Goal: Information Seeking & Learning: Learn about a topic

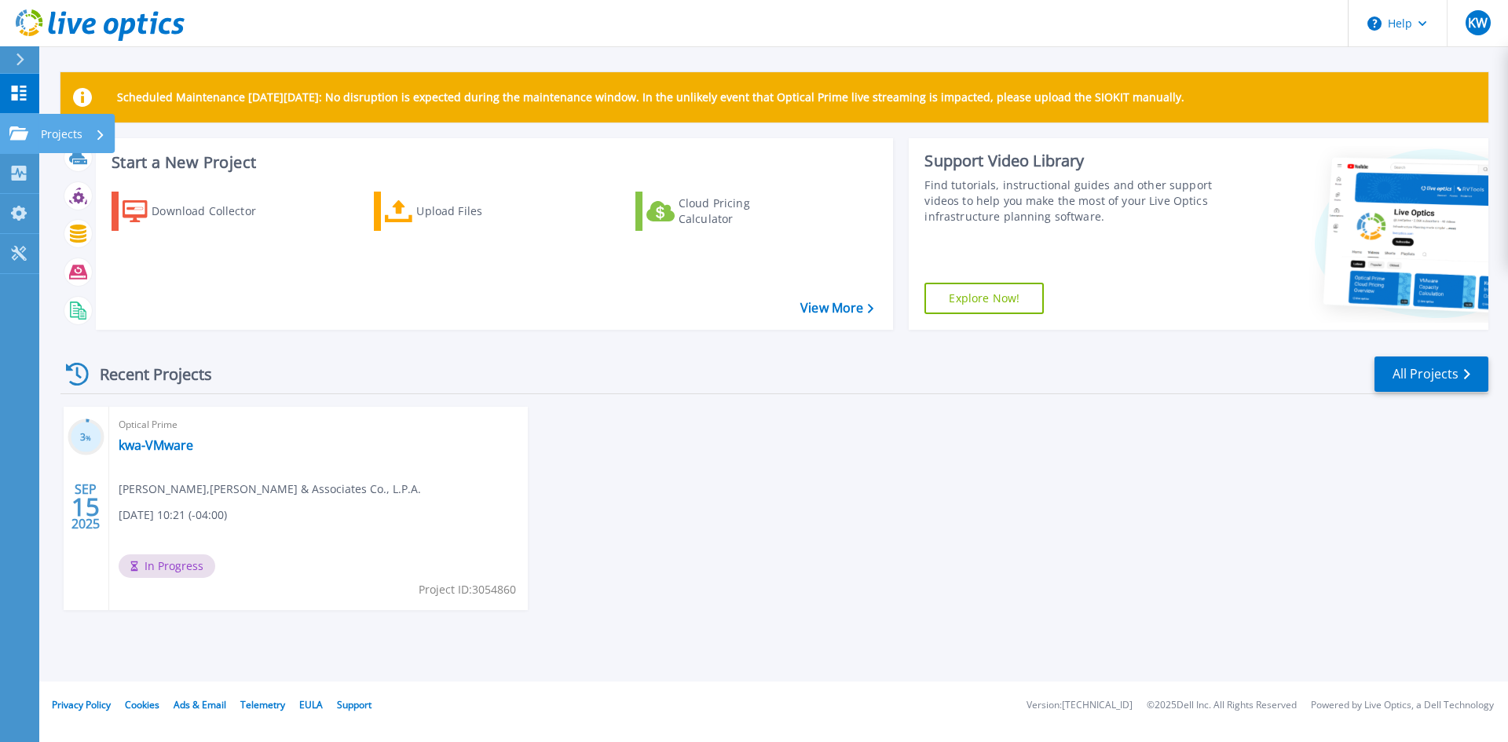
click at [17, 122] on link "Projects Projects" at bounding box center [19, 134] width 39 height 40
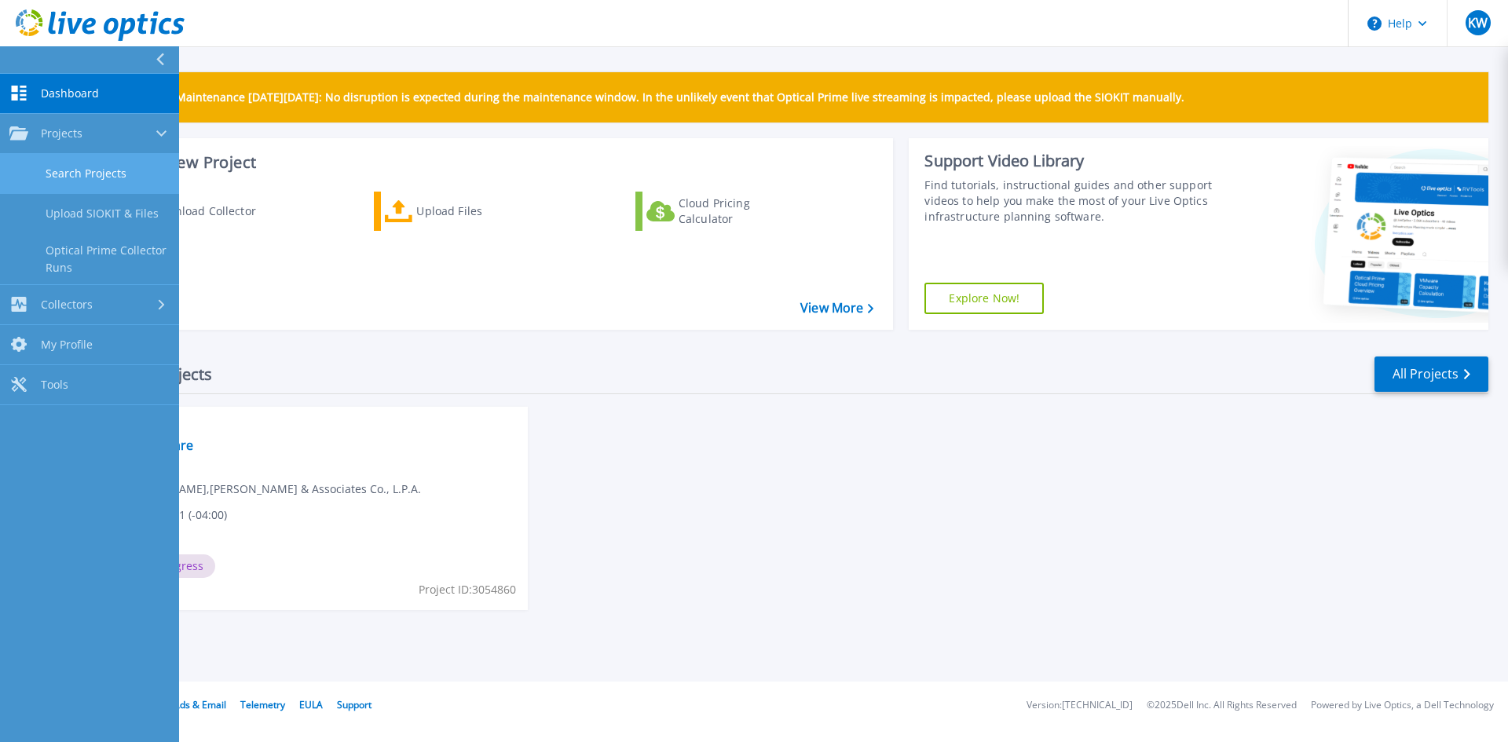
click at [58, 174] on link "Search Projects" at bounding box center [89, 174] width 179 height 40
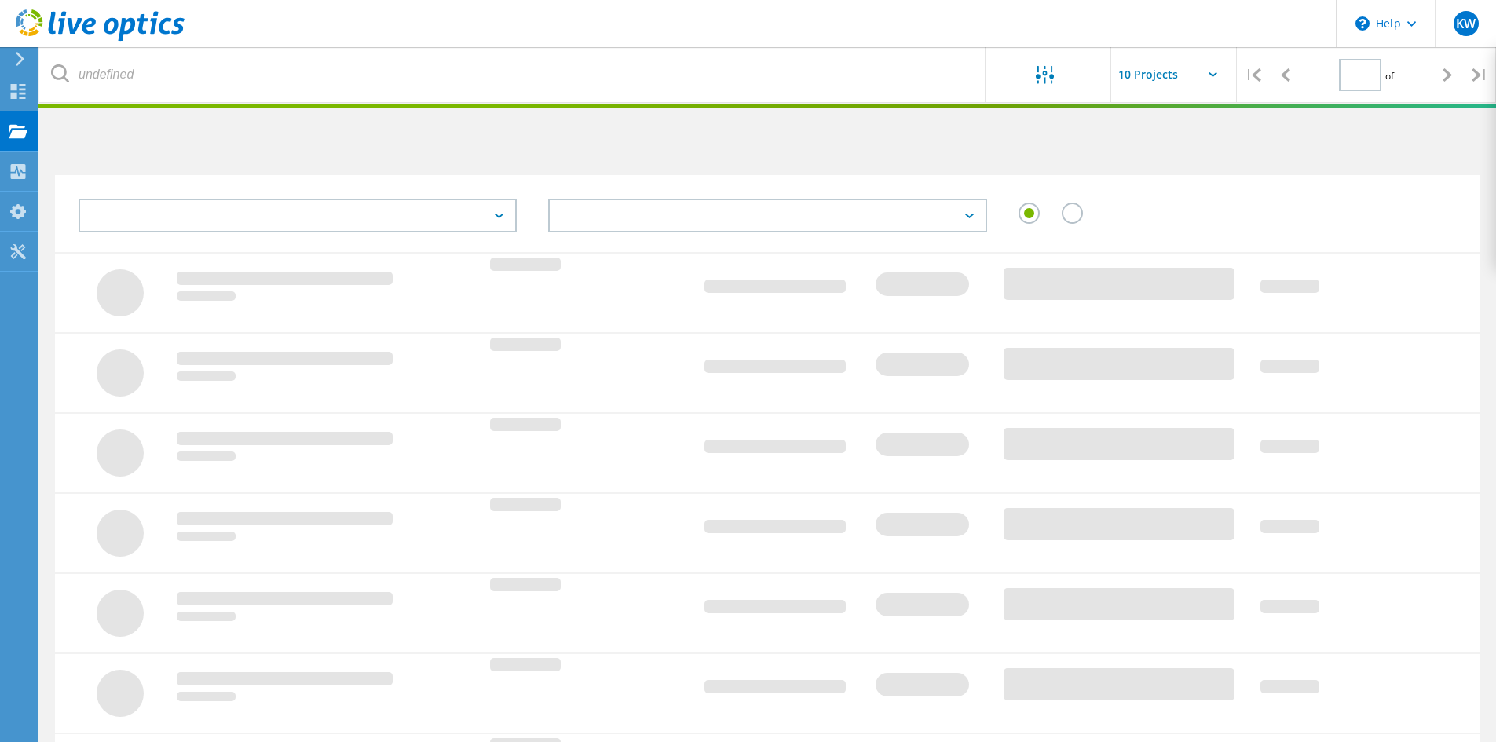
type input "1"
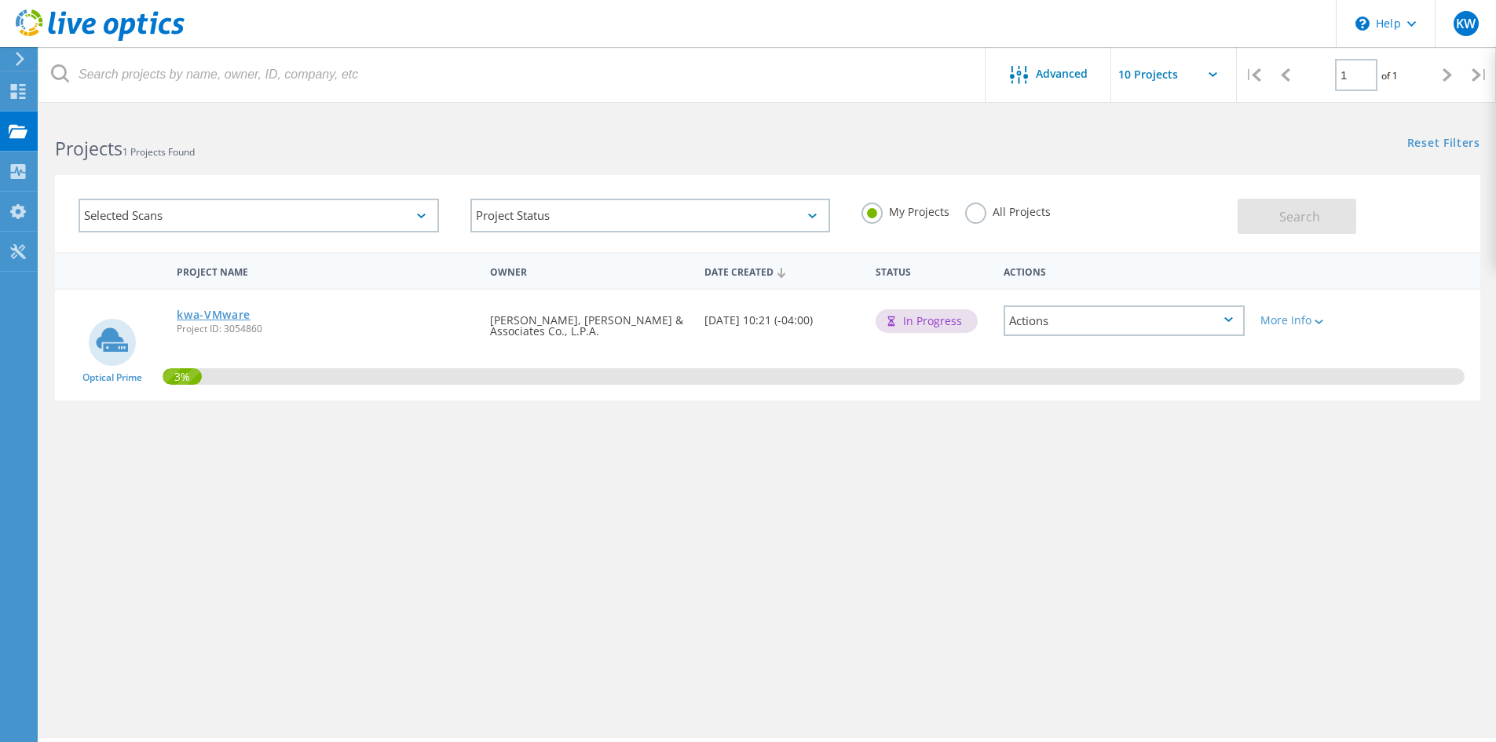
click at [219, 315] on link "kwa-VMware" at bounding box center [214, 314] width 74 height 11
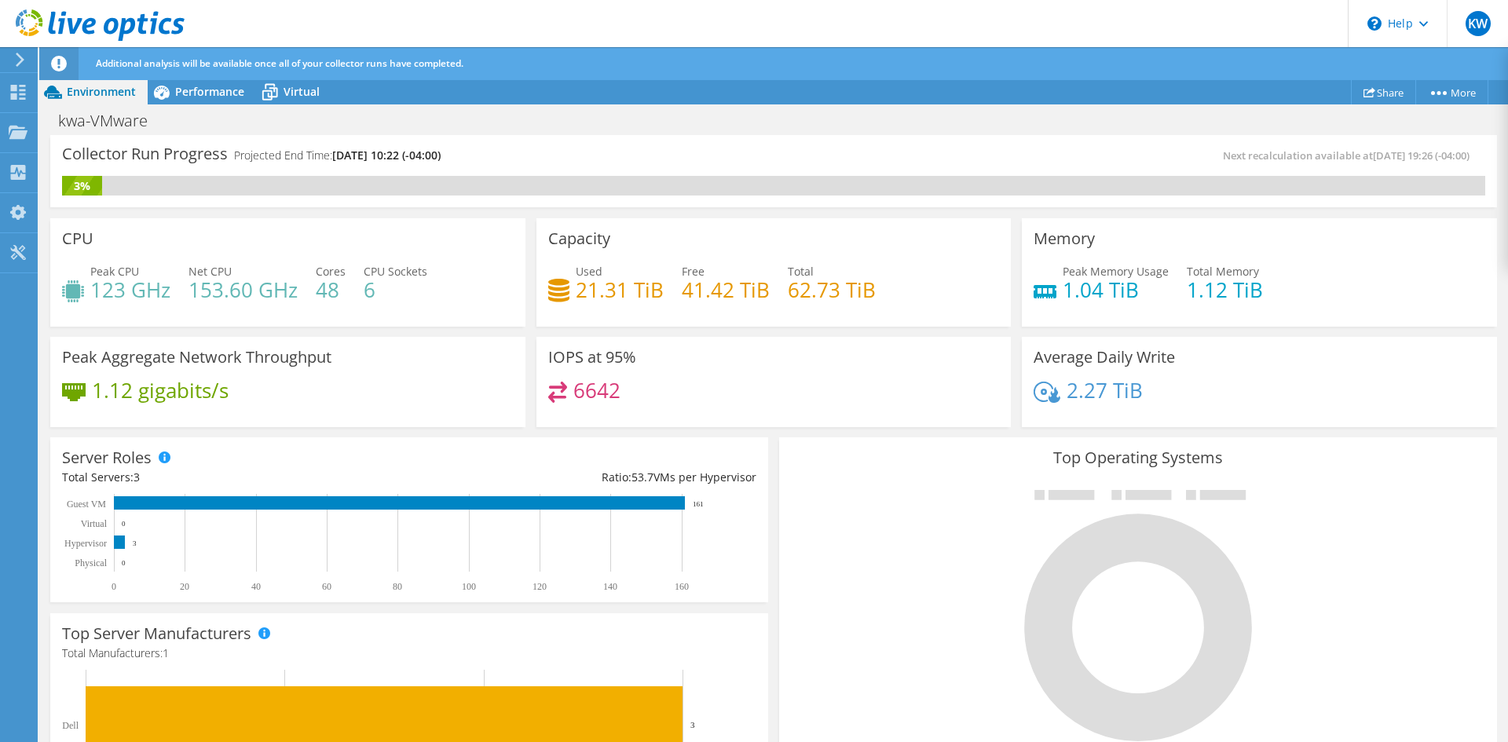
scroll to position [474, 0]
click at [881, 575] on div at bounding box center [1138, 614] width 694 height 265
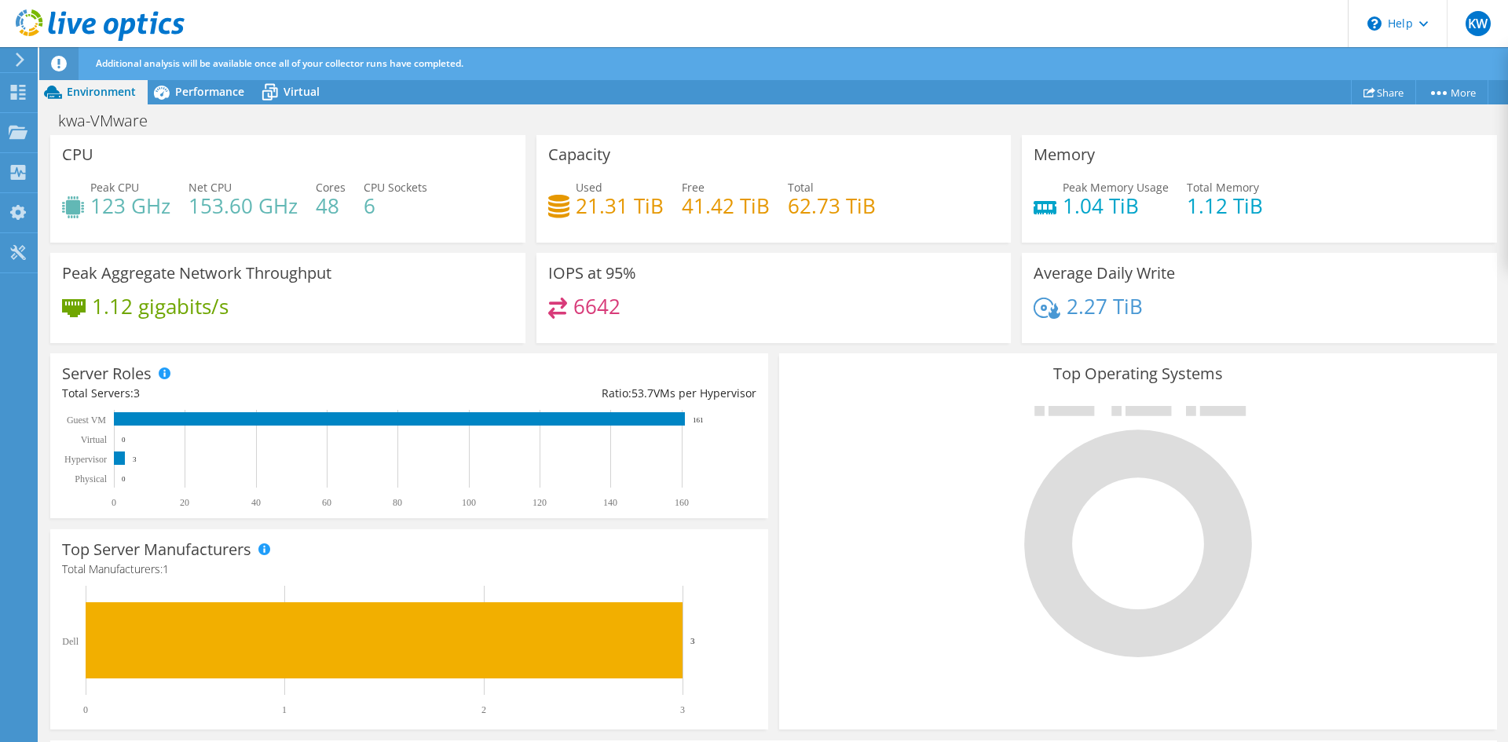
scroll to position [316, 0]
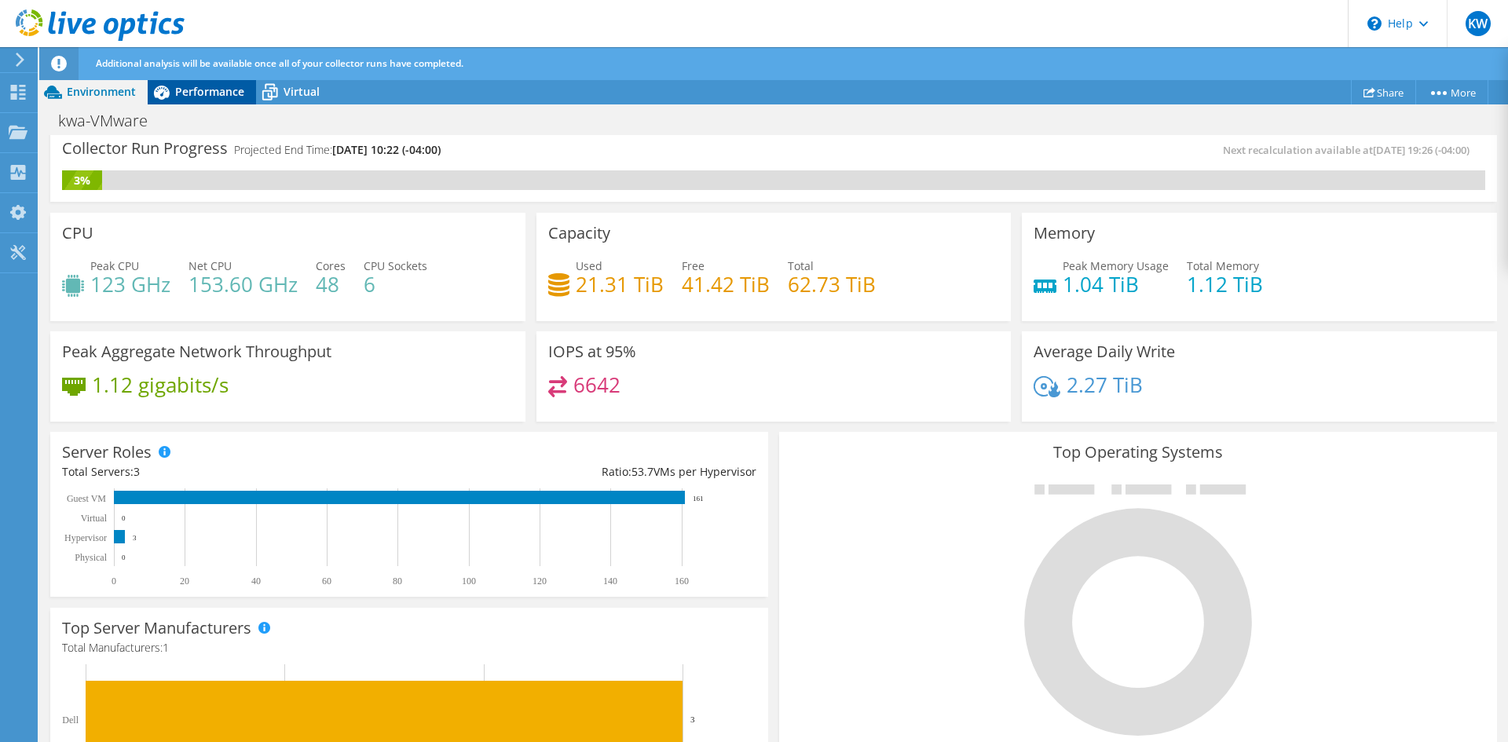
click at [224, 90] on span "Performance" at bounding box center [209, 91] width 69 height 15
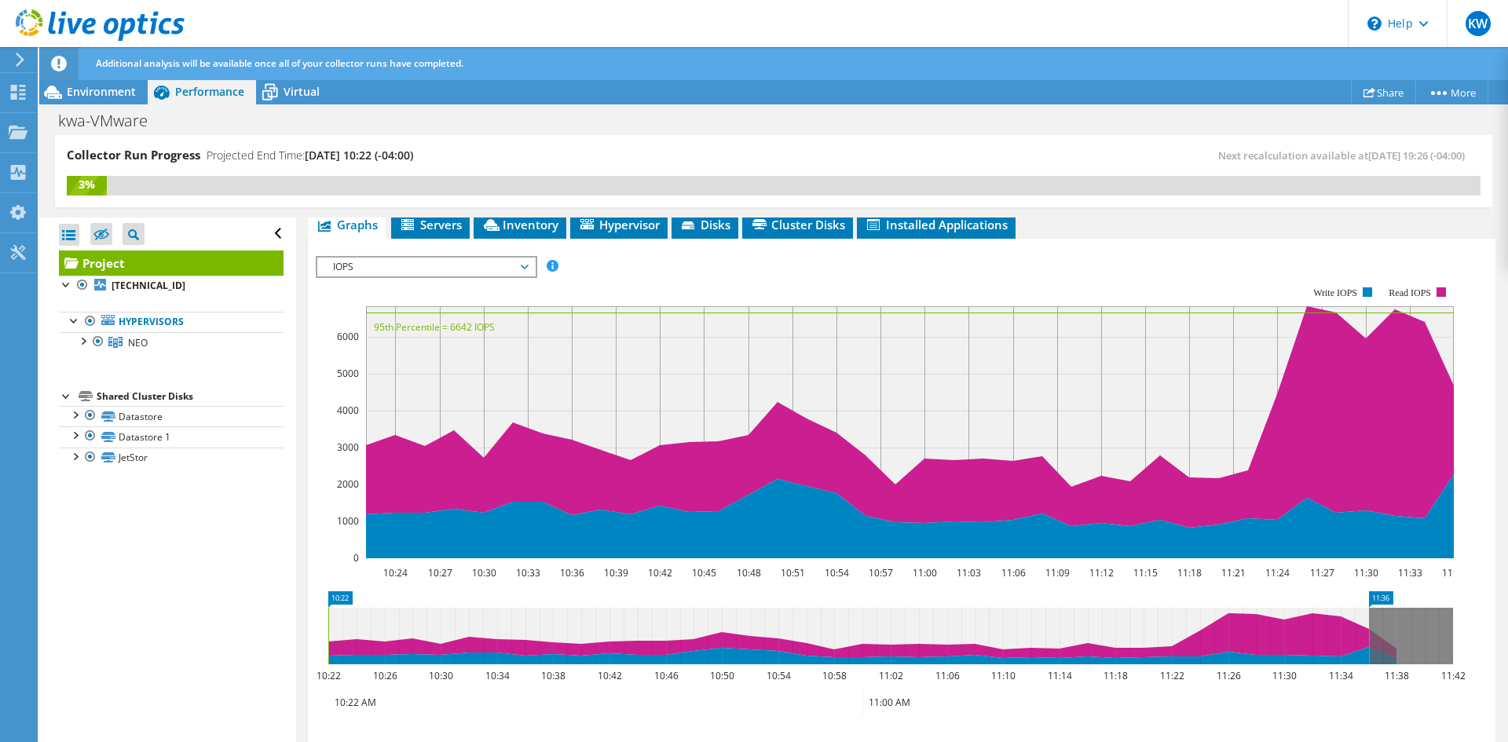
click at [224, 90] on span "Performance" at bounding box center [209, 91] width 69 height 15
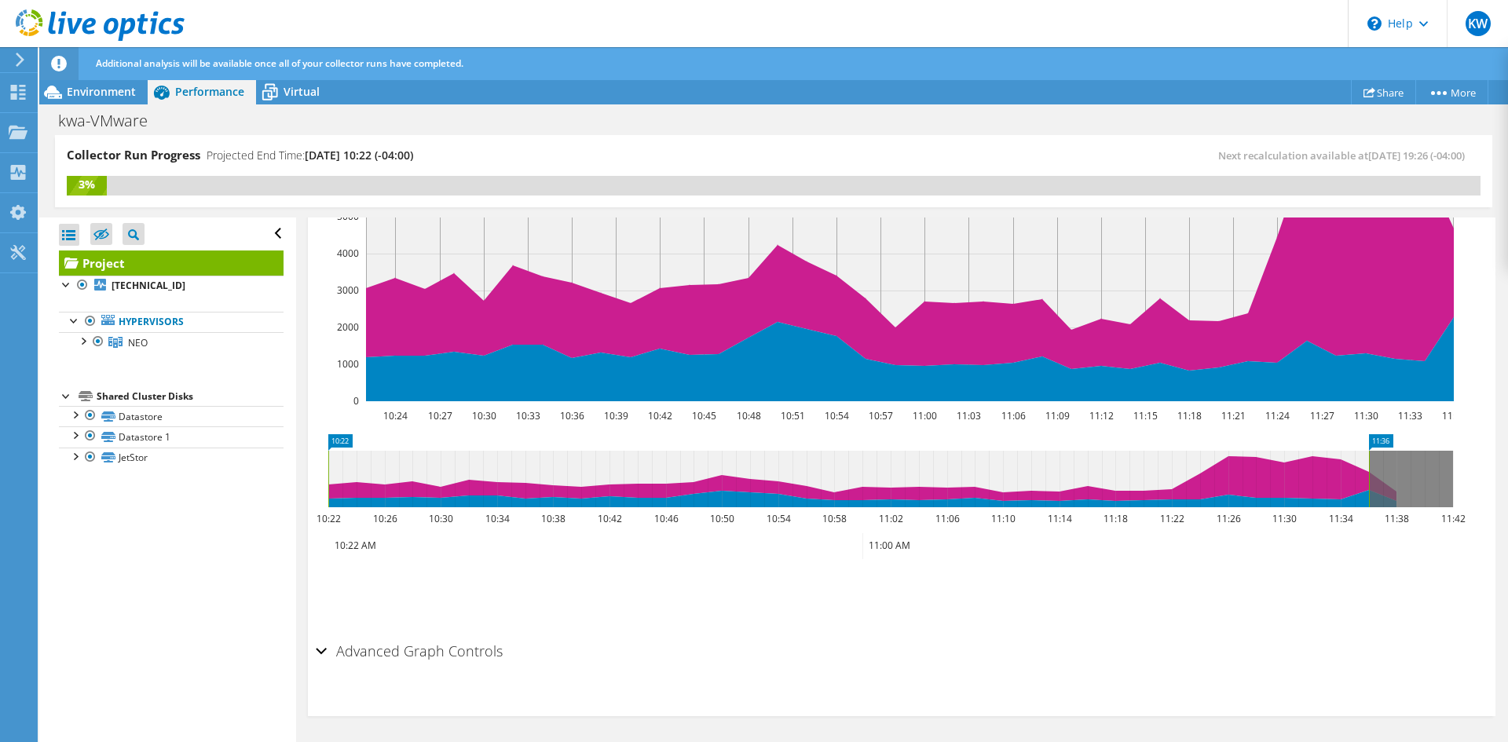
scroll to position [238, 0]
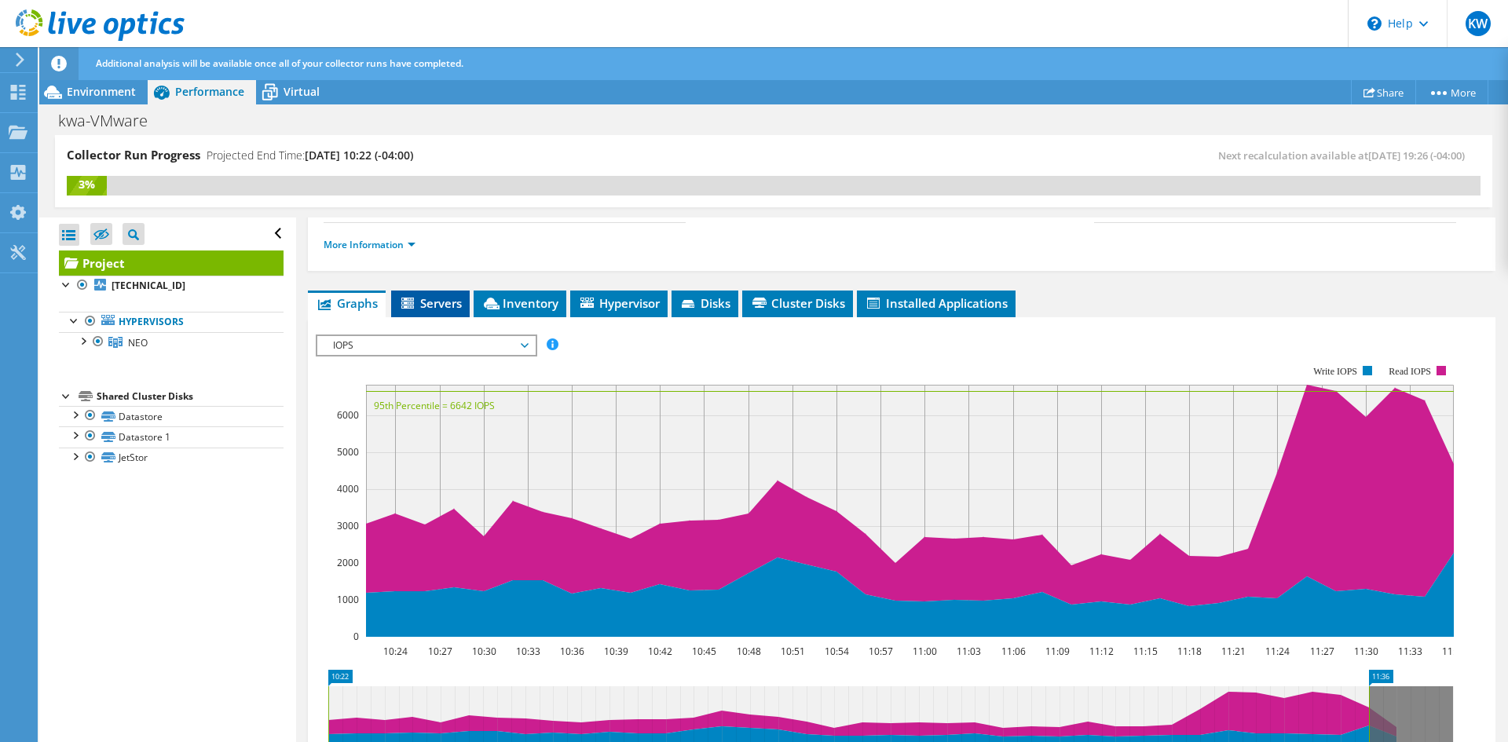
click at [414, 304] on icon at bounding box center [407, 303] width 13 height 11
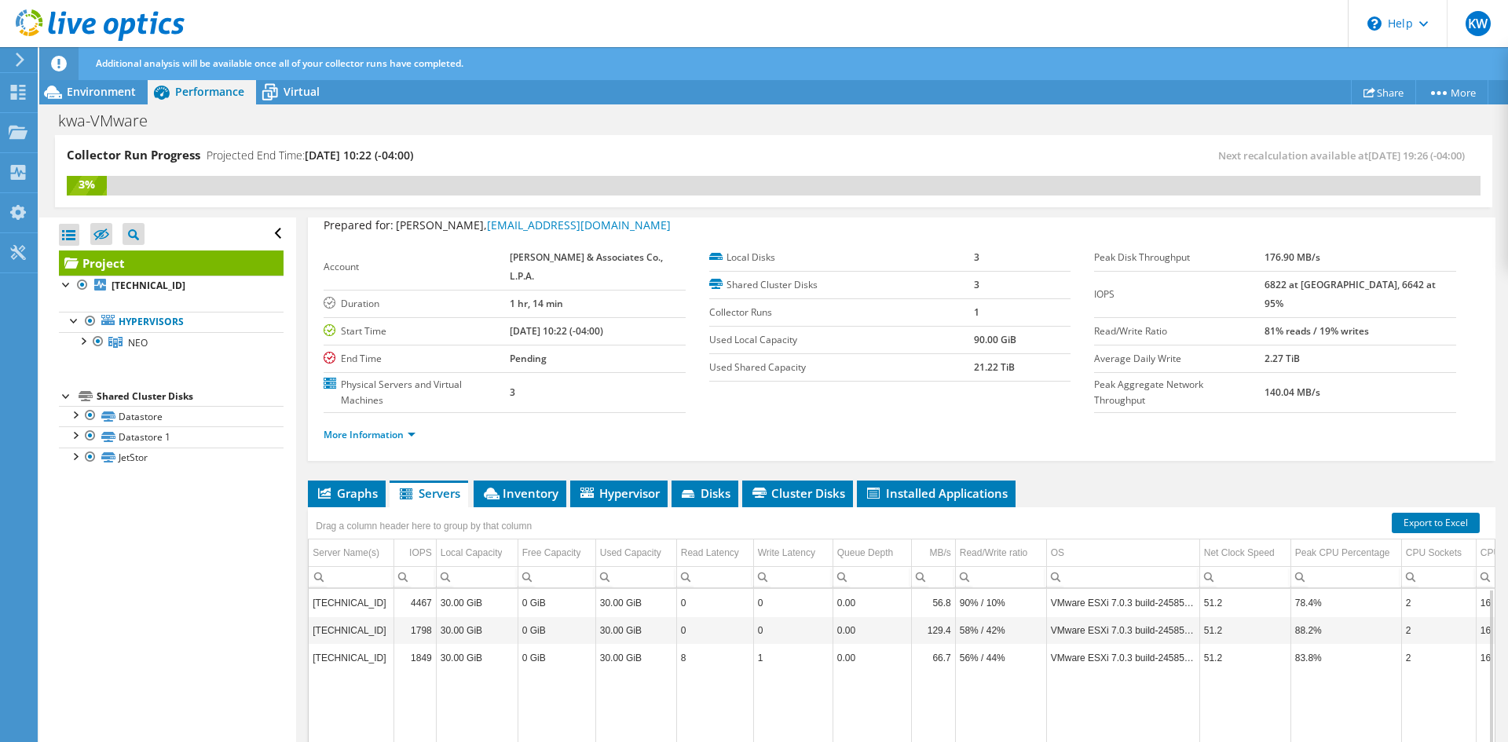
scroll to position [126, 0]
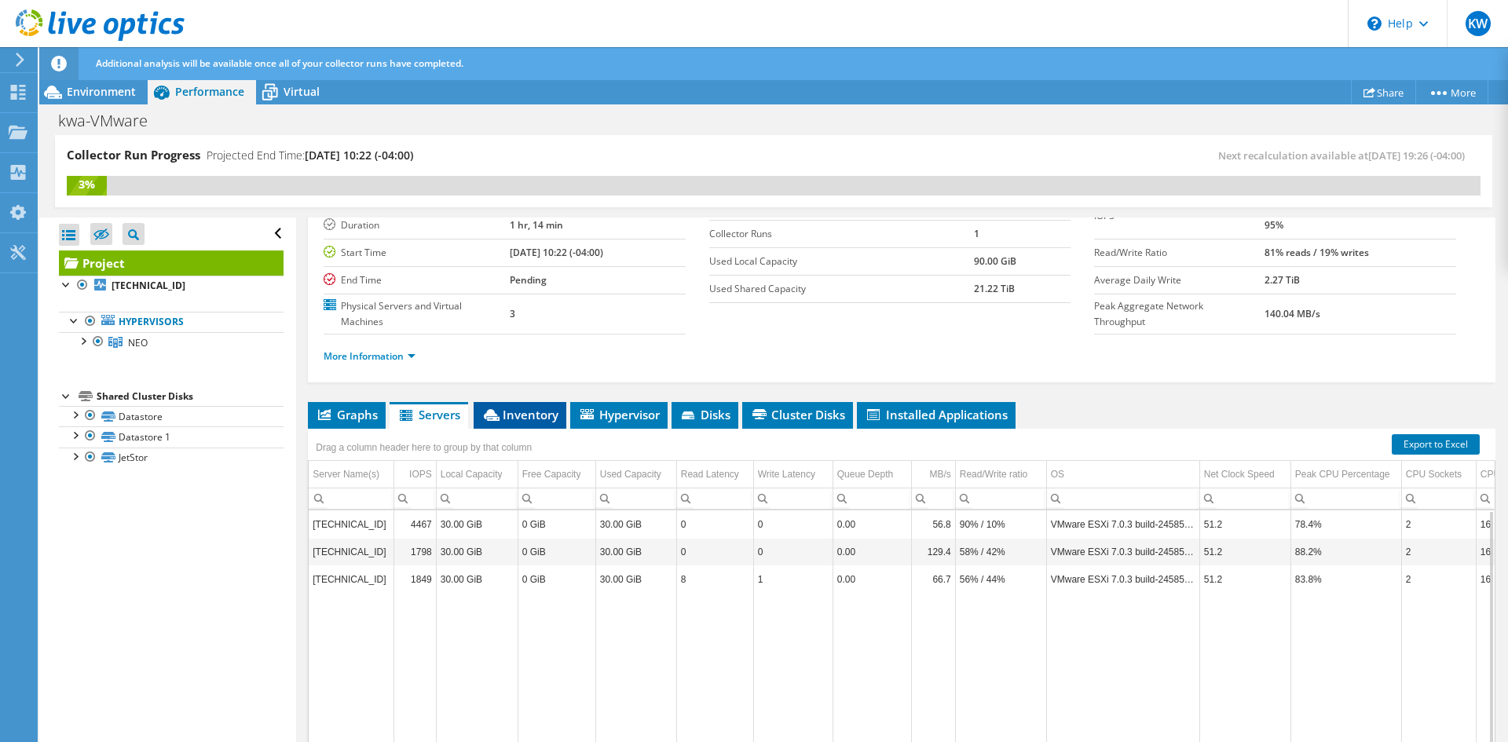
click at [531, 416] on span "Inventory" at bounding box center [519, 415] width 77 height 16
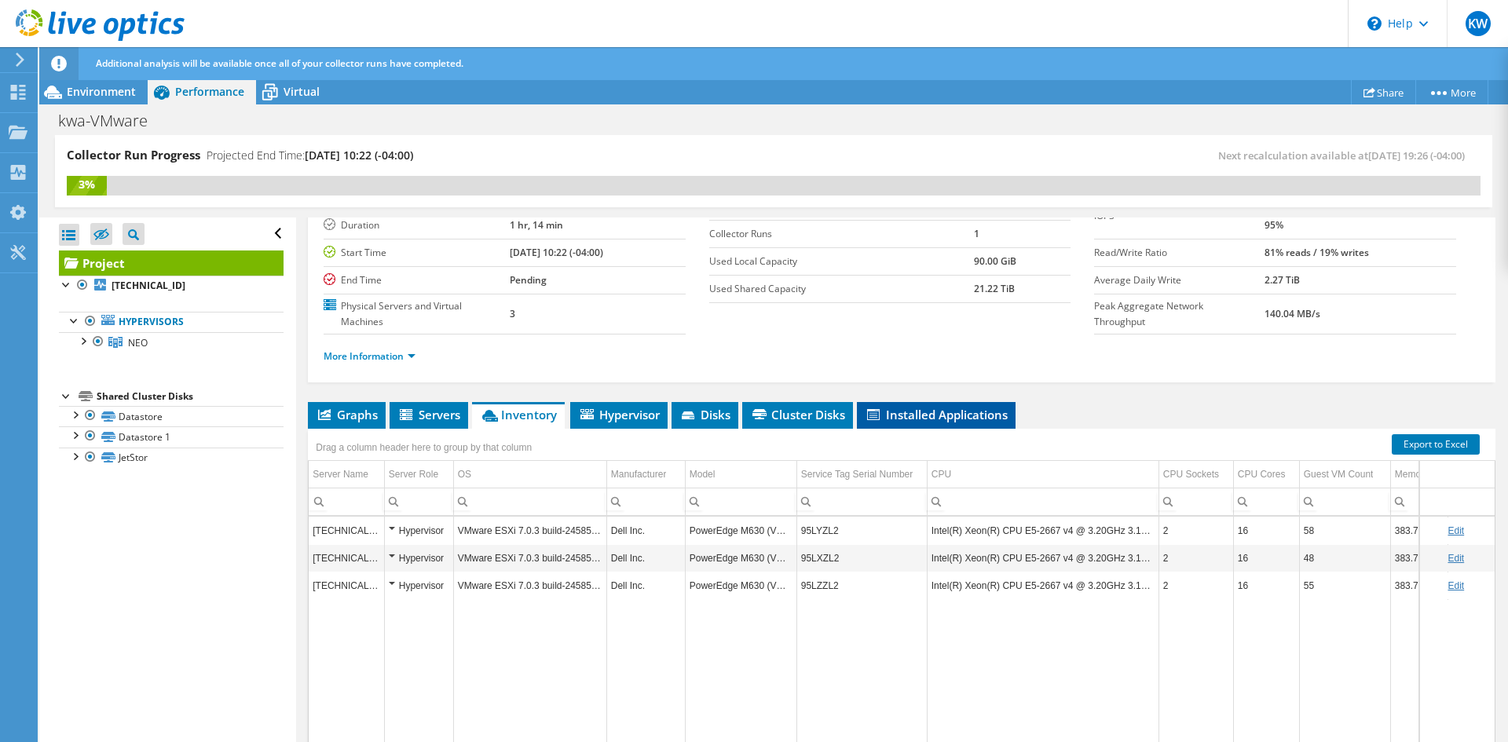
click at [955, 418] on span "Installed Applications" at bounding box center [936, 415] width 143 height 16
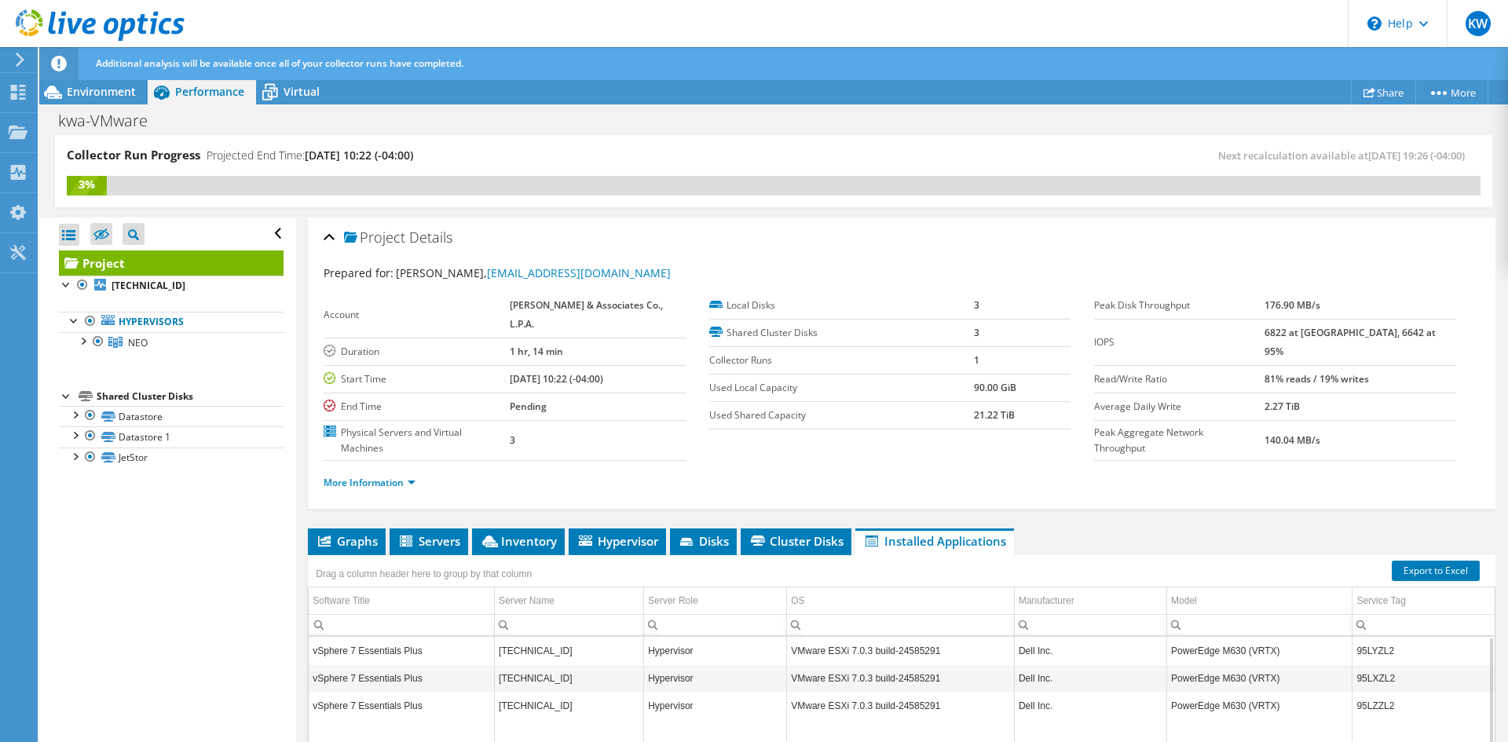
scroll to position [157, 0]
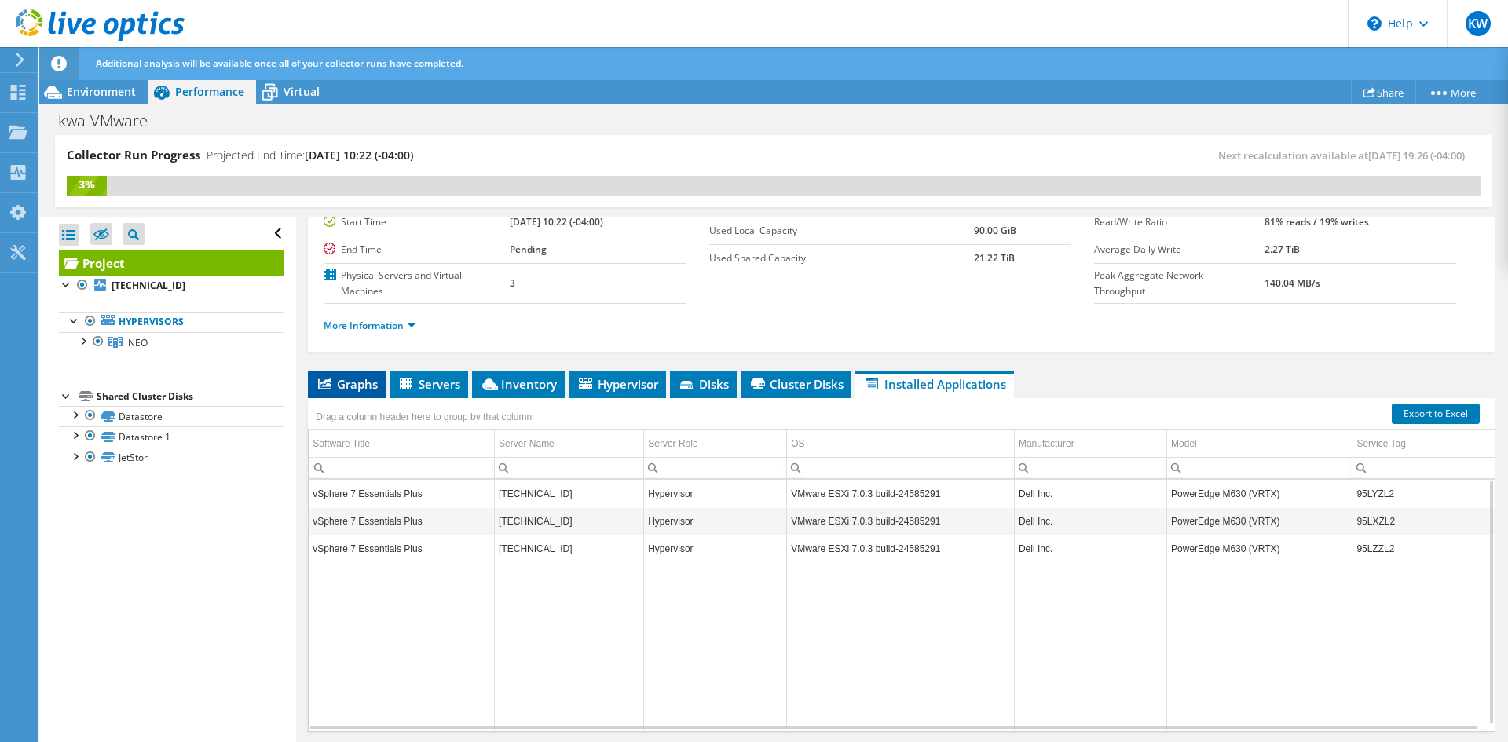
click at [356, 388] on span "Graphs" at bounding box center [347, 384] width 62 height 16
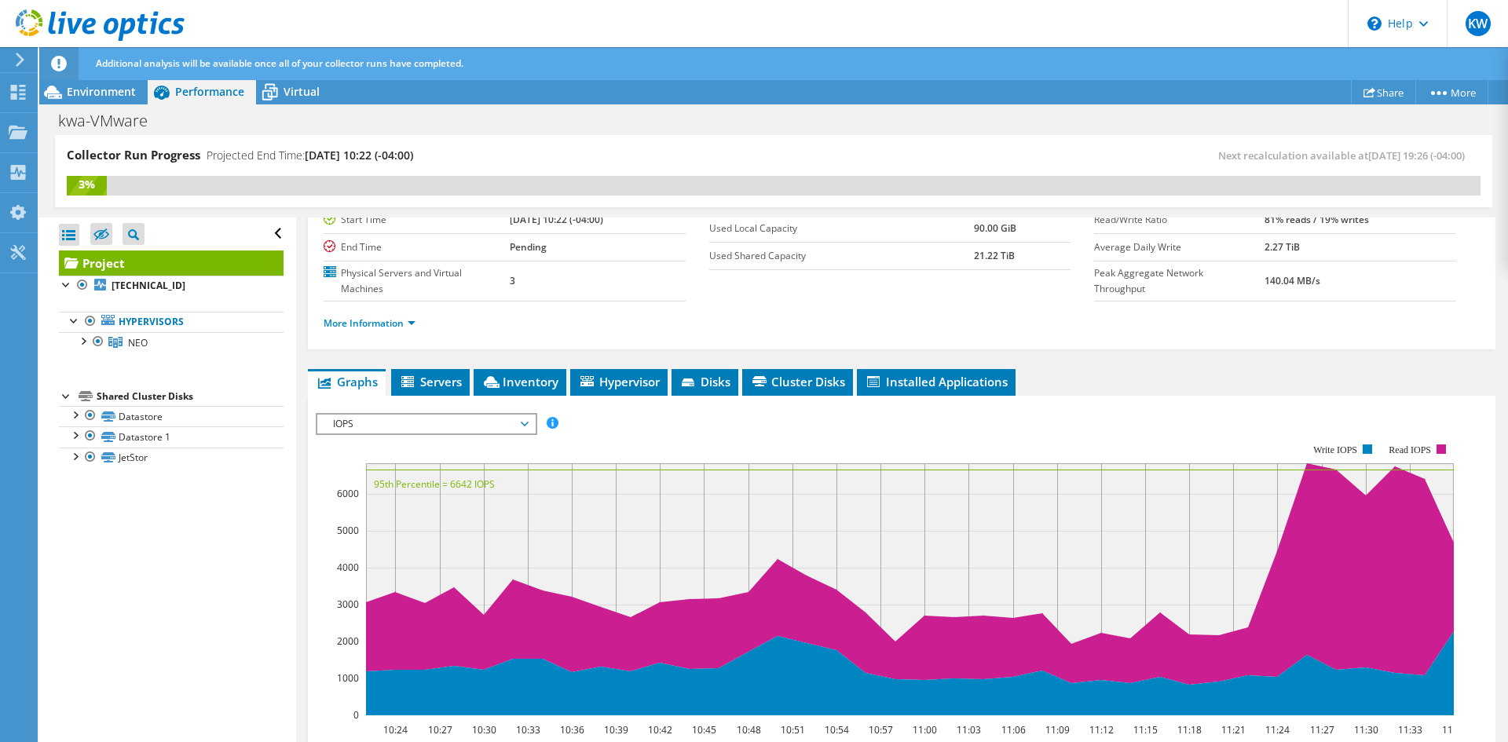
scroll to position [0, 0]
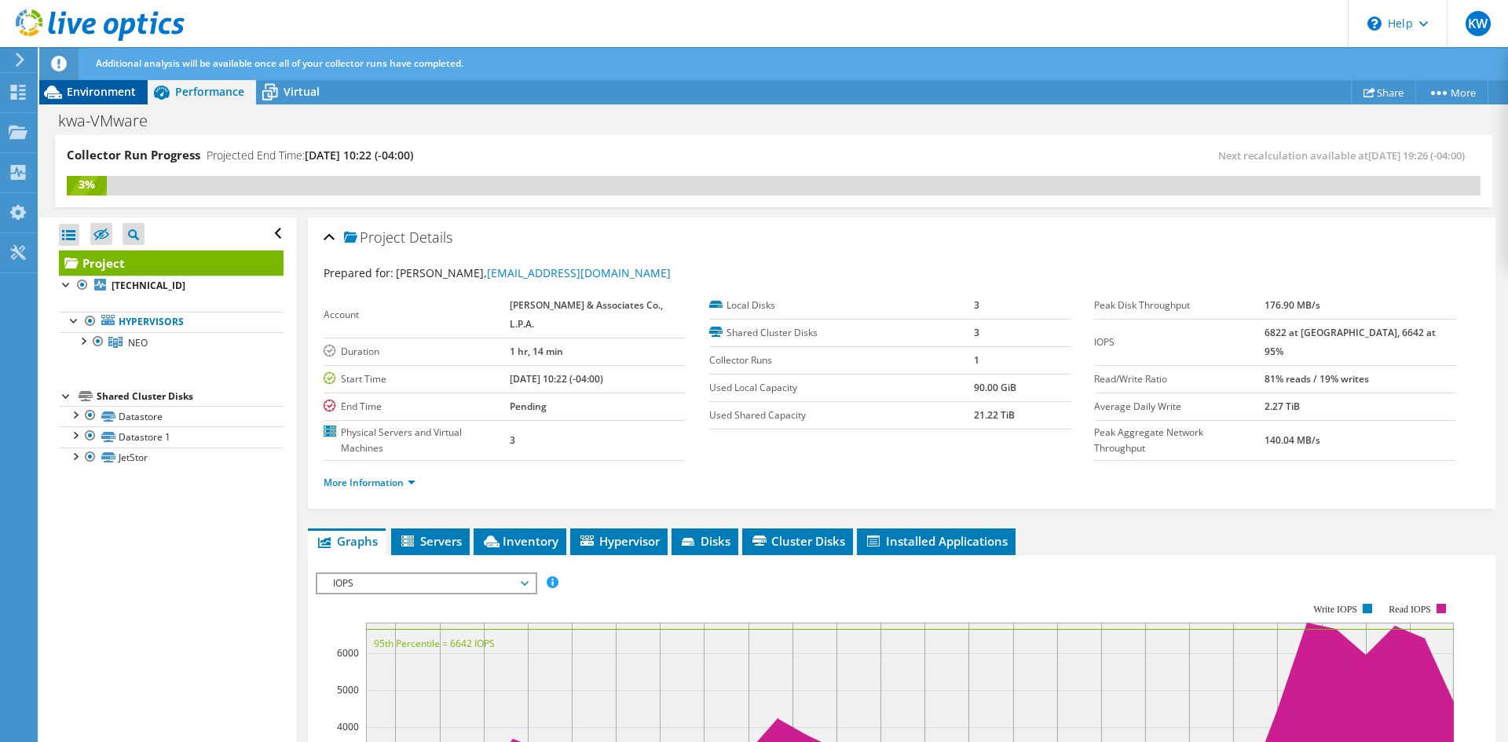
click at [89, 99] on div "Environment" at bounding box center [93, 91] width 108 height 25
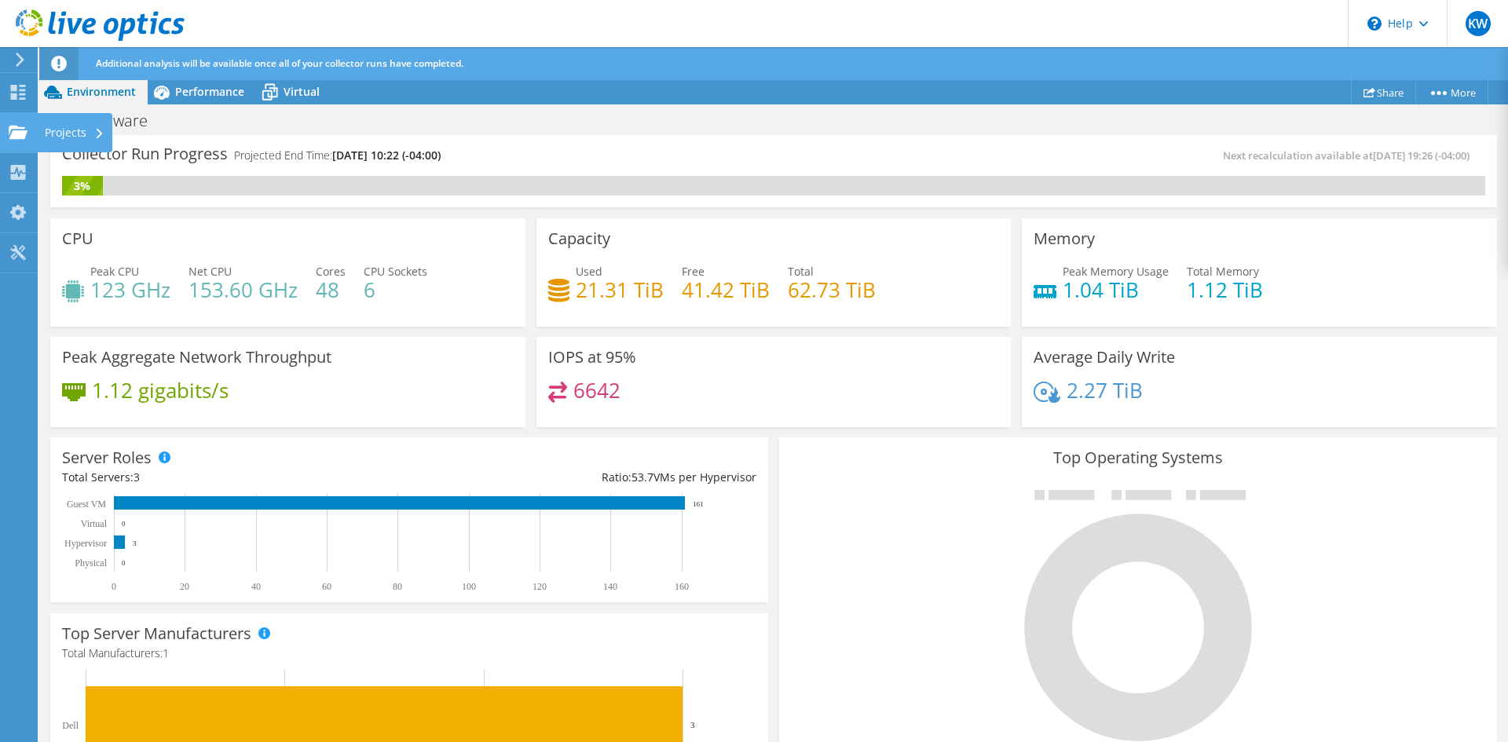
click at [20, 134] on use at bounding box center [18, 131] width 19 height 13
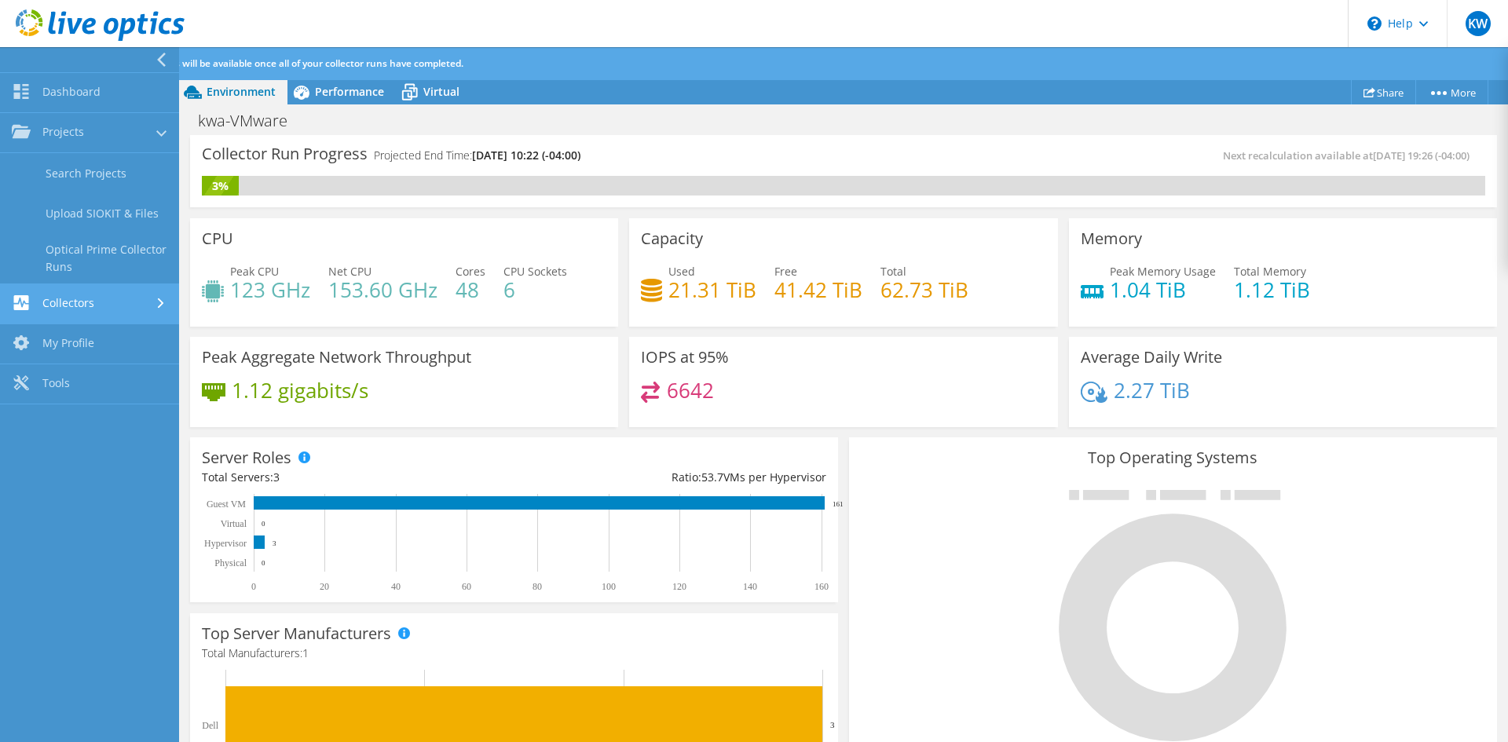
click at [88, 302] on link "Collectors" at bounding box center [89, 304] width 179 height 40
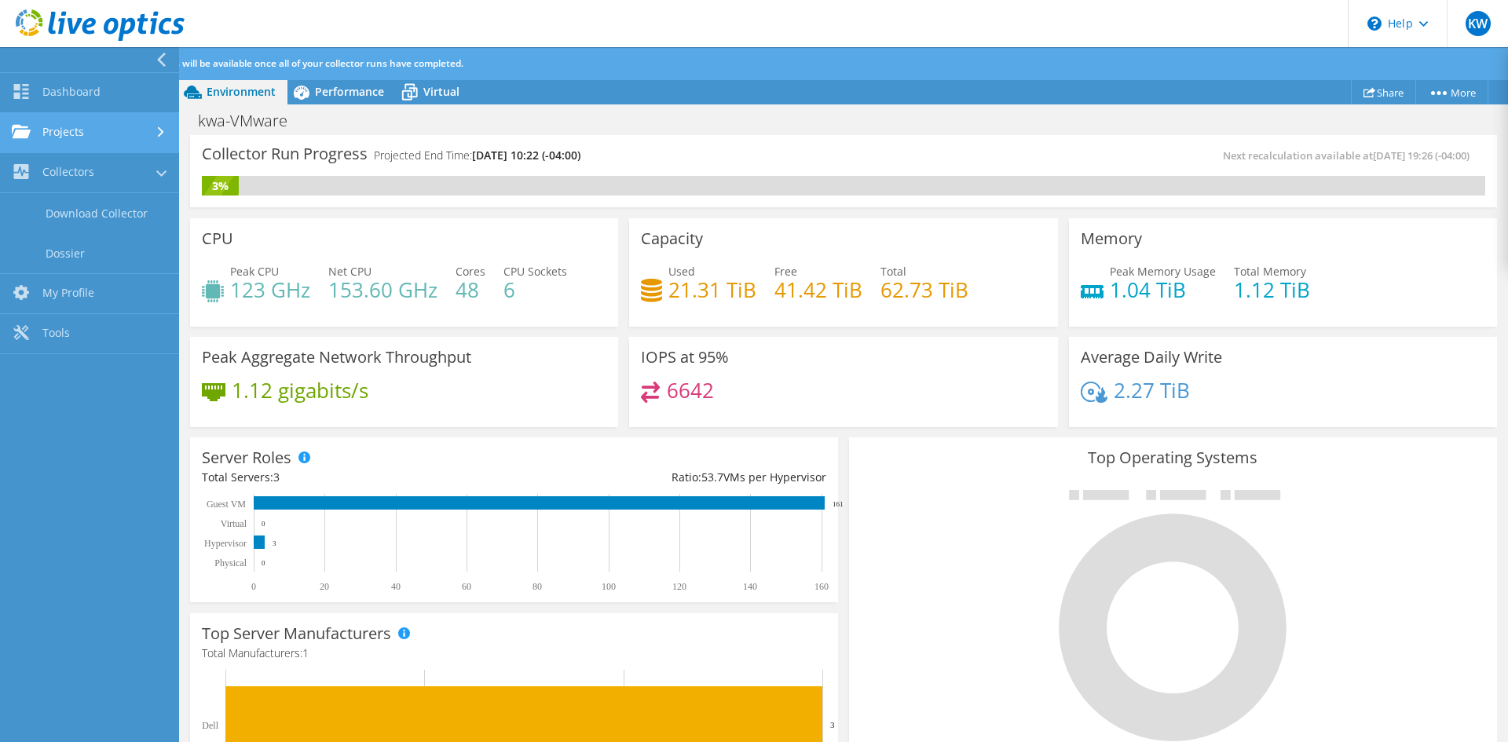
click at [66, 133] on link "Projects" at bounding box center [89, 133] width 179 height 40
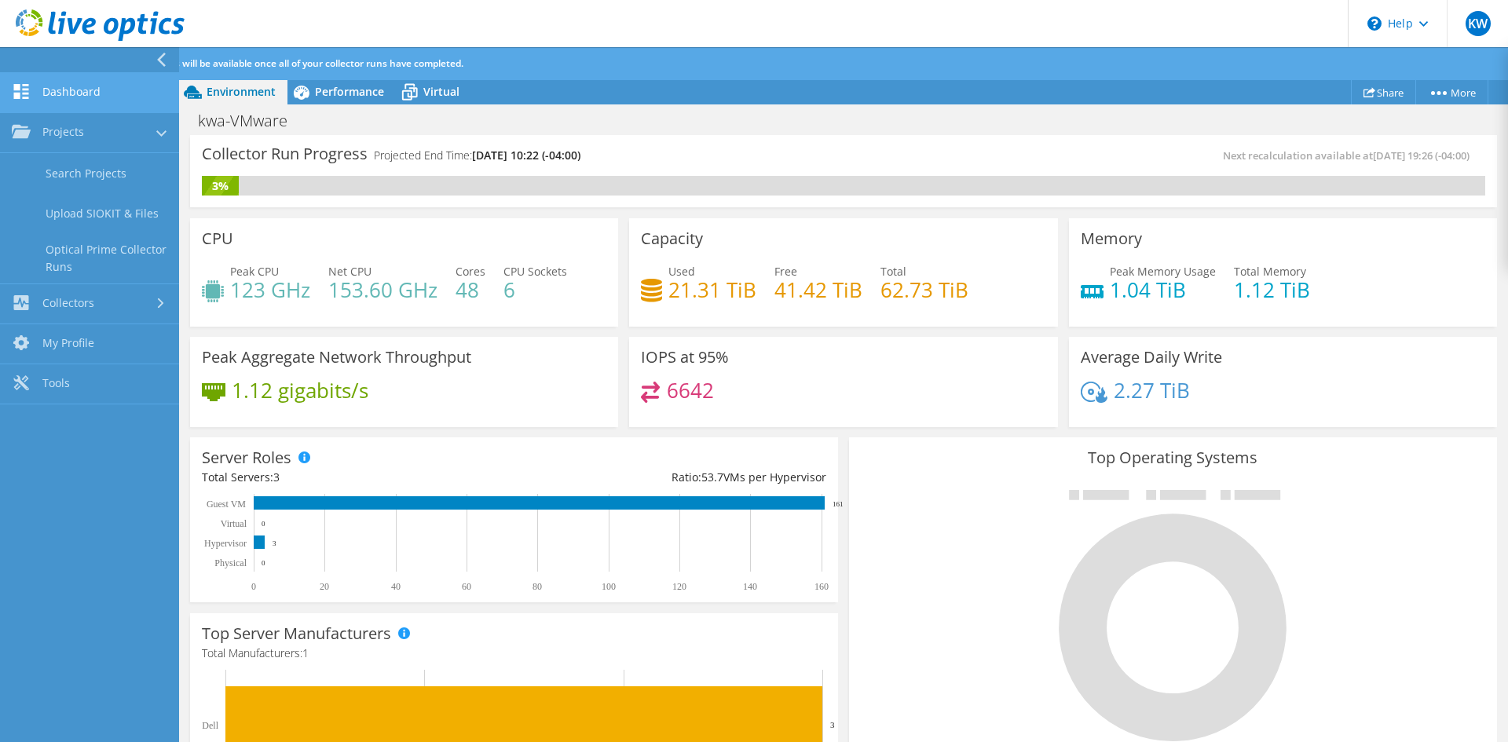
click at [71, 95] on link "Dashboard" at bounding box center [89, 93] width 179 height 40
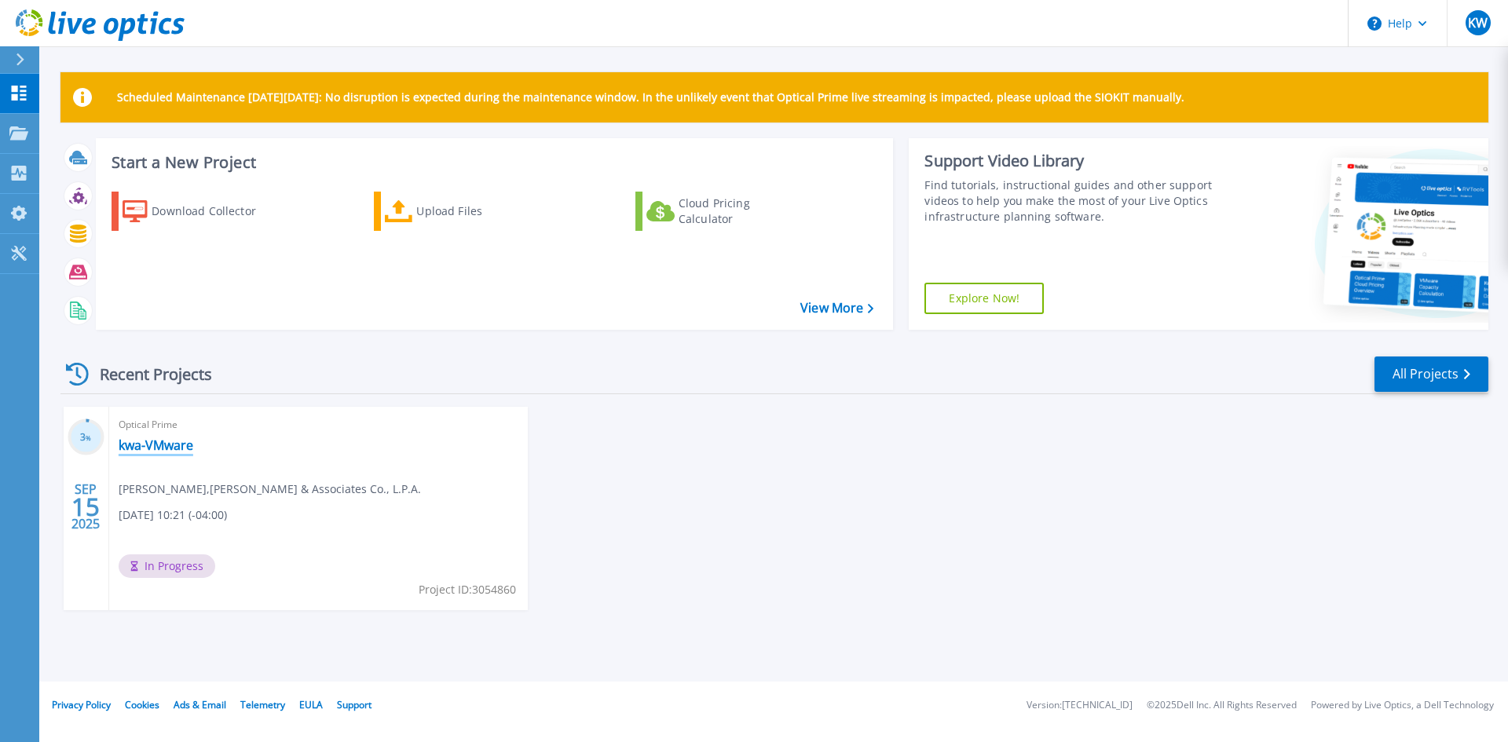
click at [157, 441] on link "kwa-VMware" at bounding box center [156, 445] width 75 height 16
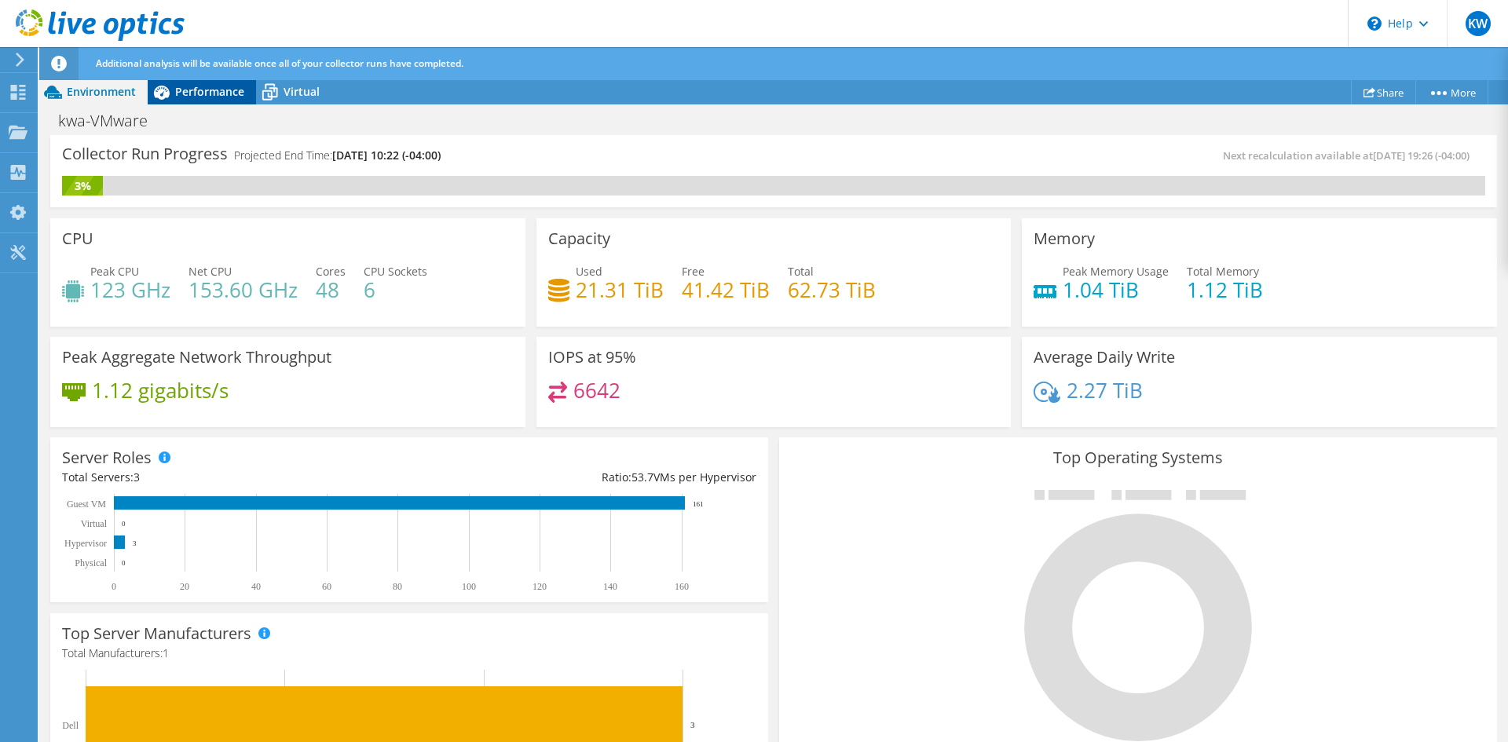
click at [220, 94] on span "Performance" at bounding box center [209, 91] width 69 height 15
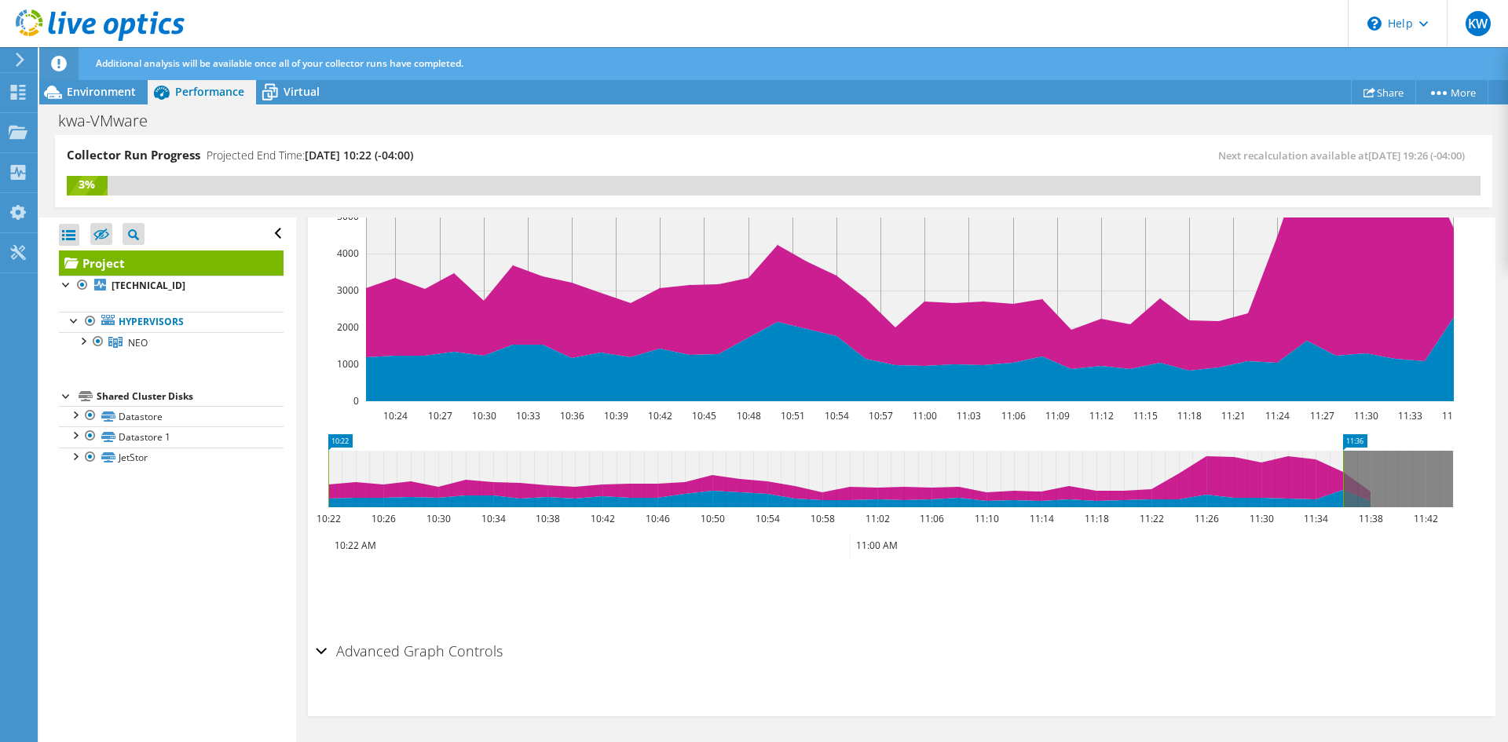
scroll to position [81, 0]
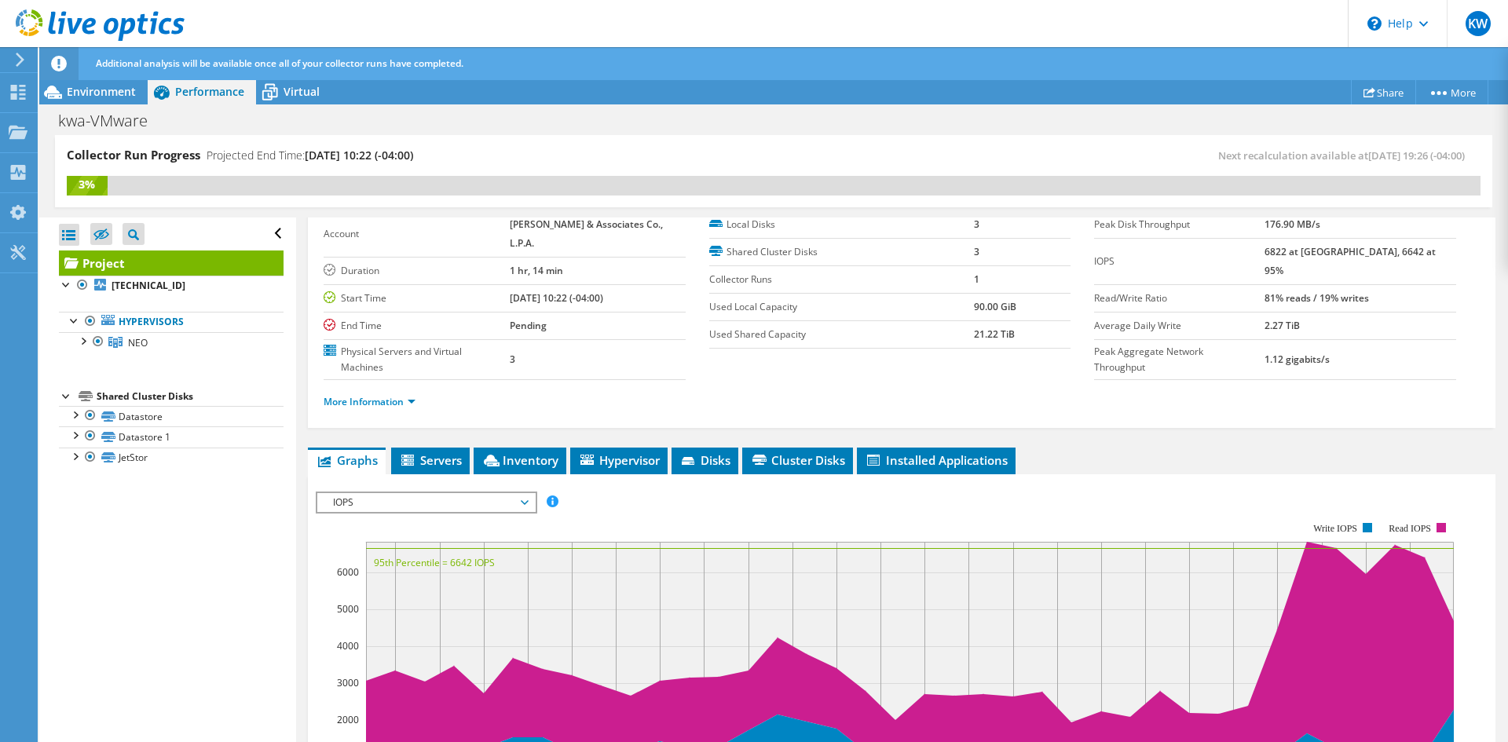
click at [444, 510] on span "IOPS" at bounding box center [426, 502] width 202 height 19
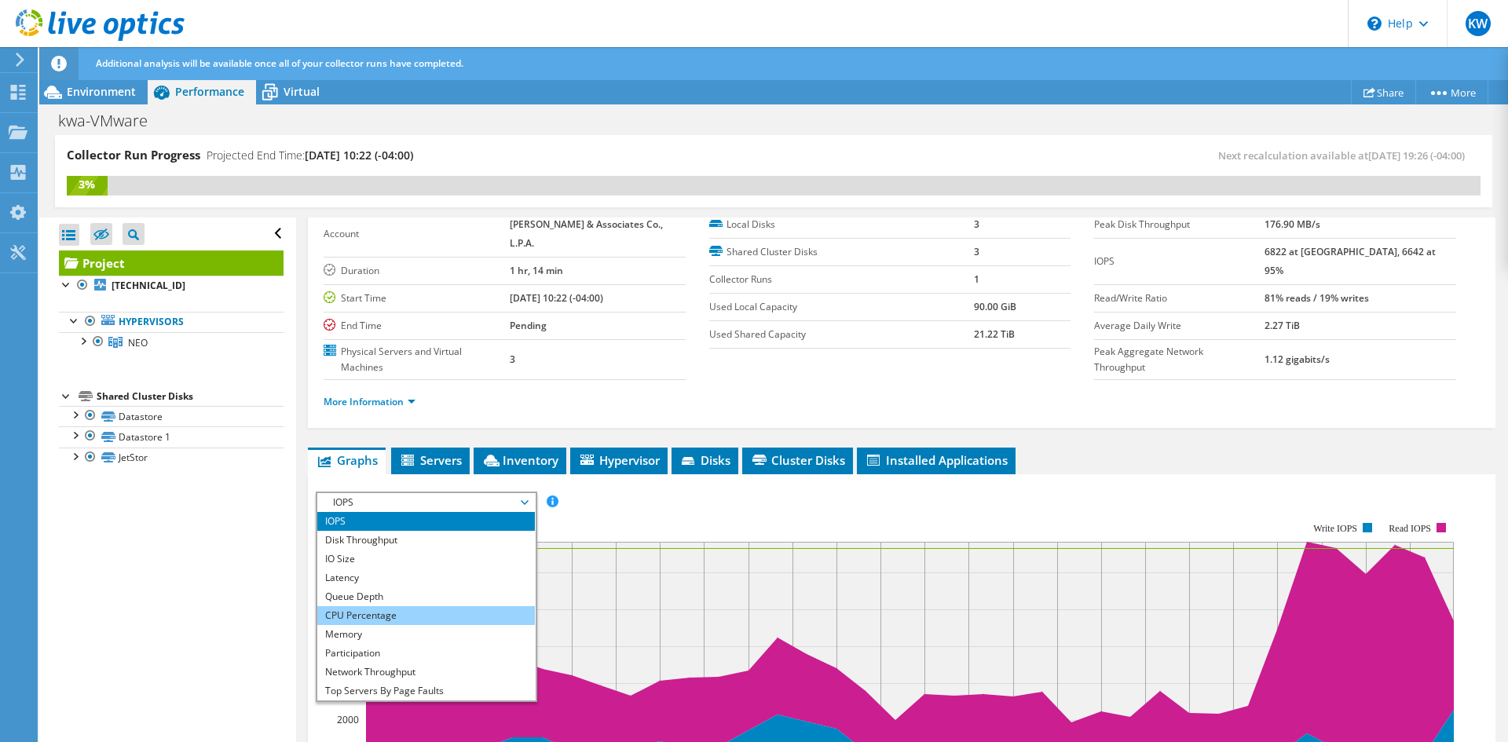
click at [424, 612] on li "CPU Percentage" at bounding box center [426, 615] width 218 height 19
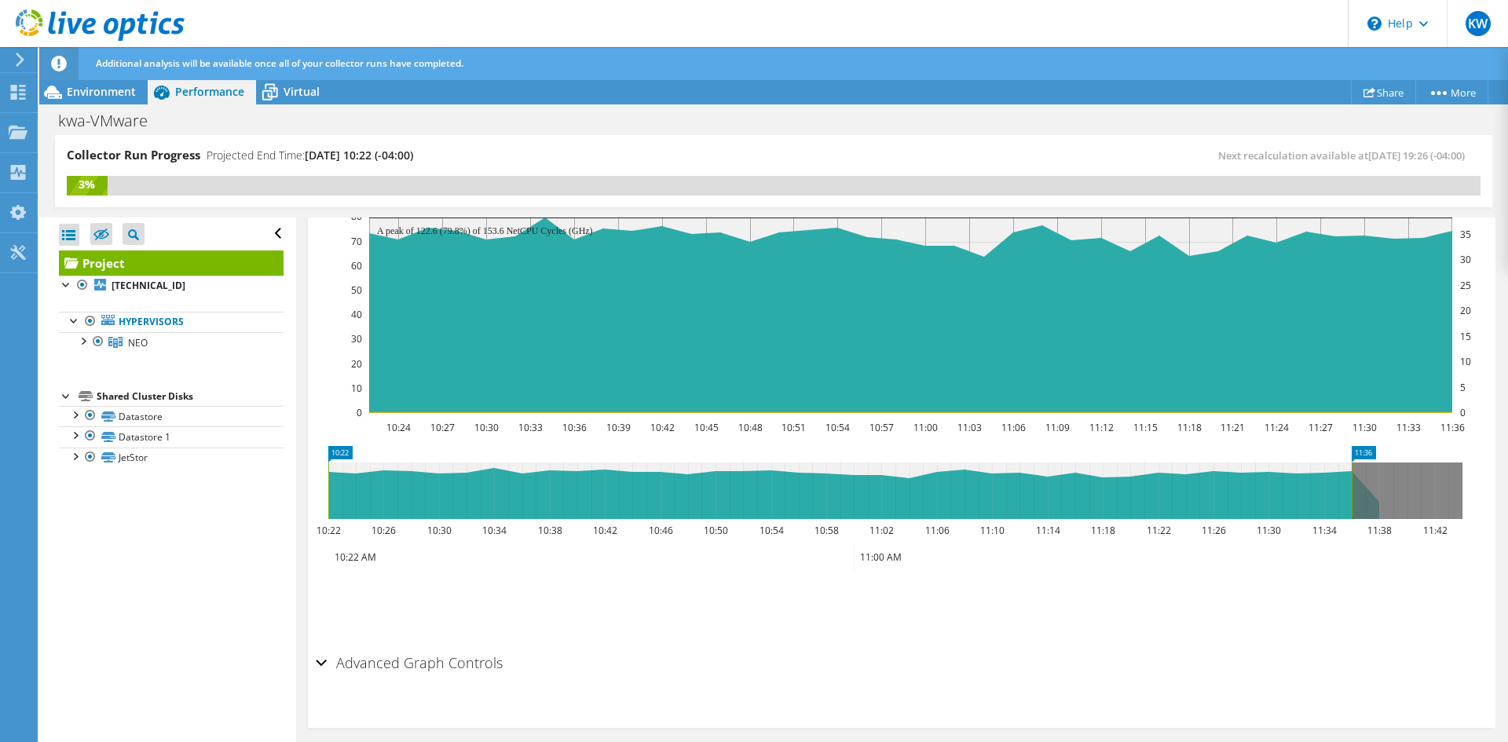
scroll to position [2, 0]
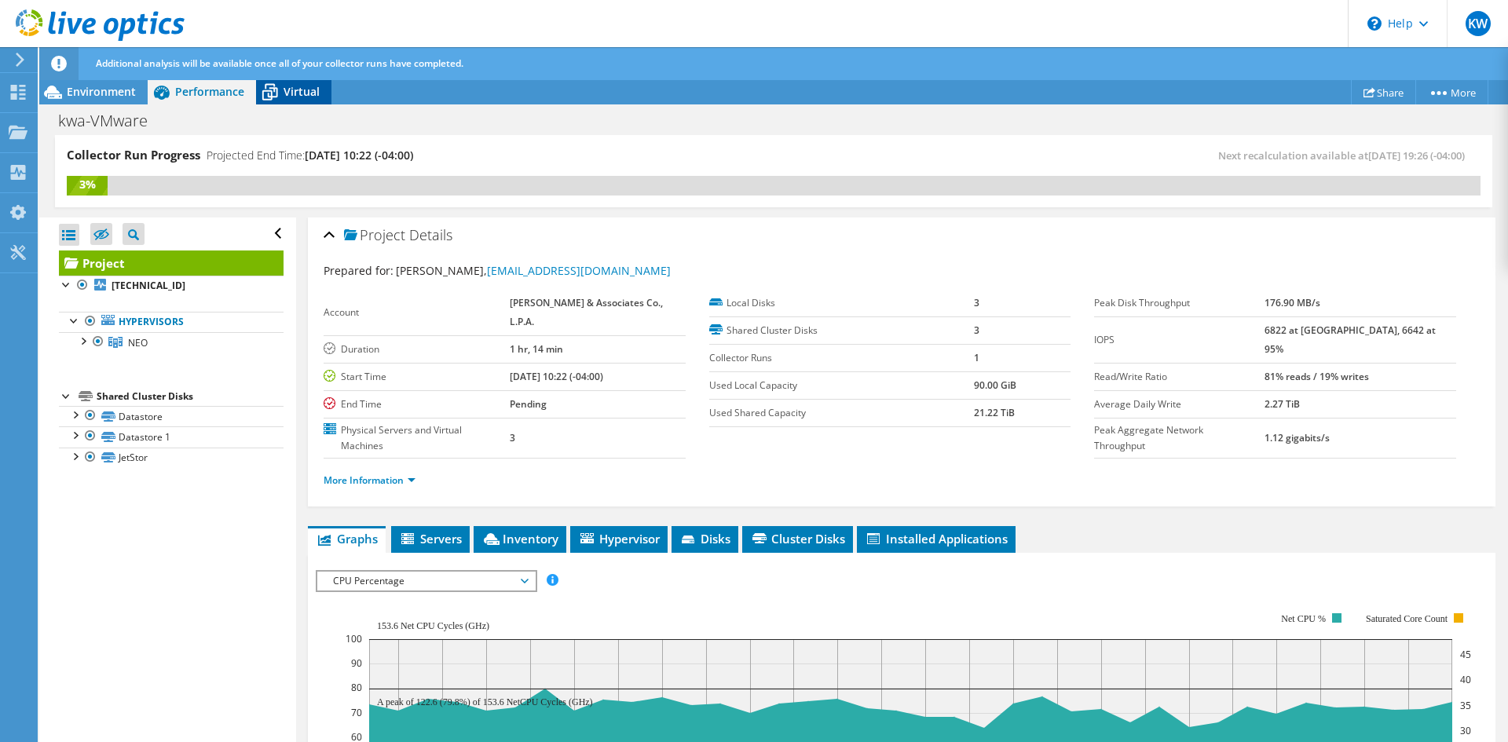
click at [296, 103] on div "Virtual" at bounding box center [293, 91] width 75 height 25
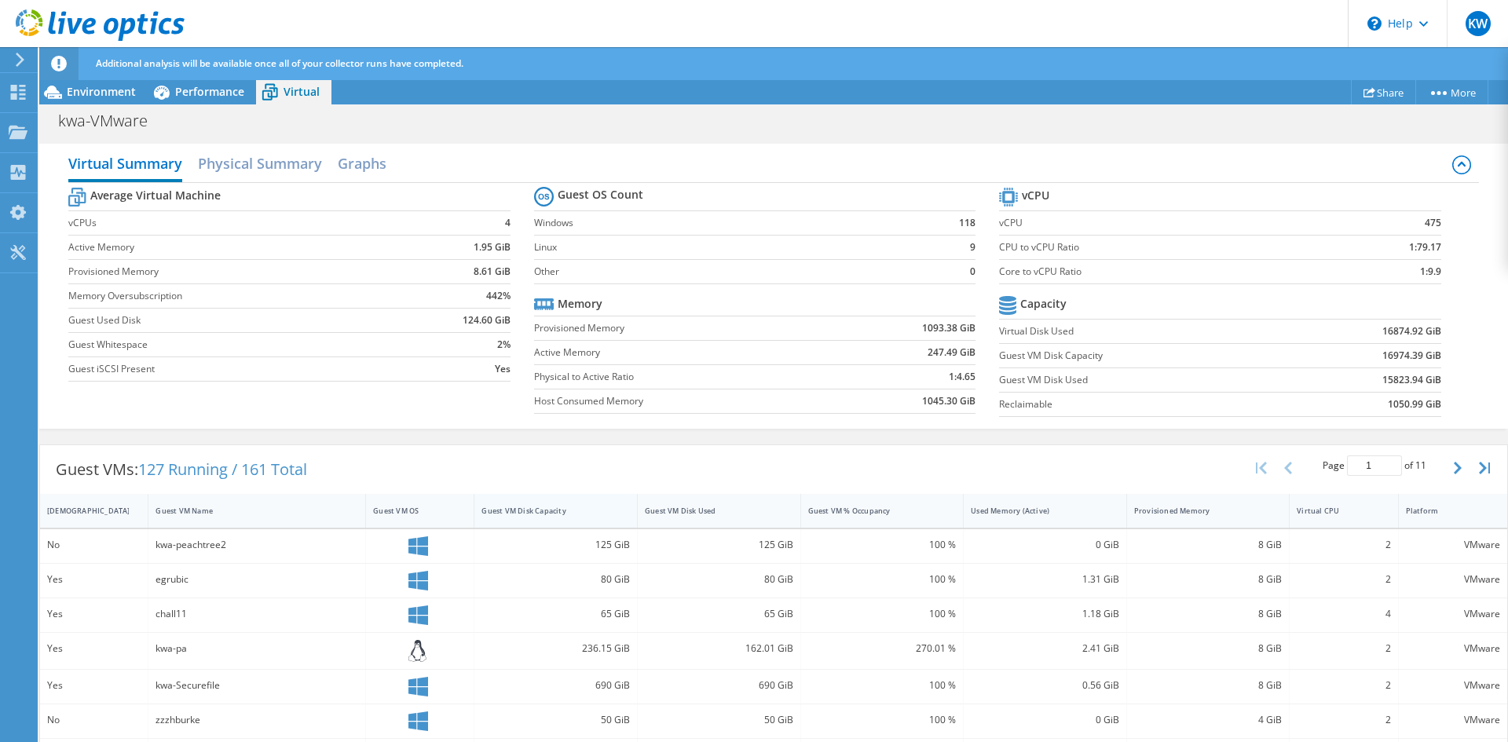
scroll to position [407, 0]
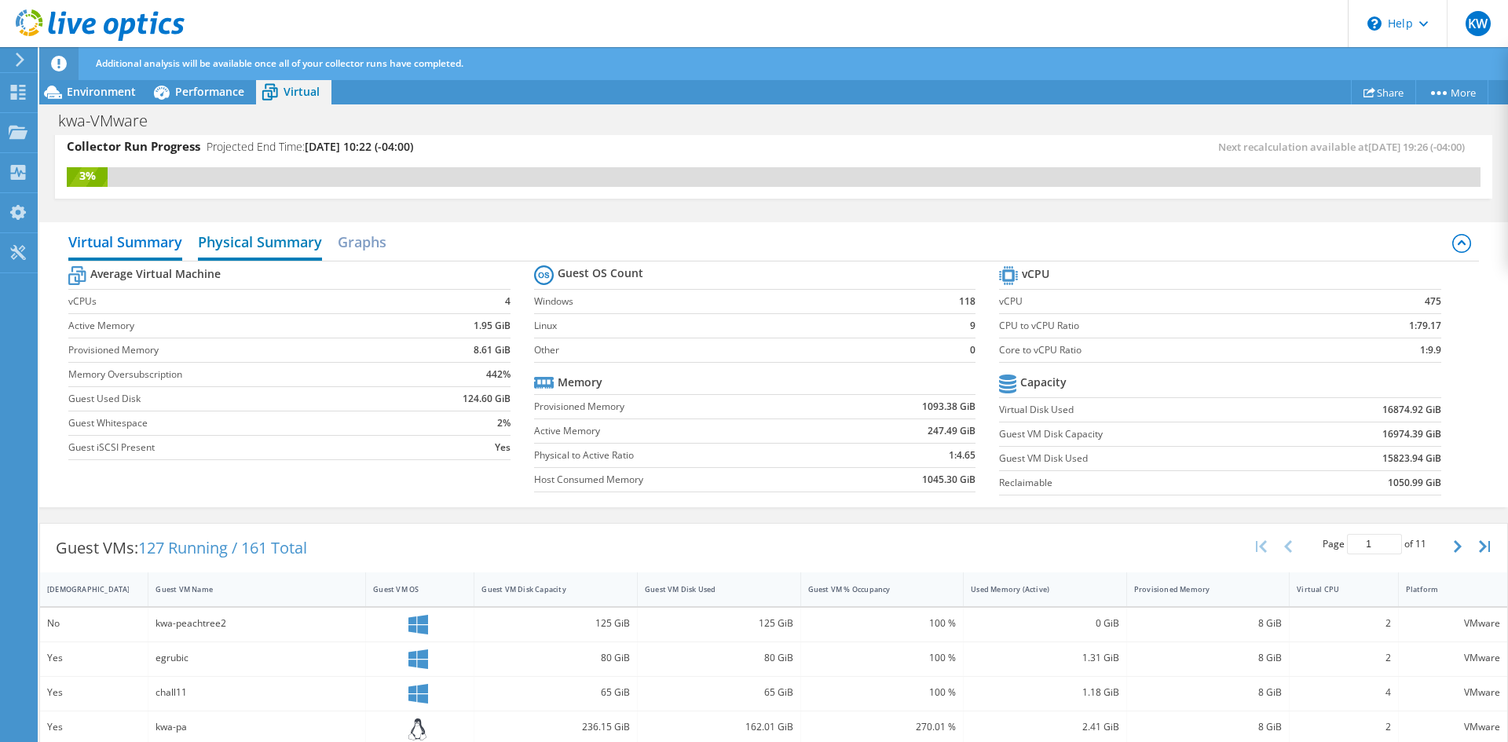
click at [307, 237] on h2 "Physical Summary" at bounding box center [260, 243] width 124 height 35
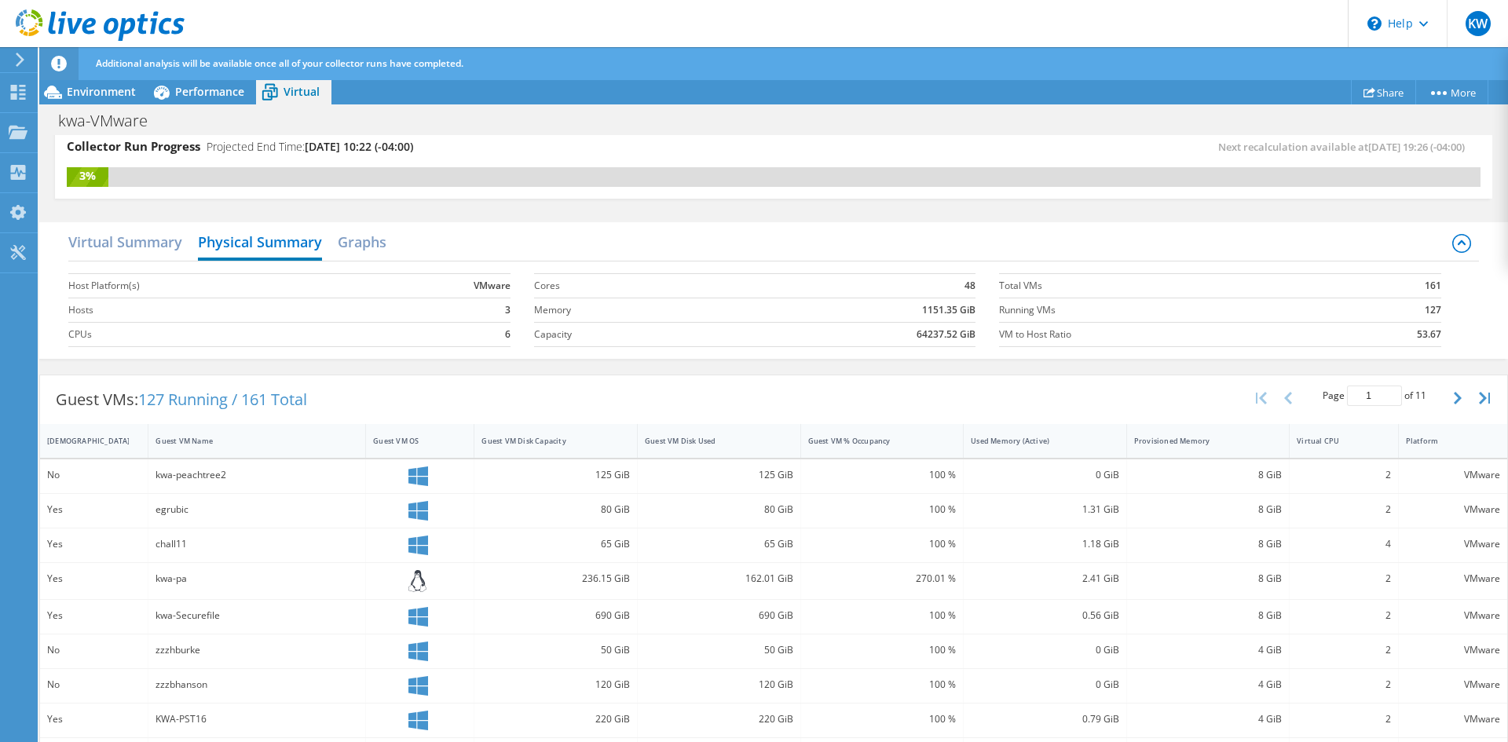
click at [357, 260] on div "Virtual Summary Physical Summary Graphs" at bounding box center [773, 243] width 1410 height 35
click at [355, 247] on h2 "Graphs" at bounding box center [362, 243] width 49 height 35
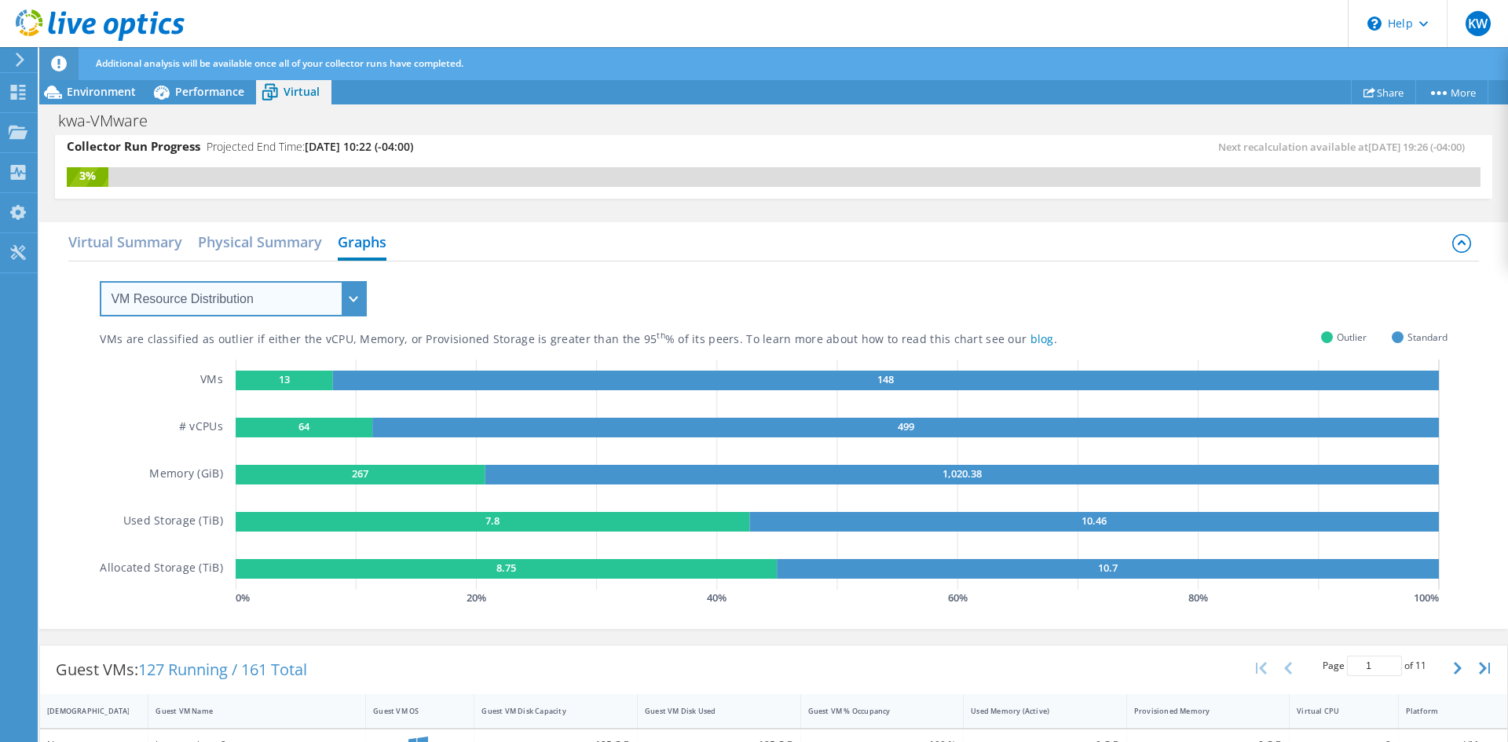
click at [276, 282] on select "VM Resource Distribution Provisioning Contrast Over Provisioning" at bounding box center [233, 298] width 267 height 35
select select "Provisioning Contrast"
click at [100, 281] on select "VM Resource Distribution Provisioning Contrast Over Provisioning" at bounding box center [233, 298] width 267 height 35
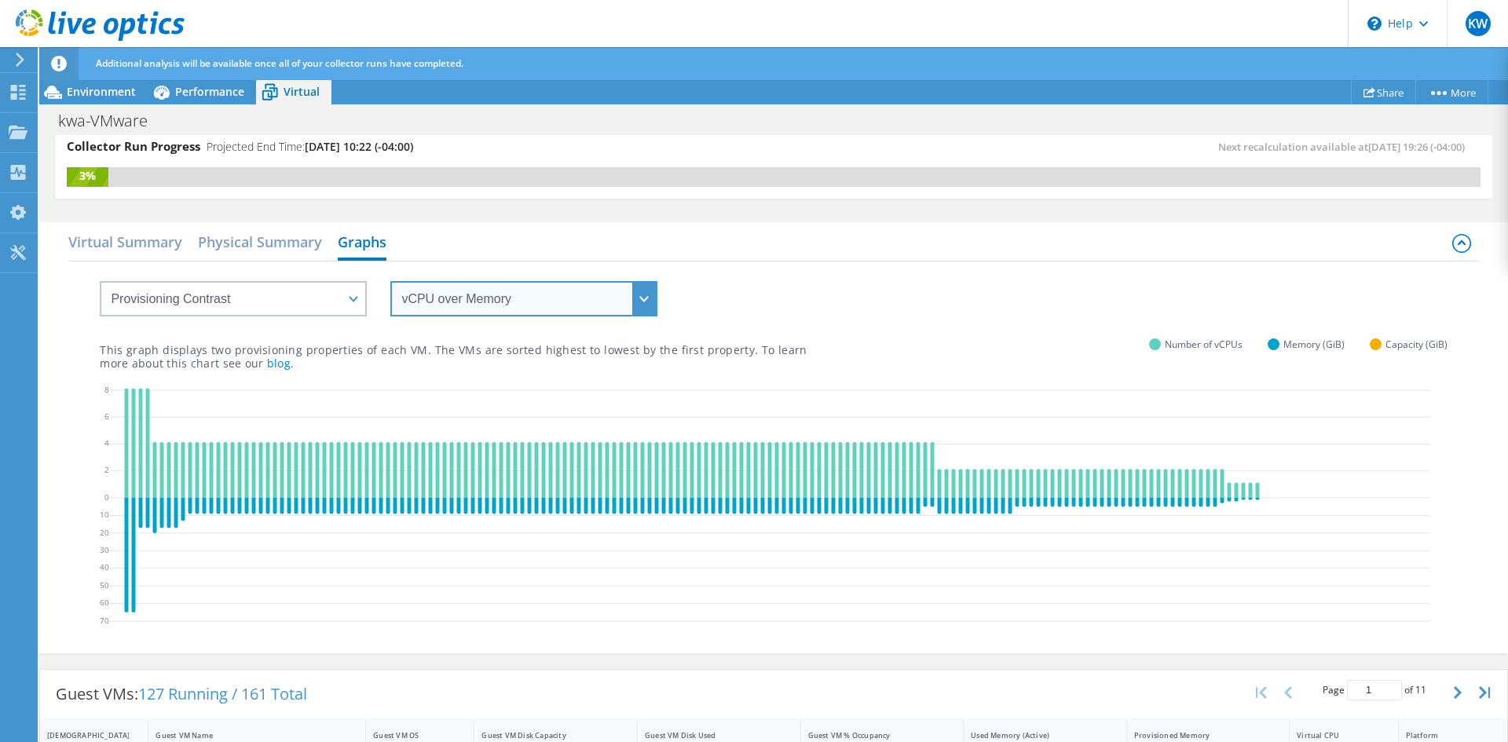
click at [512, 305] on select "vCPU over Memory vCPU over Capacity Memory over vCPU Memory over Capacity Capac…" at bounding box center [523, 298] width 267 height 35
click at [390, 281] on select "vCPU over Memory vCPU over Capacity Memory over vCPU Memory over Capacity Capac…" at bounding box center [523, 298] width 267 height 35
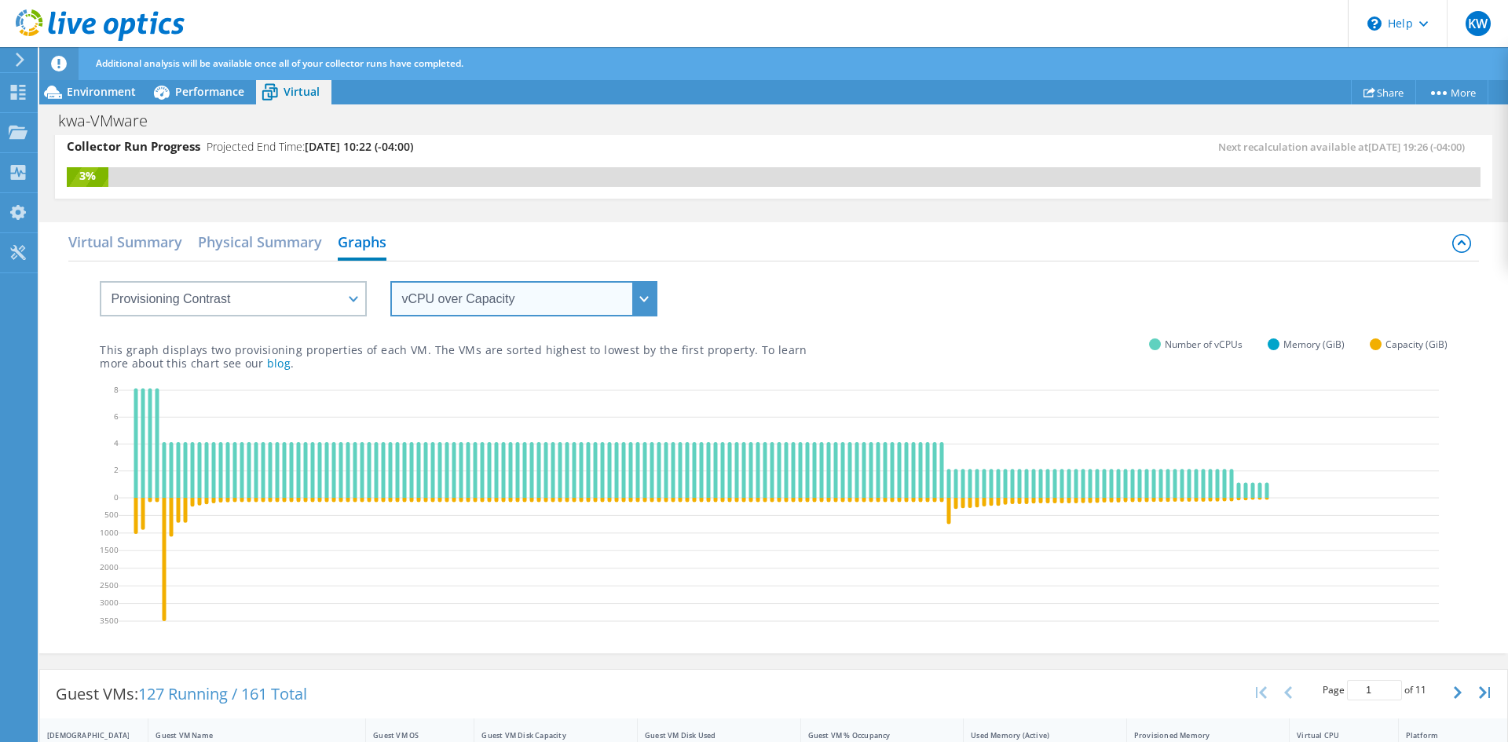
click at [640, 291] on select "vCPU over Memory vCPU over Capacity Memory over vCPU Memory over Capacity Capac…" at bounding box center [523, 298] width 267 height 35
select select "vCPU over Memory"
click at [390, 281] on select "vCPU over Memory vCPU over Capacity Memory over vCPU Memory over Capacity Capac…" at bounding box center [523, 298] width 267 height 35
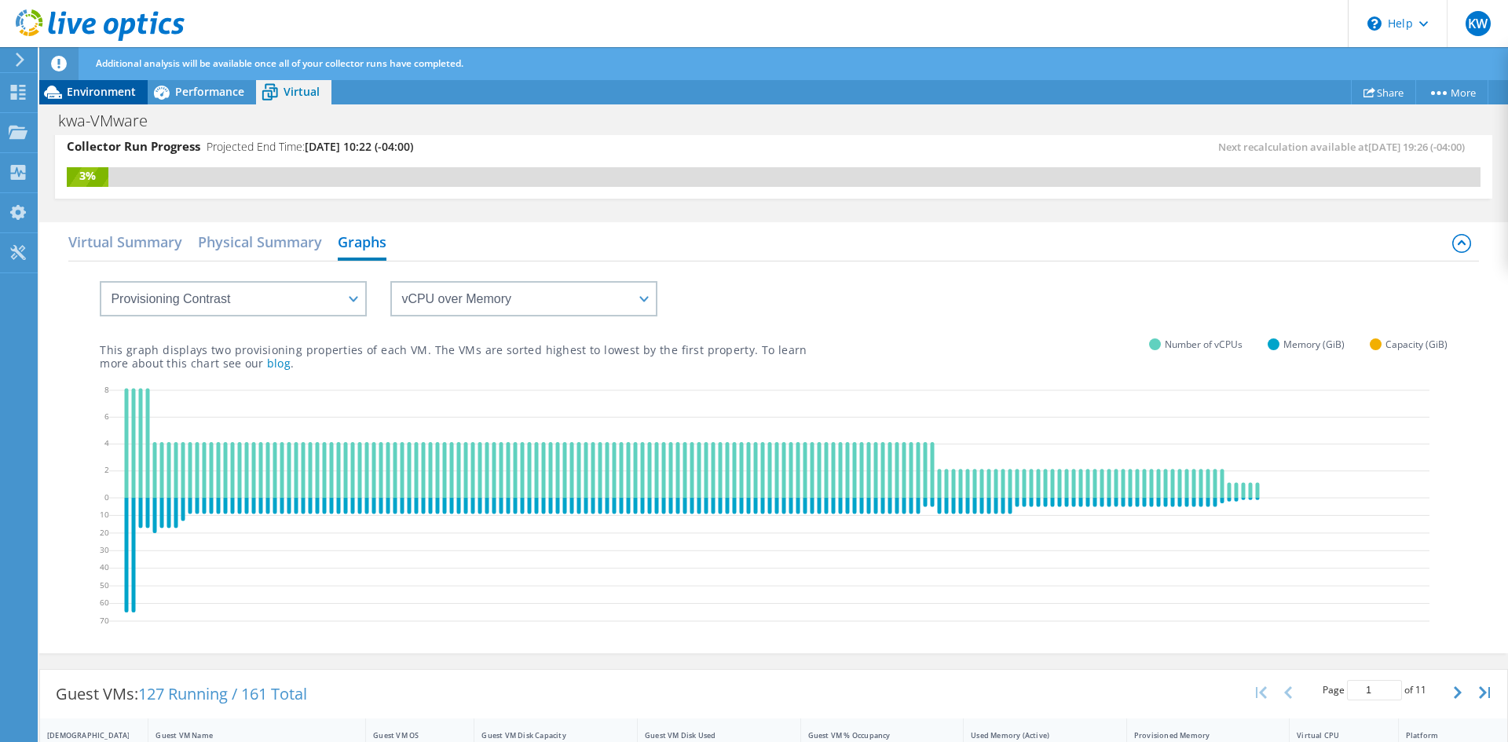
click at [89, 101] on div "Environment" at bounding box center [93, 91] width 108 height 25
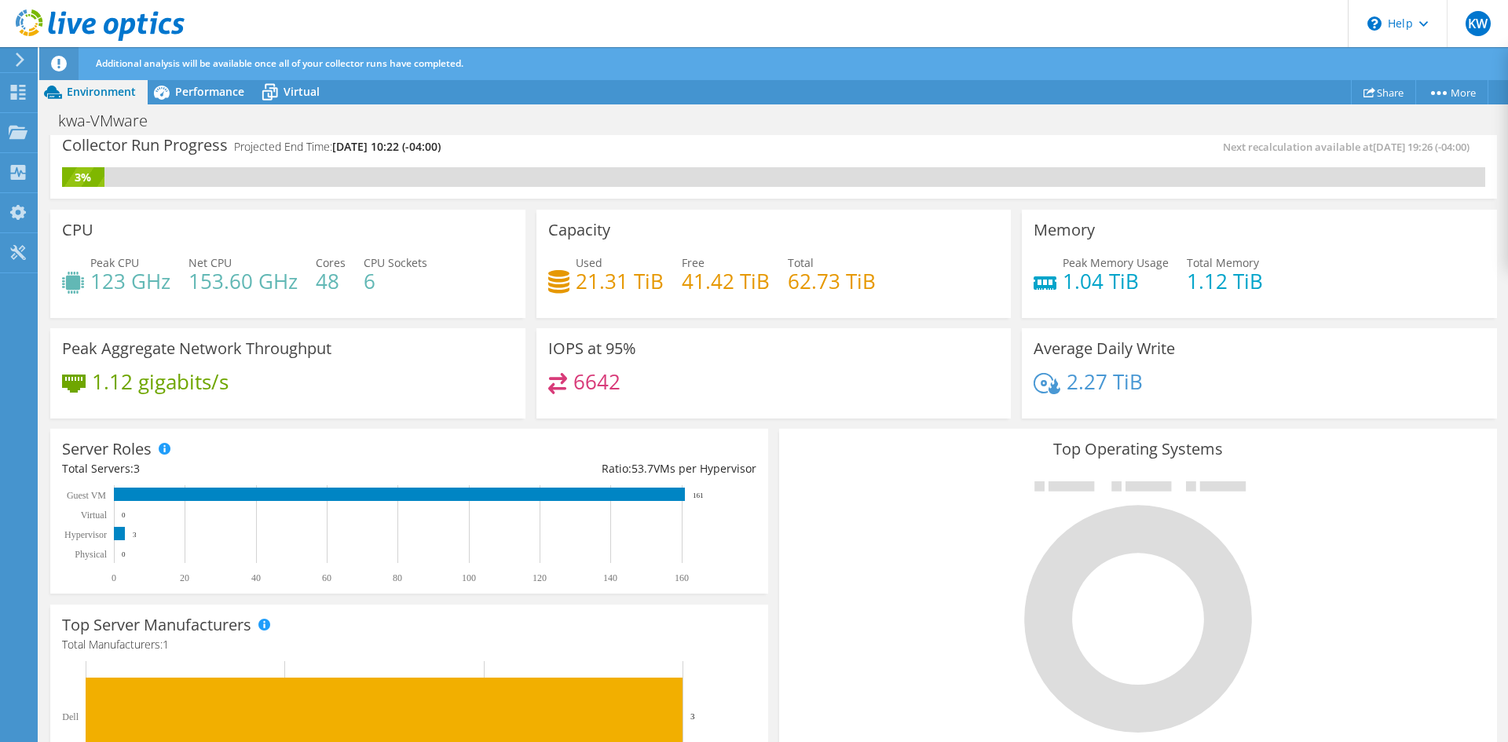
scroll to position [398, 0]
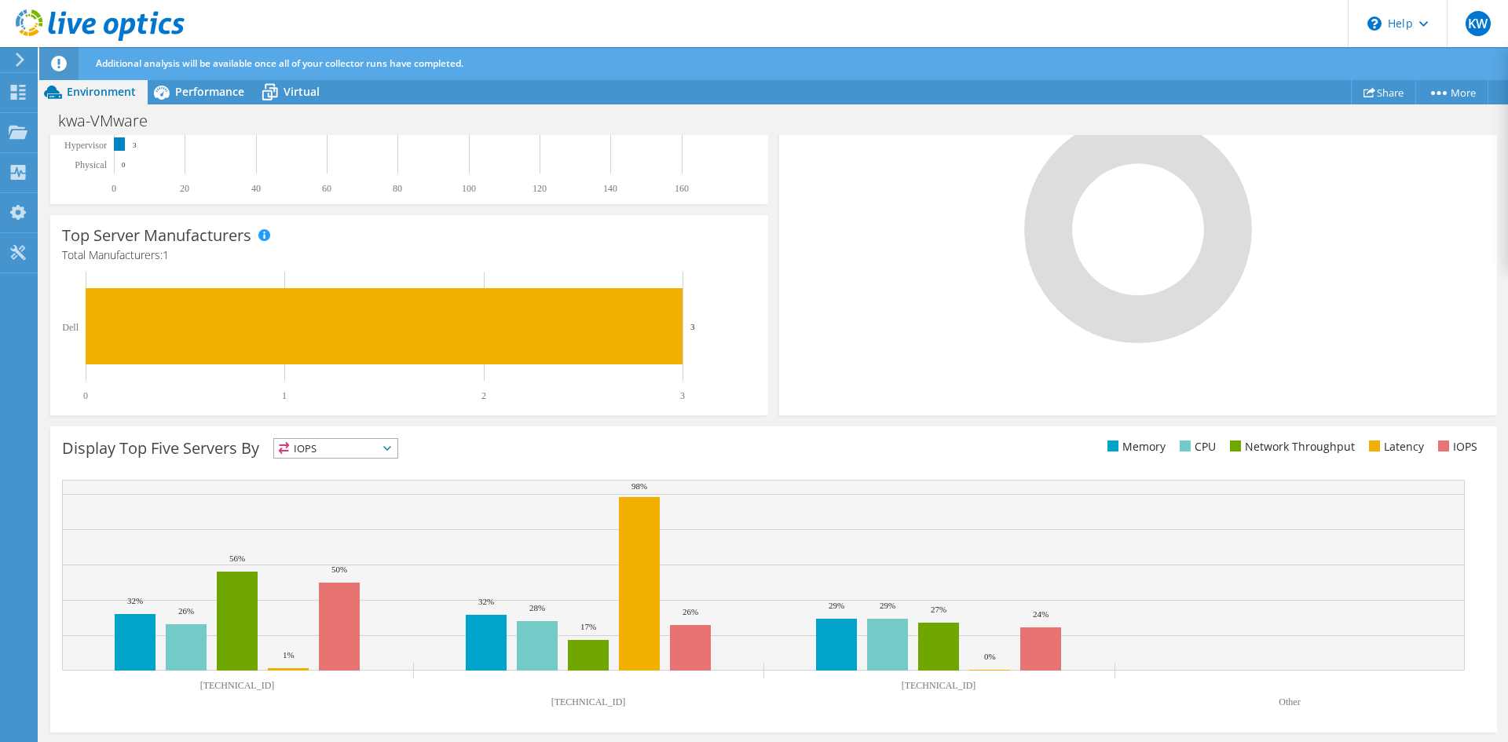
click at [340, 450] on span "IOPS" at bounding box center [335, 448] width 123 height 19
click at [340, 507] on li "CPU" at bounding box center [335, 513] width 123 height 22
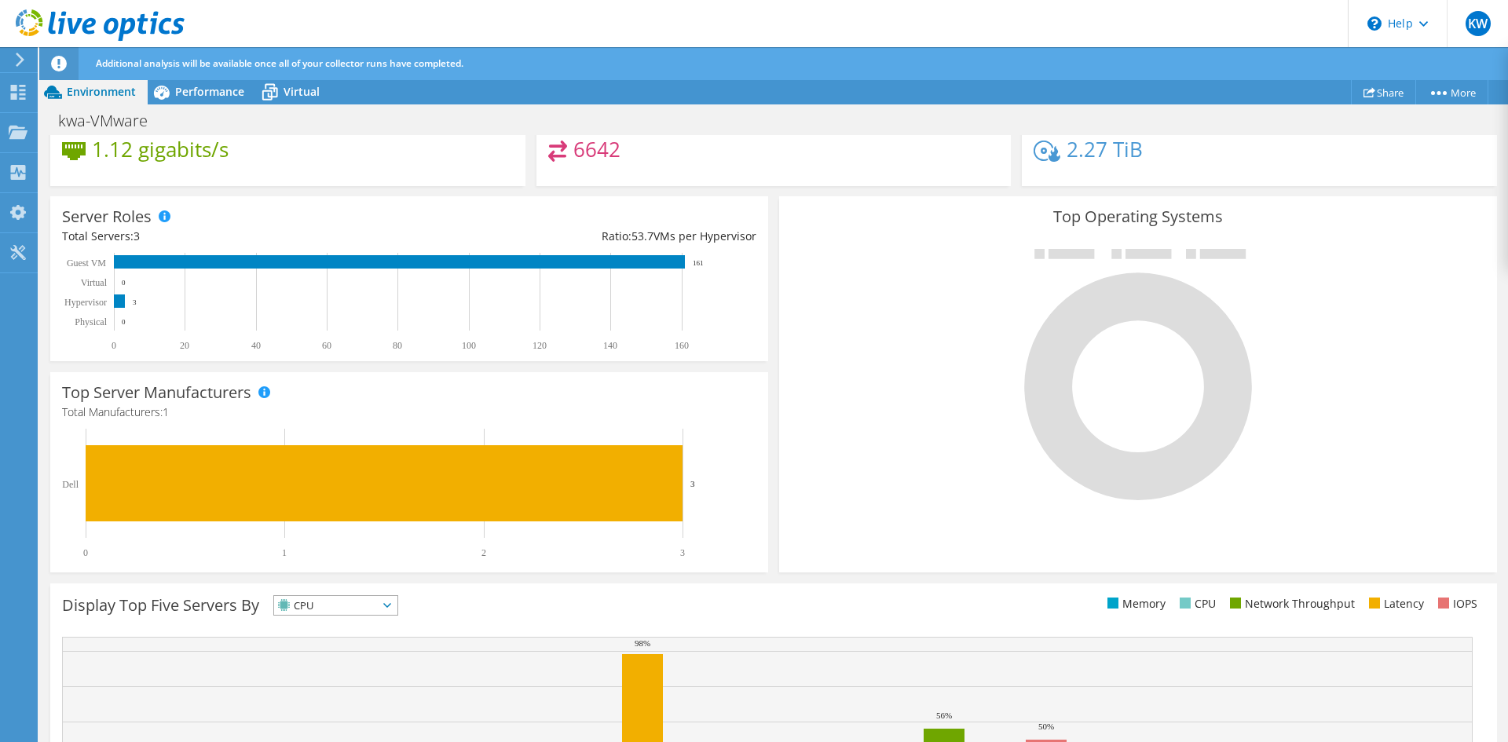
scroll to position [0, 0]
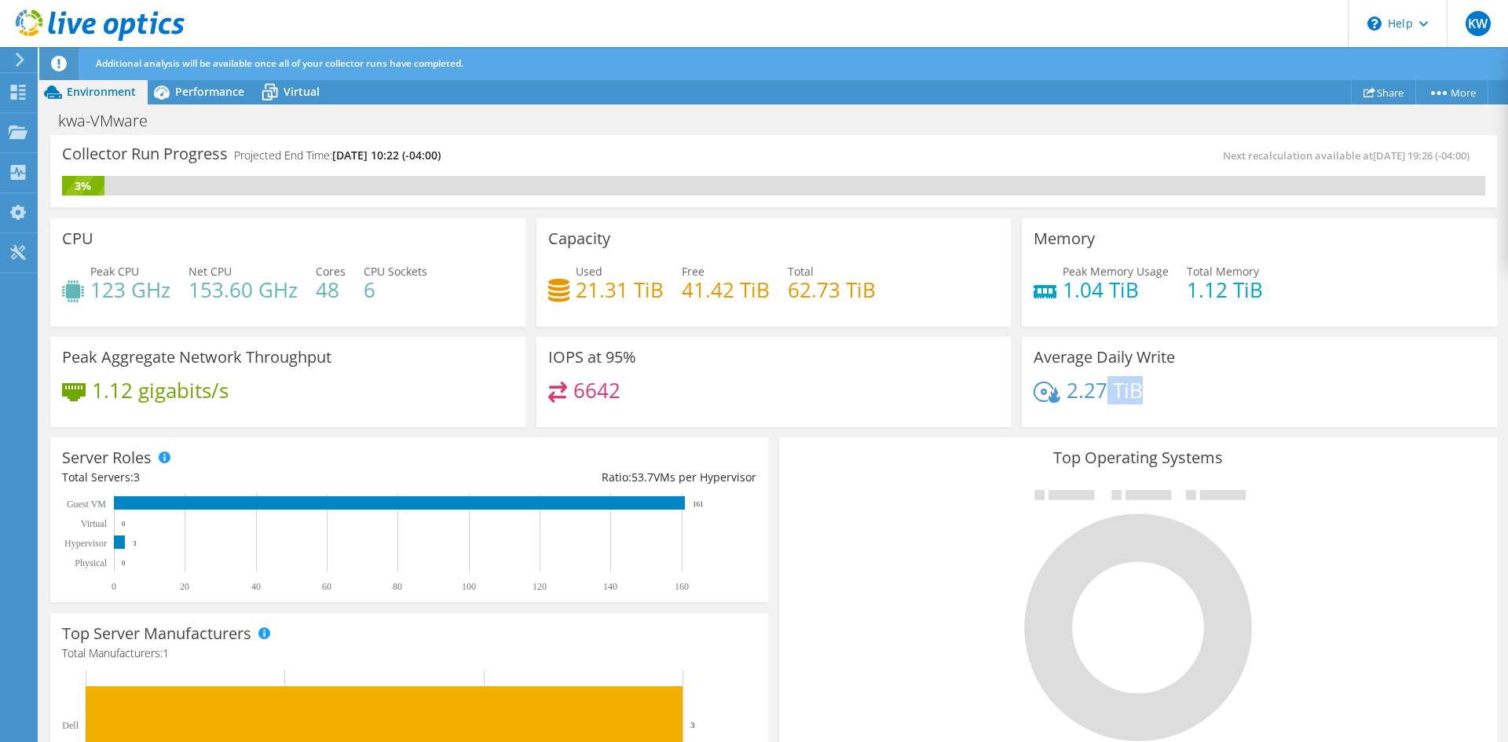
drag, startPoint x: 1094, startPoint y: 393, endPoint x: 1151, endPoint y: 393, distance: 57.3
click at [1151, 393] on div "2.27 TiB" at bounding box center [1259, 398] width 452 height 33
drag, startPoint x: 317, startPoint y: 297, endPoint x: 400, endPoint y: 292, distance: 82.6
click at [400, 292] on div "Peak CPU 123 GHz Net CPU 153.60 GHz Cores 48 CPU Sockets 6" at bounding box center [288, 288] width 452 height 51
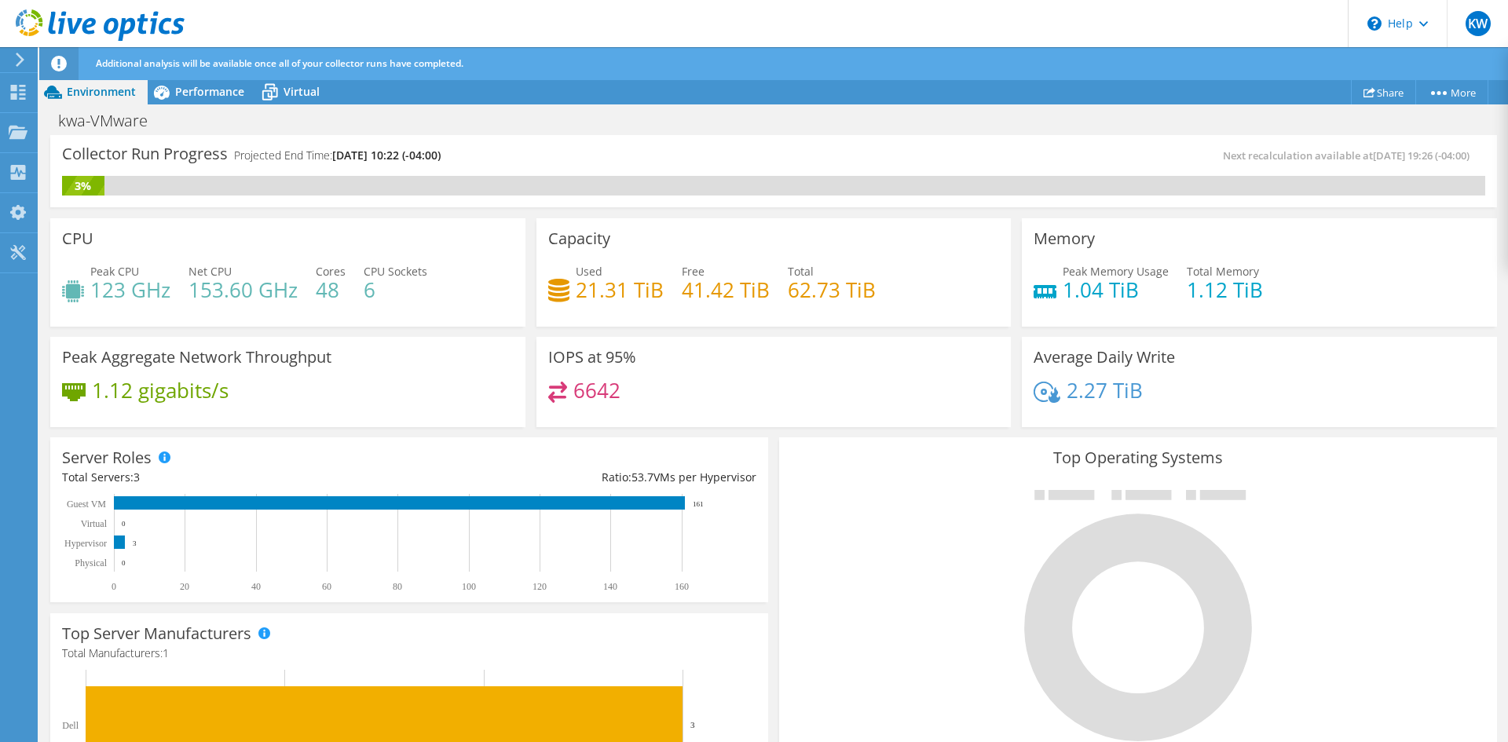
click at [356, 404] on div "1.12 gigabits/s" at bounding box center [288, 398] width 452 height 33
click at [215, 94] on span "Performance" at bounding box center [209, 91] width 69 height 15
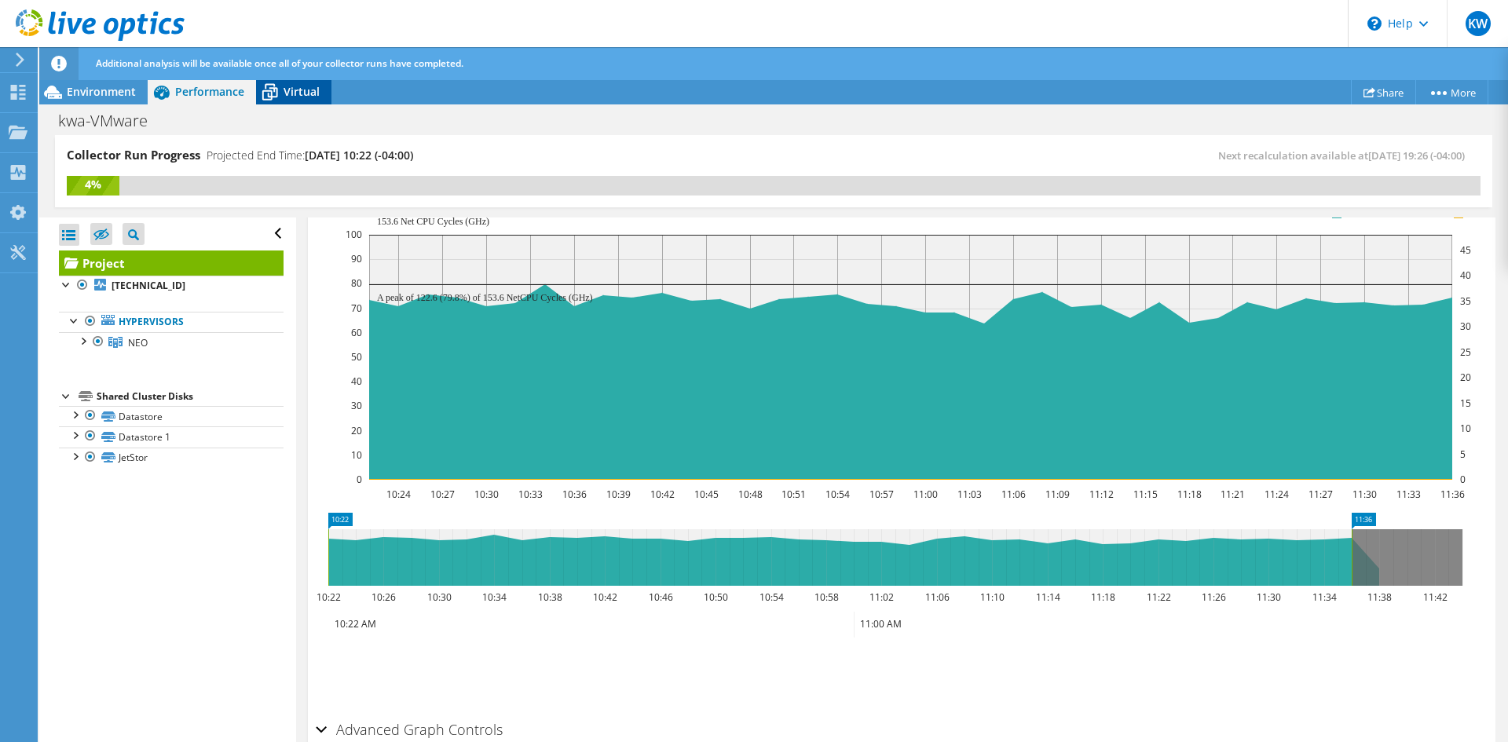
click at [283, 85] on icon at bounding box center [269, 92] width 27 height 27
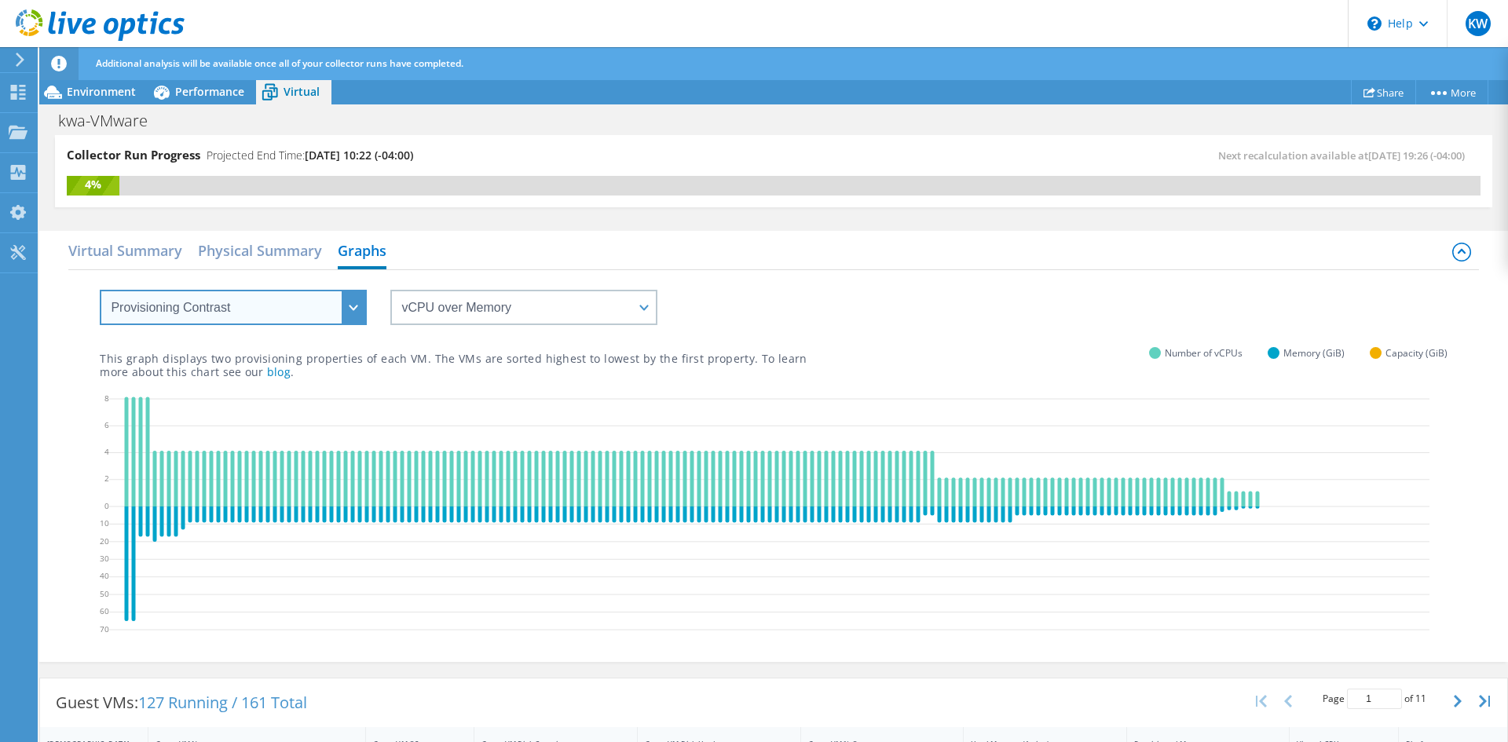
click at [287, 311] on select "VM Resource Distribution Provisioning Contrast Over Provisioning" at bounding box center [233, 307] width 267 height 35
click at [100, 290] on select "VM Resource Distribution Provisioning Contrast Over Provisioning" at bounding box center [233, 307] width 267 height 35
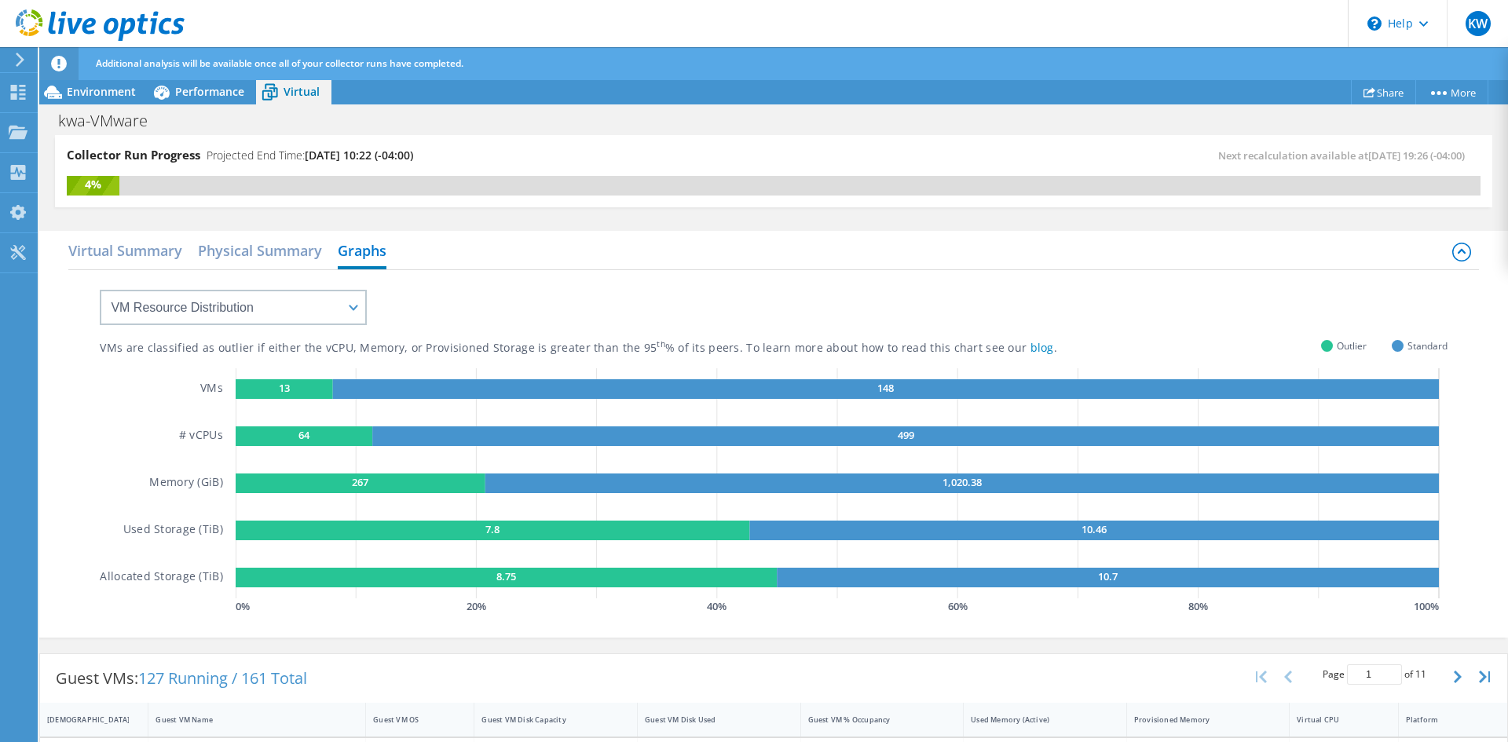
click at [322, 433] on rect at bounding box center [304, 436] width 137 height 20
click at [697, 485] on rect at bounding box center [961, 484] width 953 height 20
click at [280, 305] on select "VM Resource Distribution Provisioning Contrast Over Provisioning" at bounding box center [233, 307] width 267 height 35
select select "Over Provisioning"
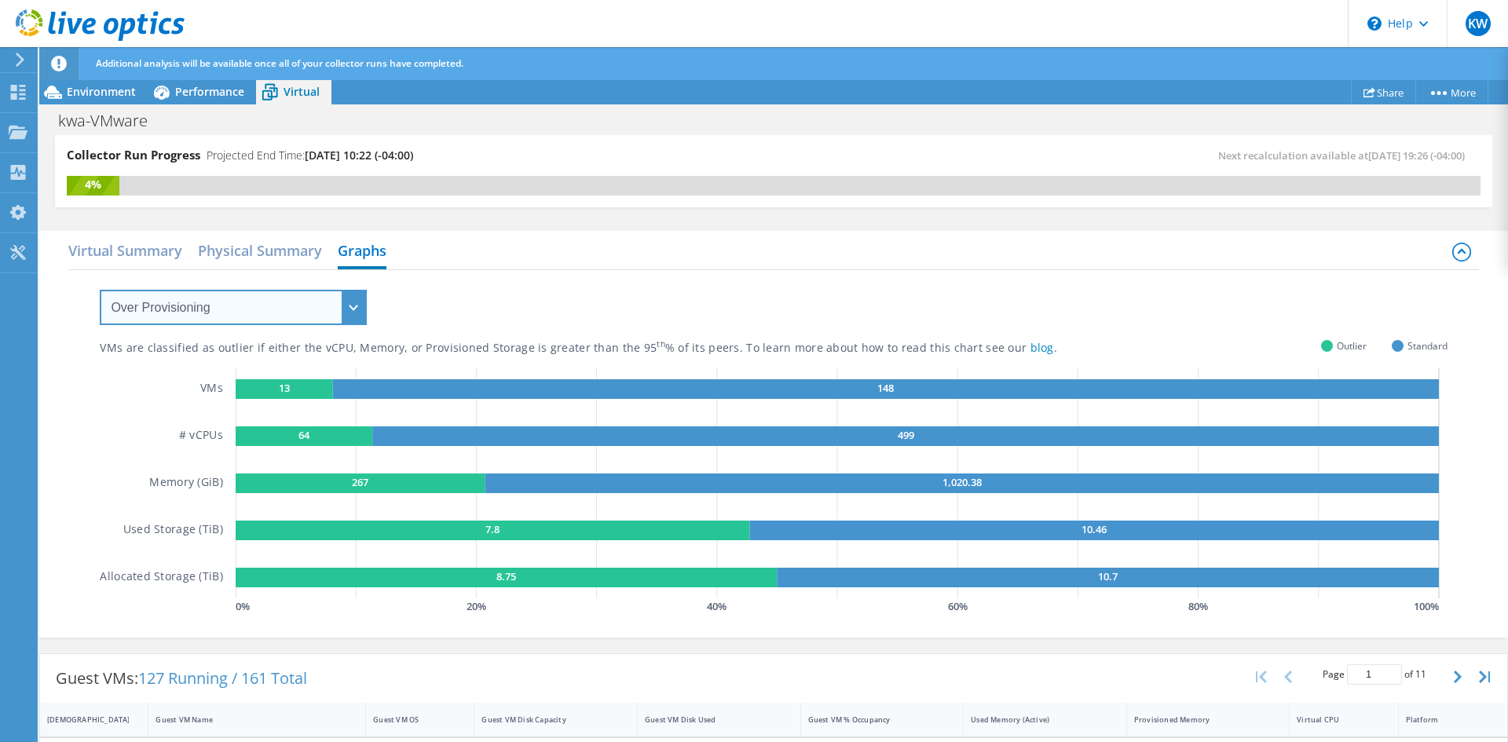
click at [100, 290] on select "VM Resource Distribution Provisioning Contrast Over Provisioning" at bounding box center [233, 307] width 267 height 35
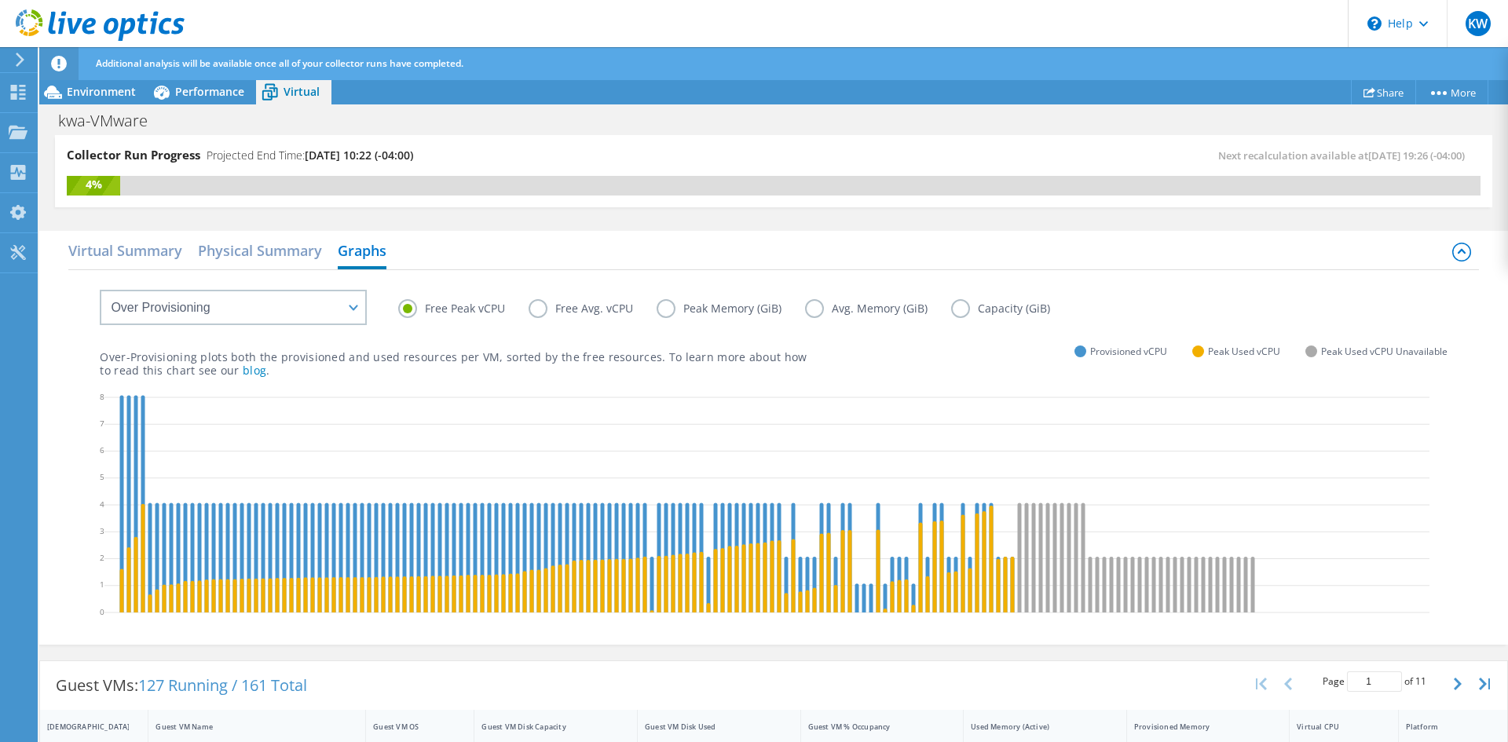
click at [580, 308] on label "Free Avg. vCPU" at bounding box center [593, 308] width 128 height 19
click at [0, 0] on input "Free Avg. vCPU" at bounding box center [0, 0] width 0 height 0
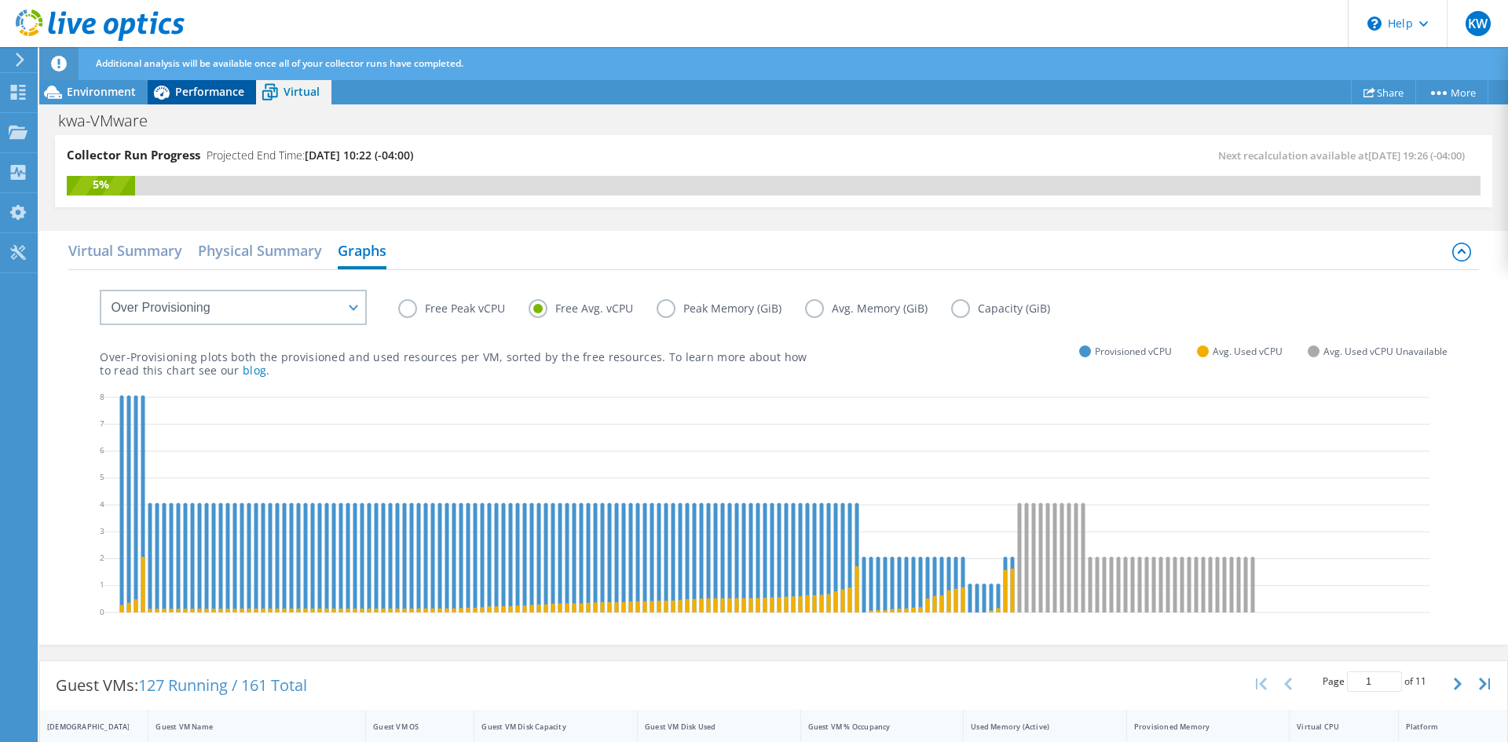
click at [209, 88] on span "Performance" at bounding box center [209, 91] width 69 height 15
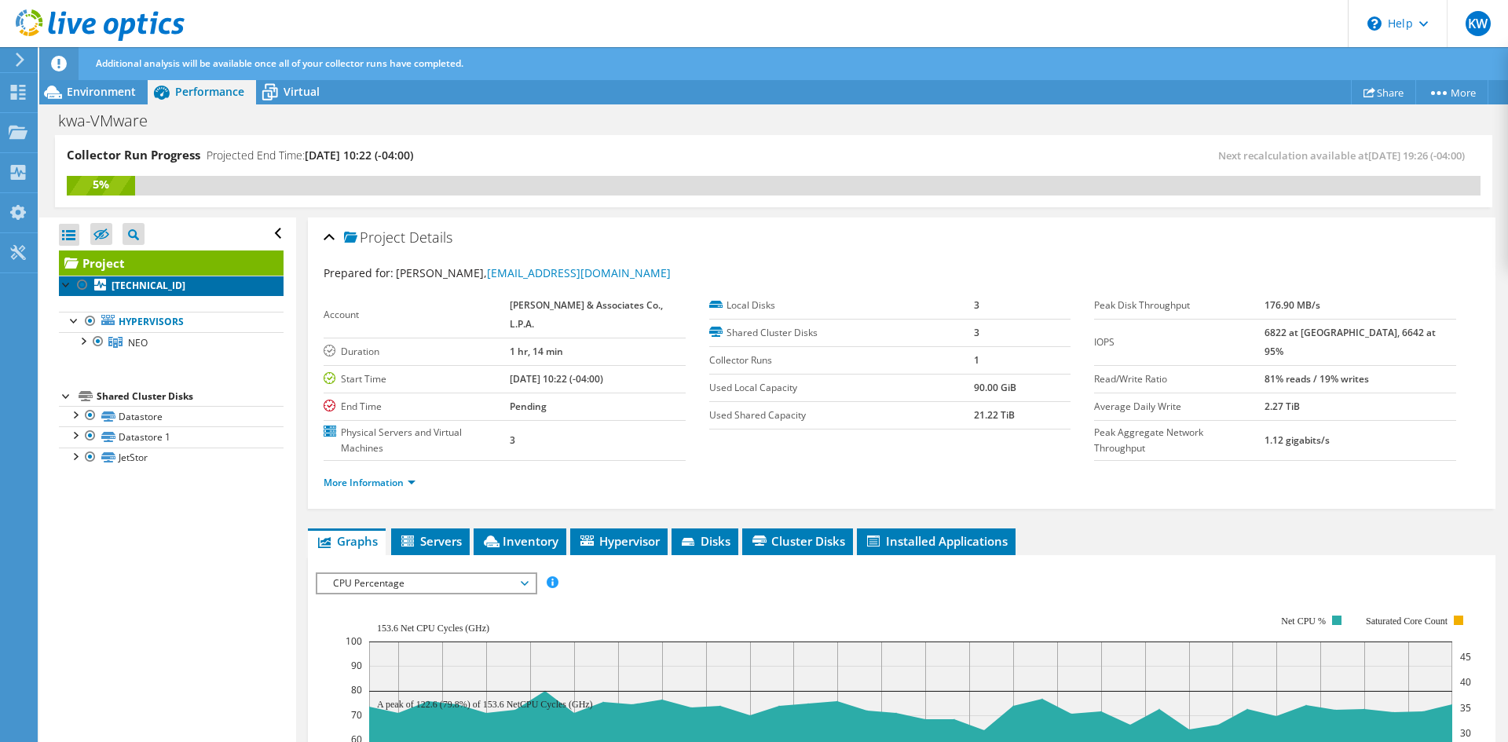
click at [123, 290] on b "10.32.43.7" at bounding box center [149, 285] width 74 height 13
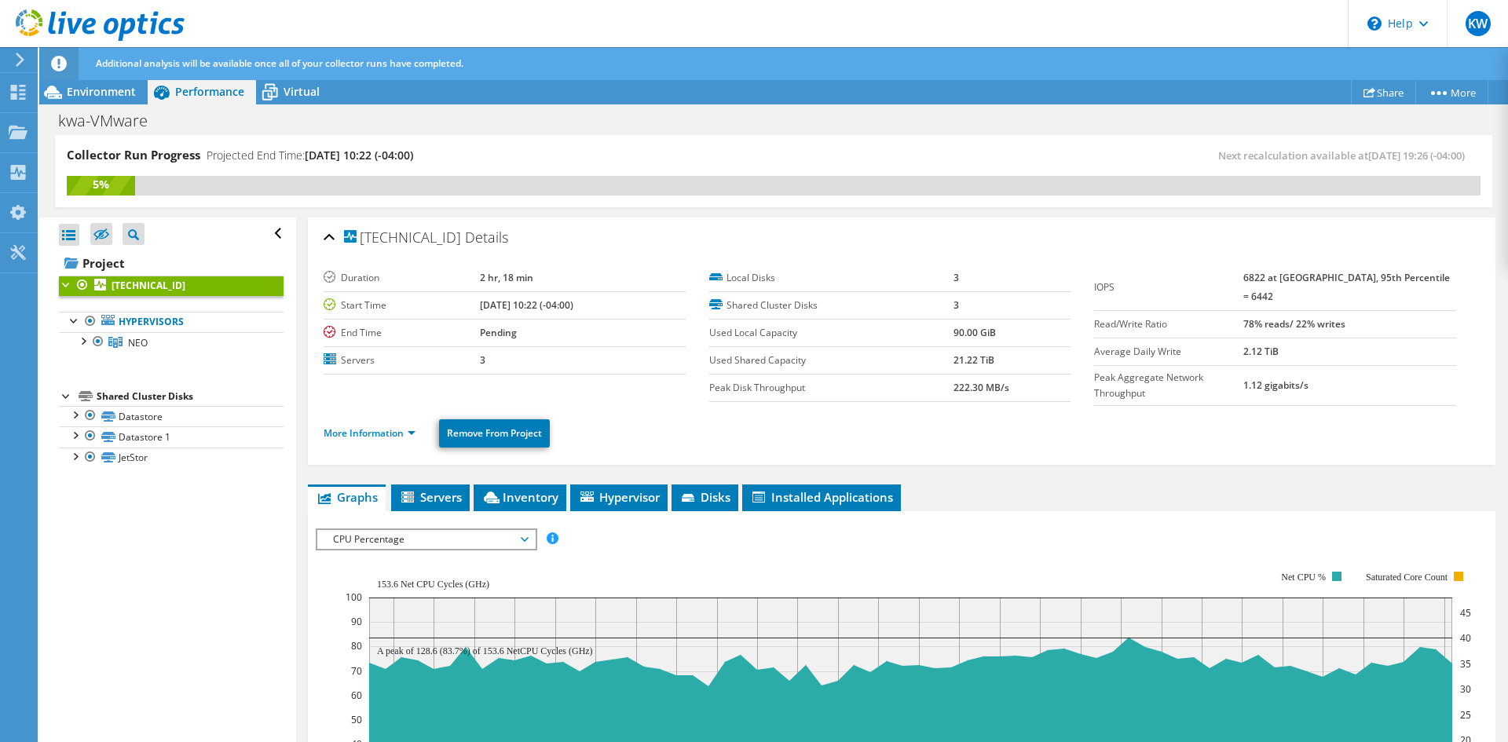
click at [117, 189] on div "5%" at bounding box center [101, 184] width 68 height 17
click at [93, 104] on div "kwa-VMware Print" at bounding box center [773, 119] width 1469 height 31
click at [95, 93] on span "Environment" at bounding box center [101, 91] width 69 height 15
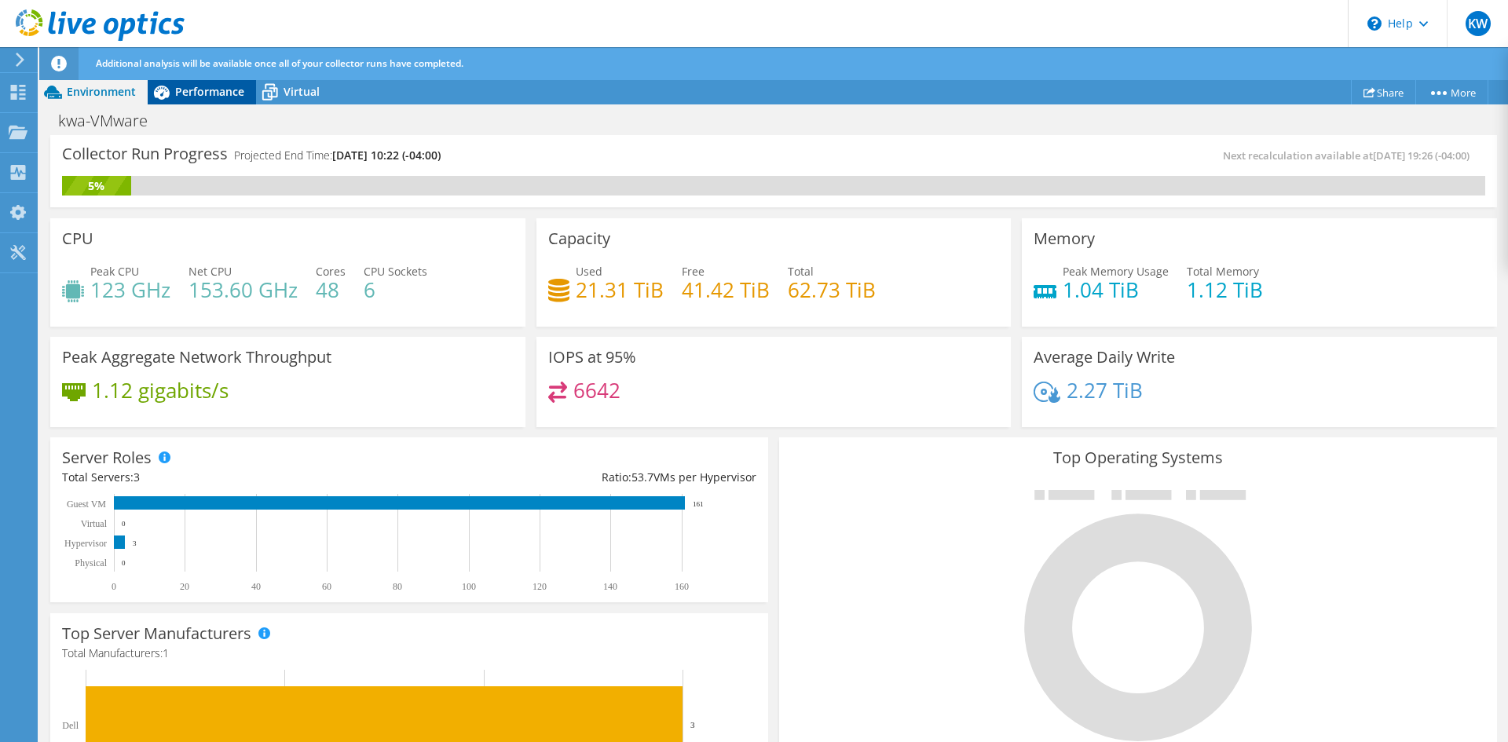
click at [185, 87] on span "Performance" at bounding box center [209, 91] width 69 height 15
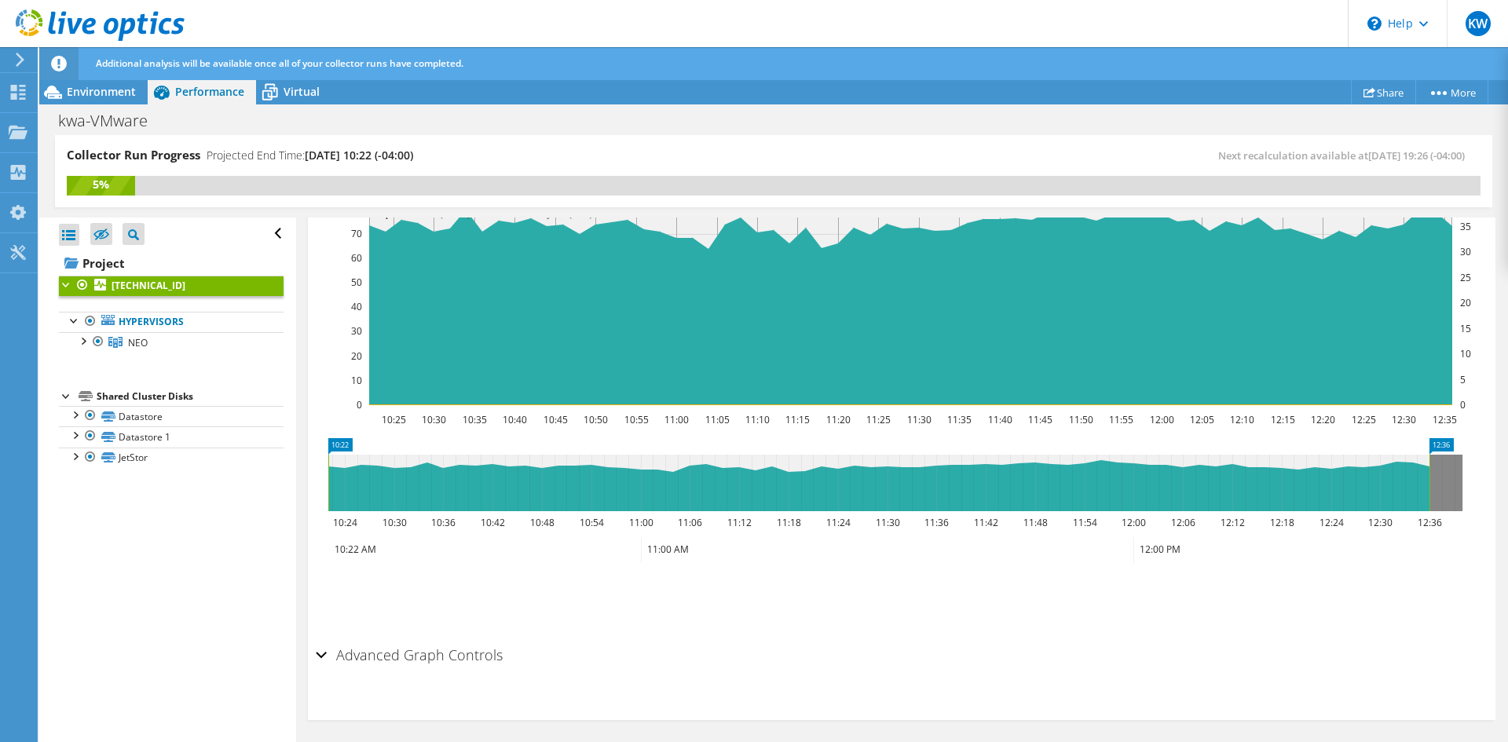
scroll to position [280, 0]
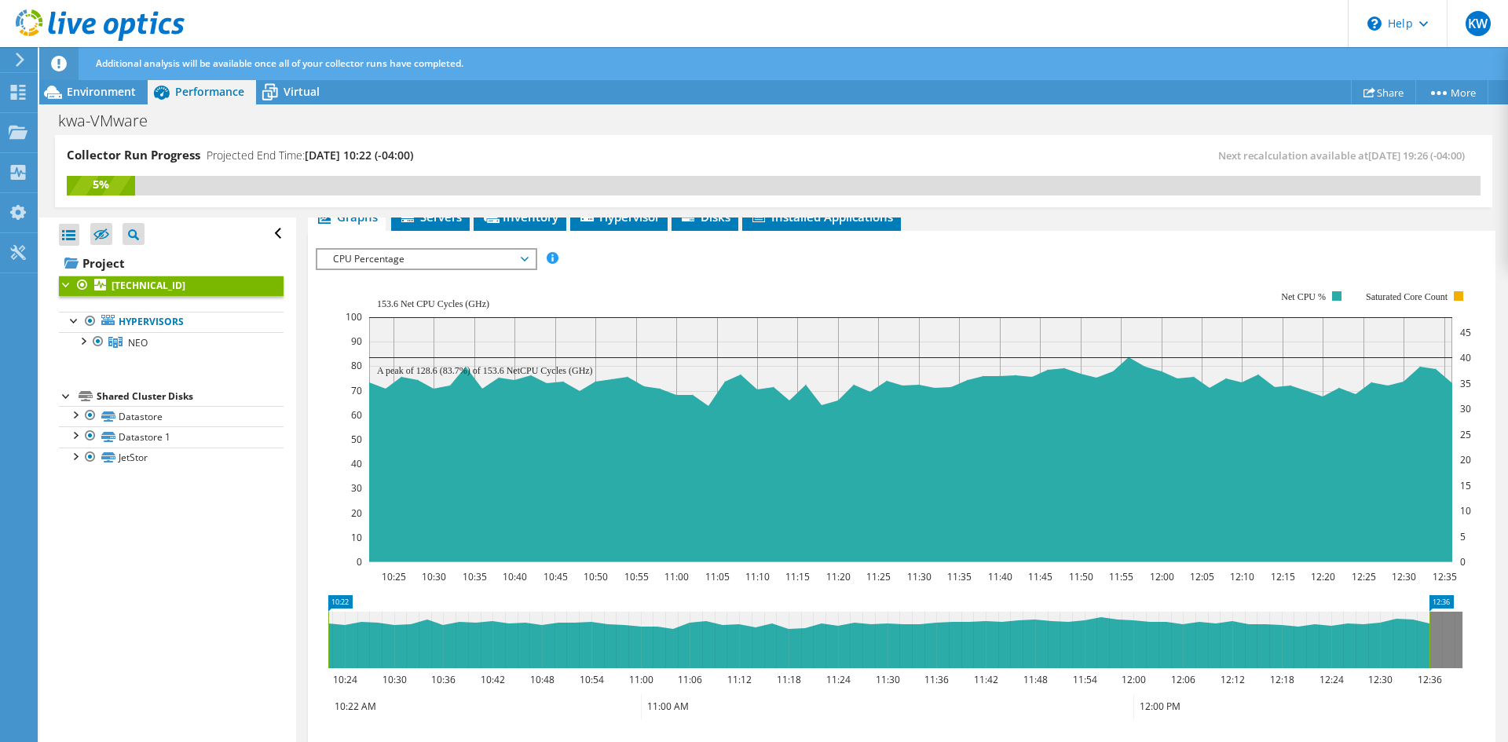
click at [507, 262] on span "CPU Percentage" at bounding box center [426, 259] width 202 height 19
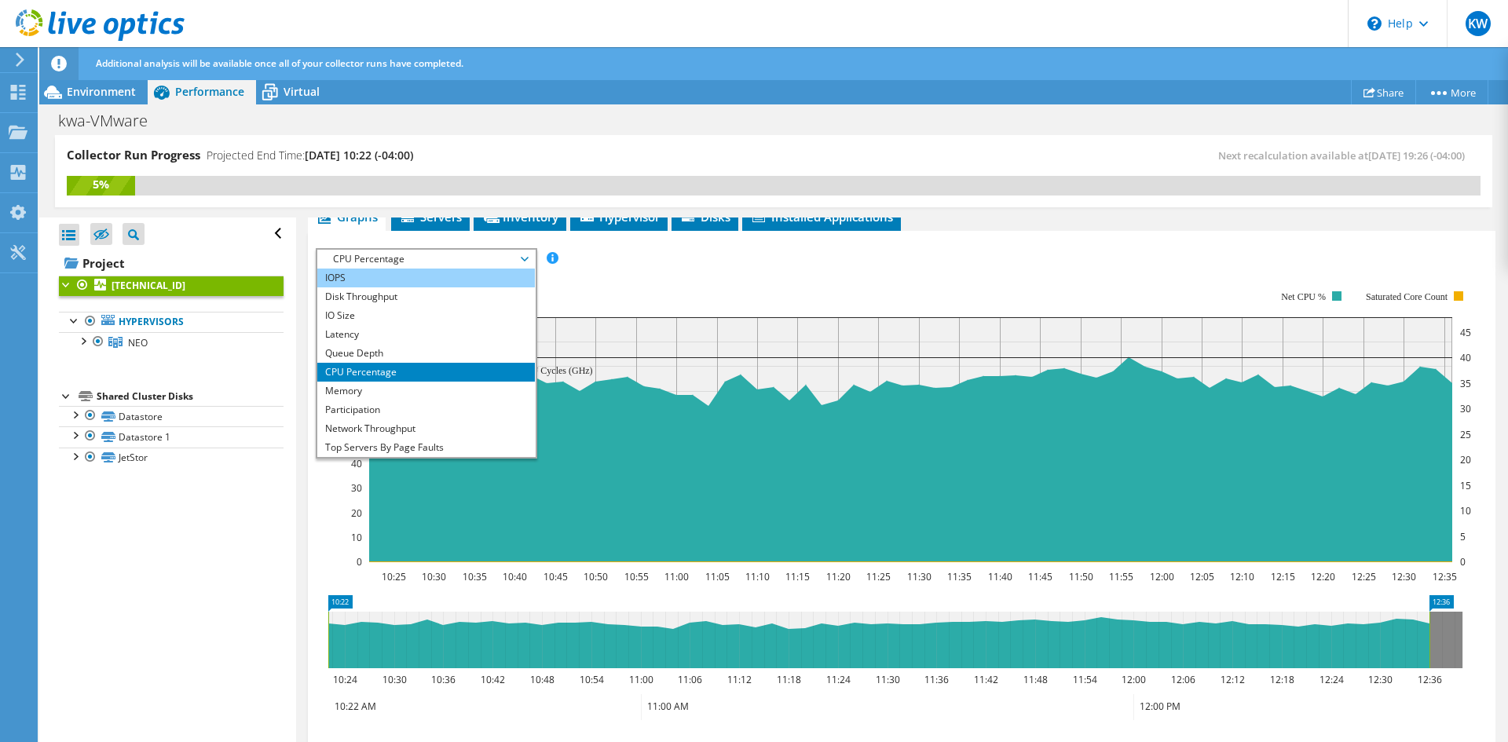
click at [401, 278] on li "IOPS" at bounding box center [426, 278] width 218 height 19
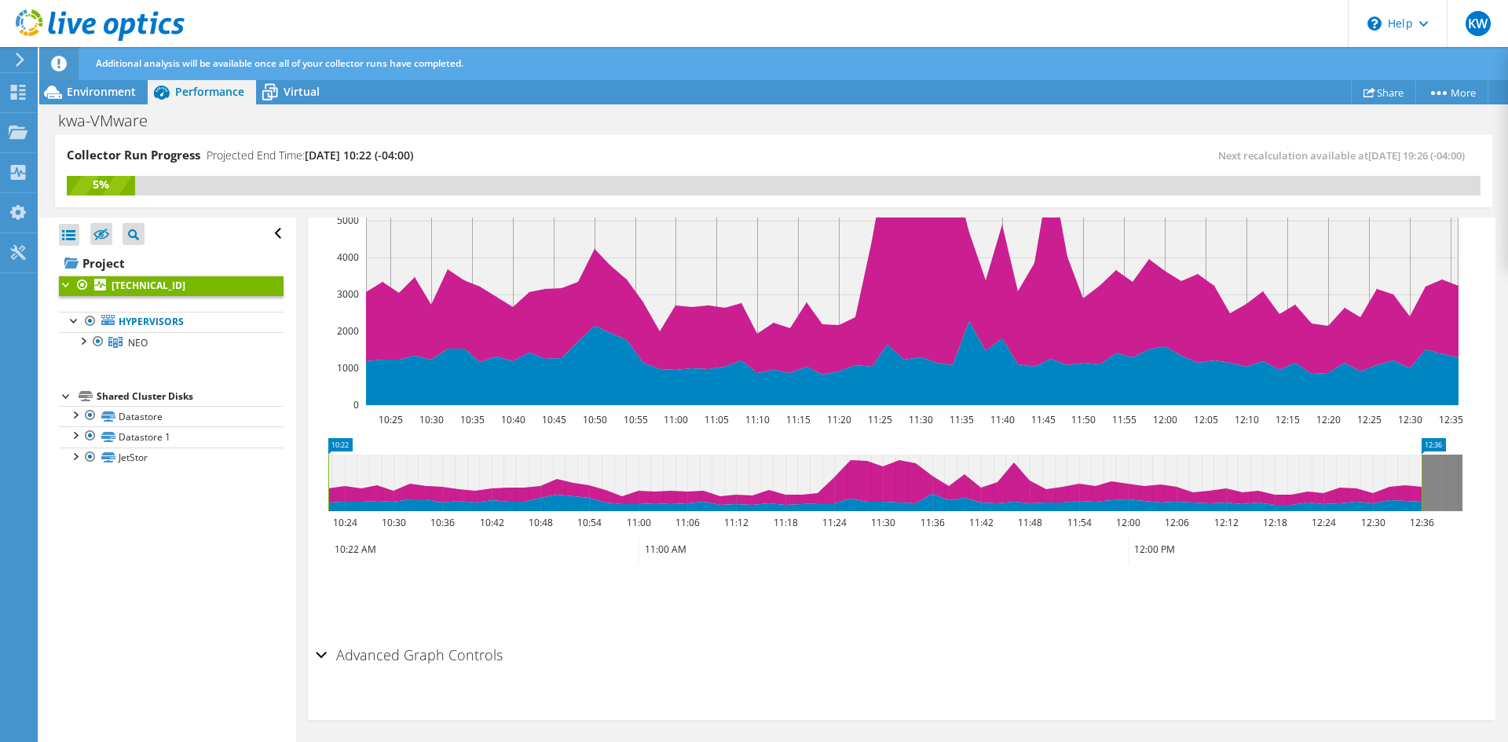
scroll to position [190, 0]
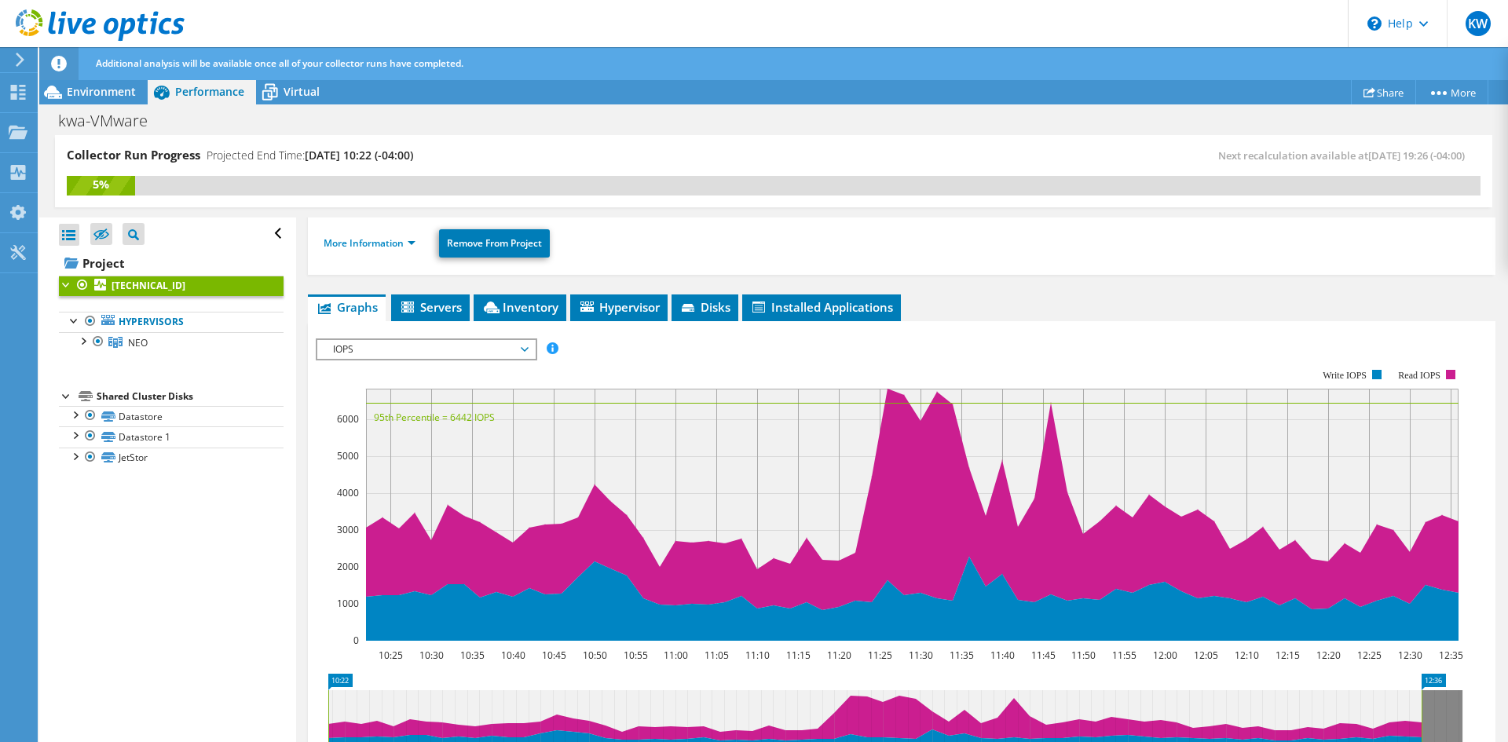
click at [410, 340] on span "IOPS" at bounding box center [426, 349] width 202 height 19
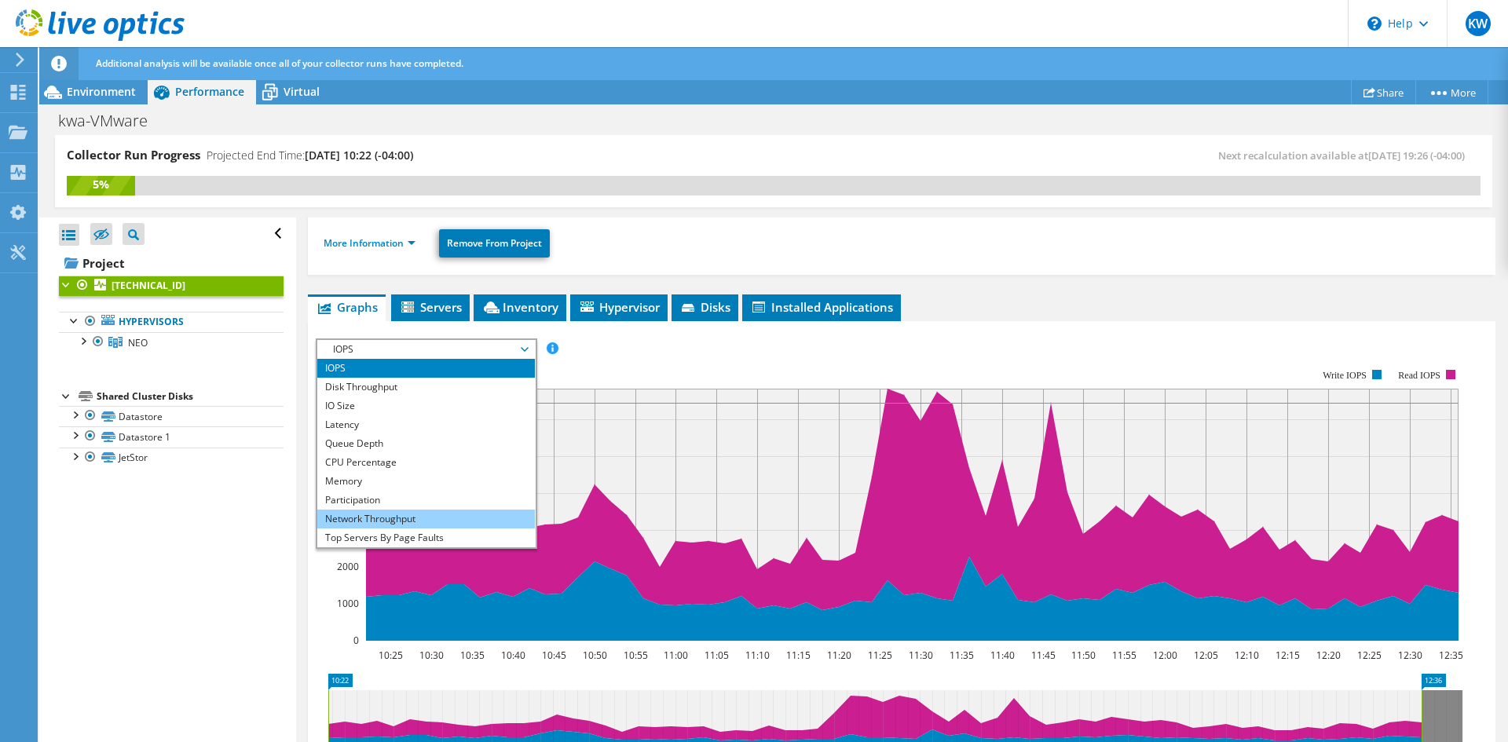
scroll to position [57, 0]
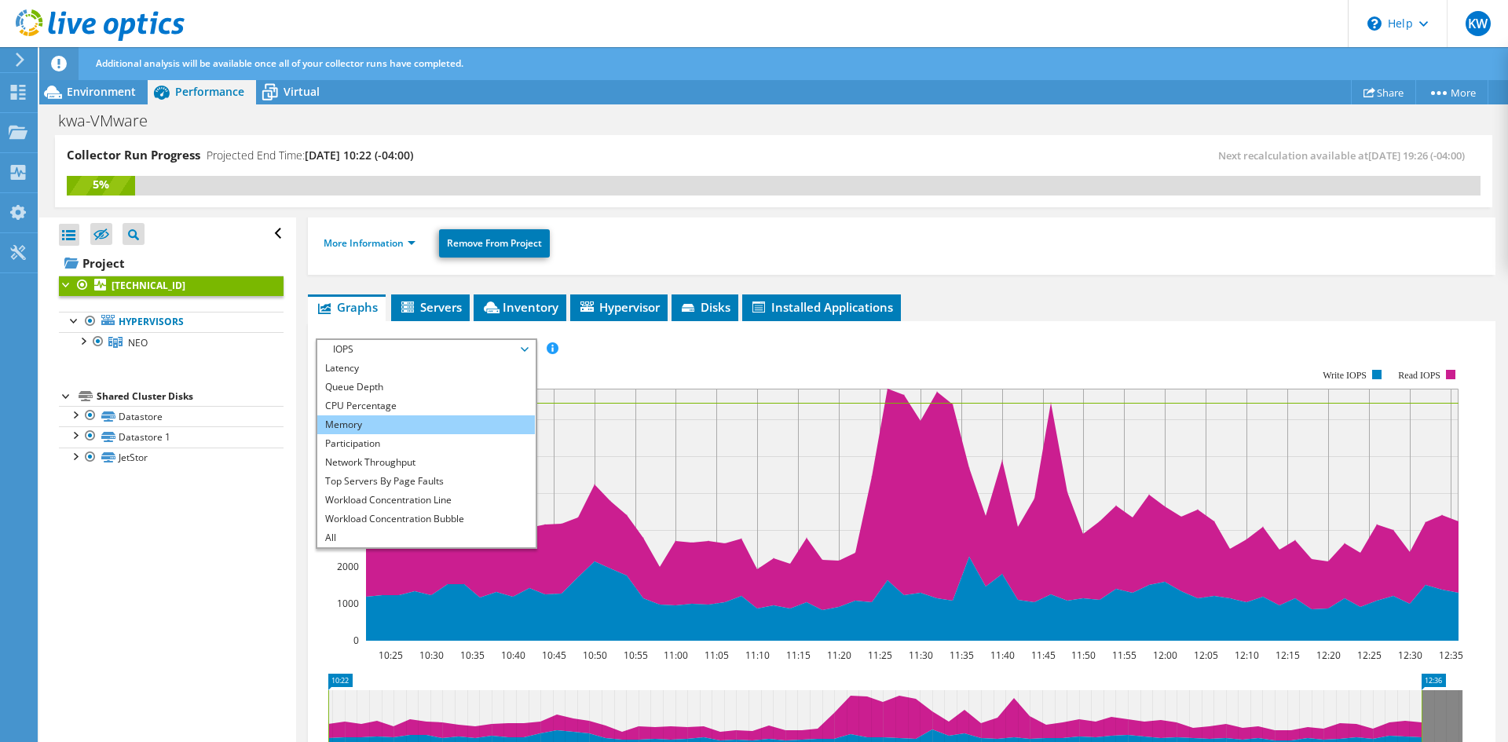
click at [409, 419] on li "Memory" at bounding box center [426, 424] width 218 height 19
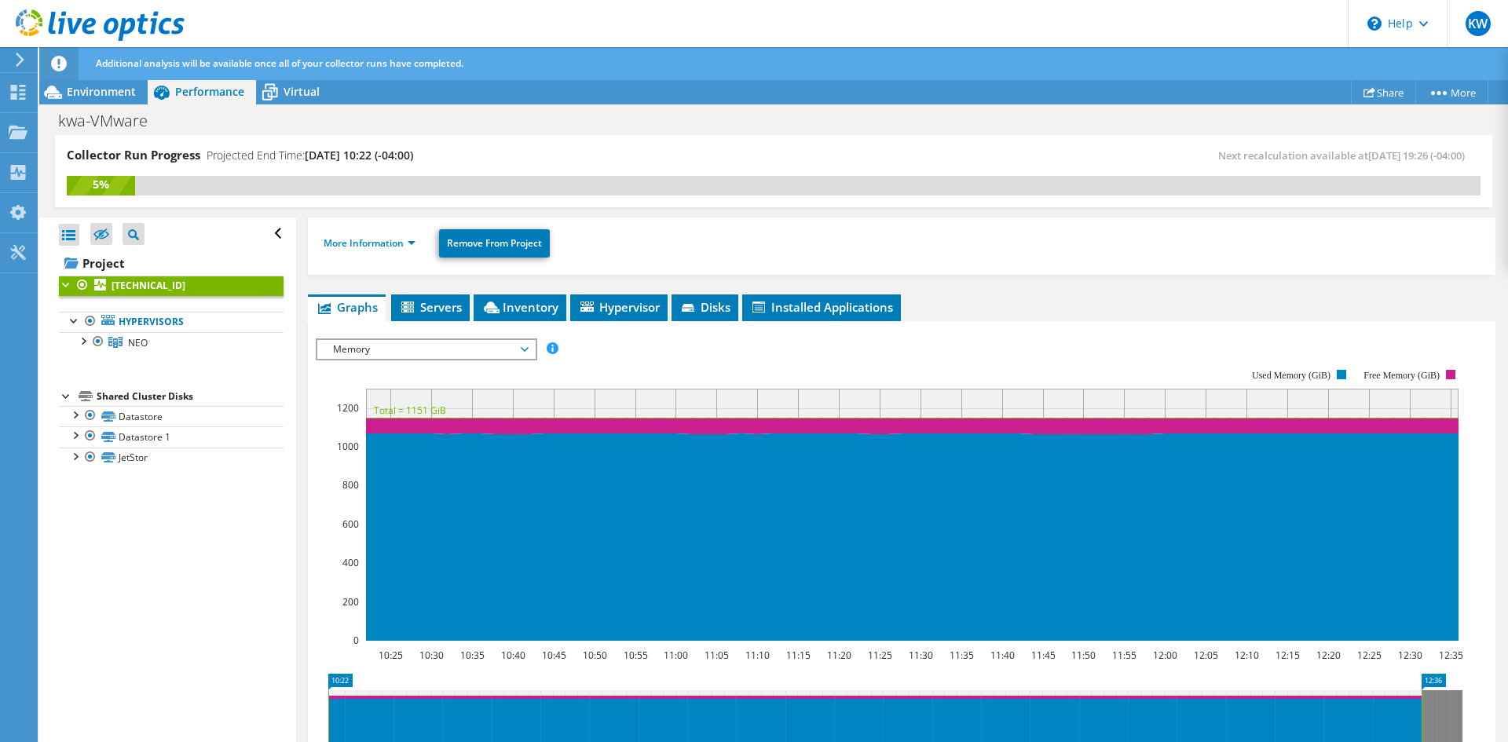
click at [393, 341] on span "Memory" at bounding box center [426, 349] width 202 height 19
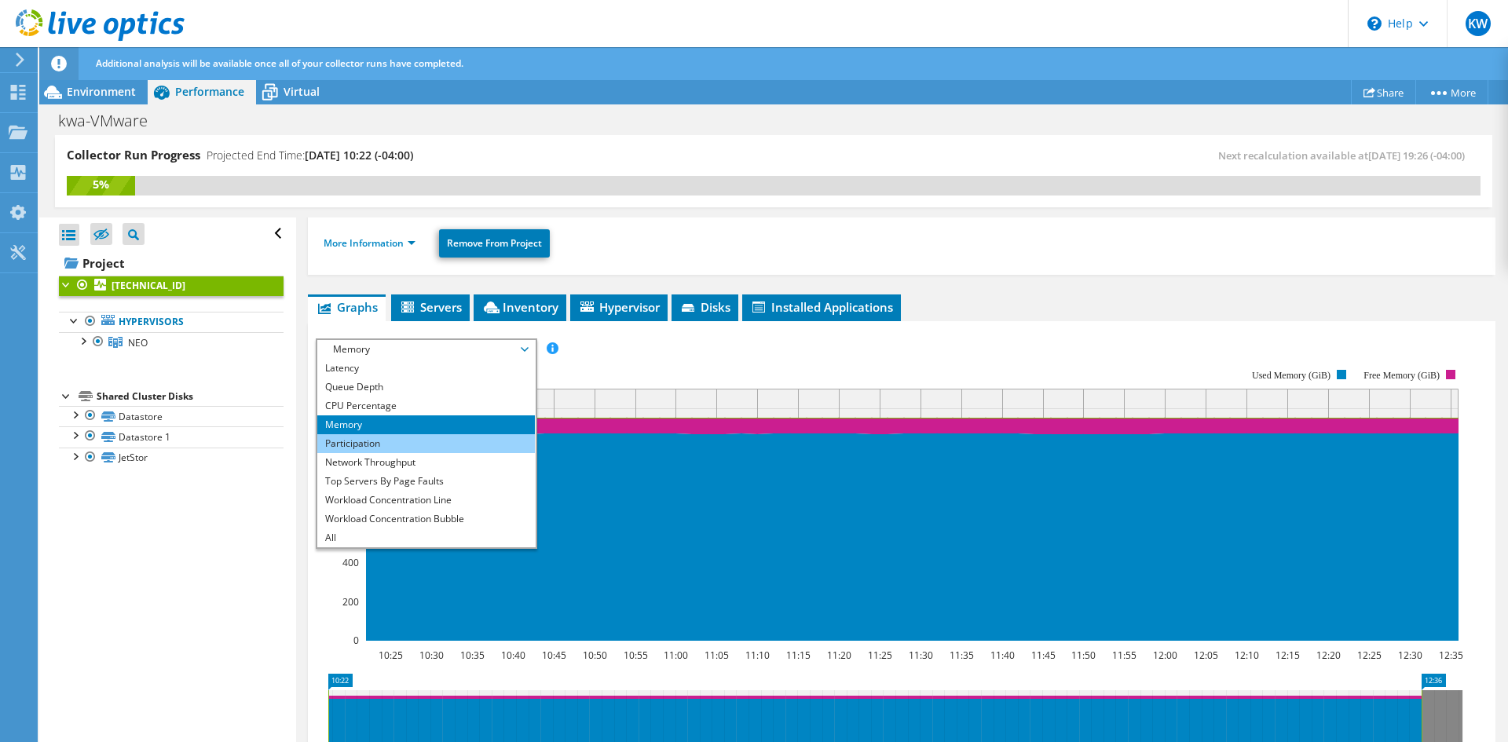
click at [386, 435] on li "Participation" at bounding box center [426, 443] width 218 height 19
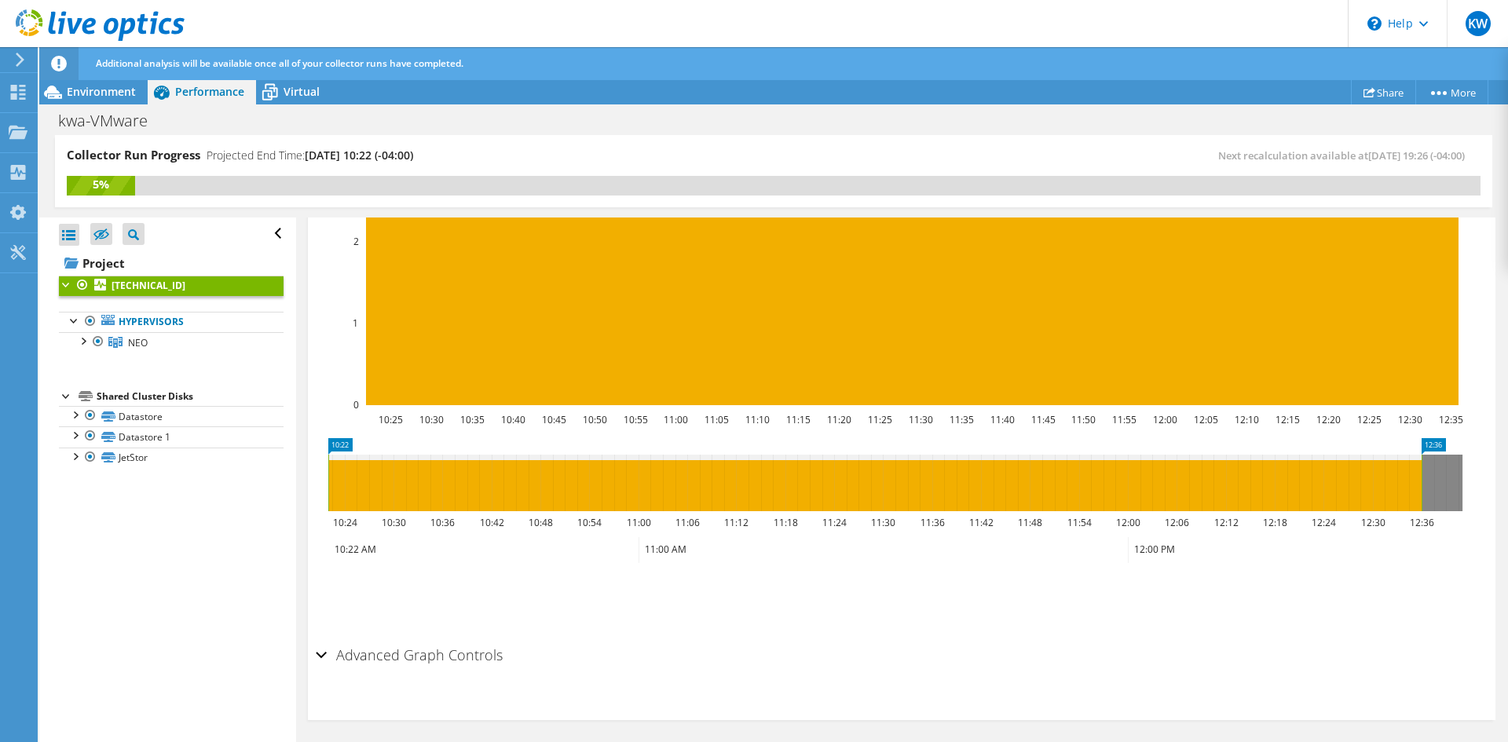
scroll to position [112, 0]
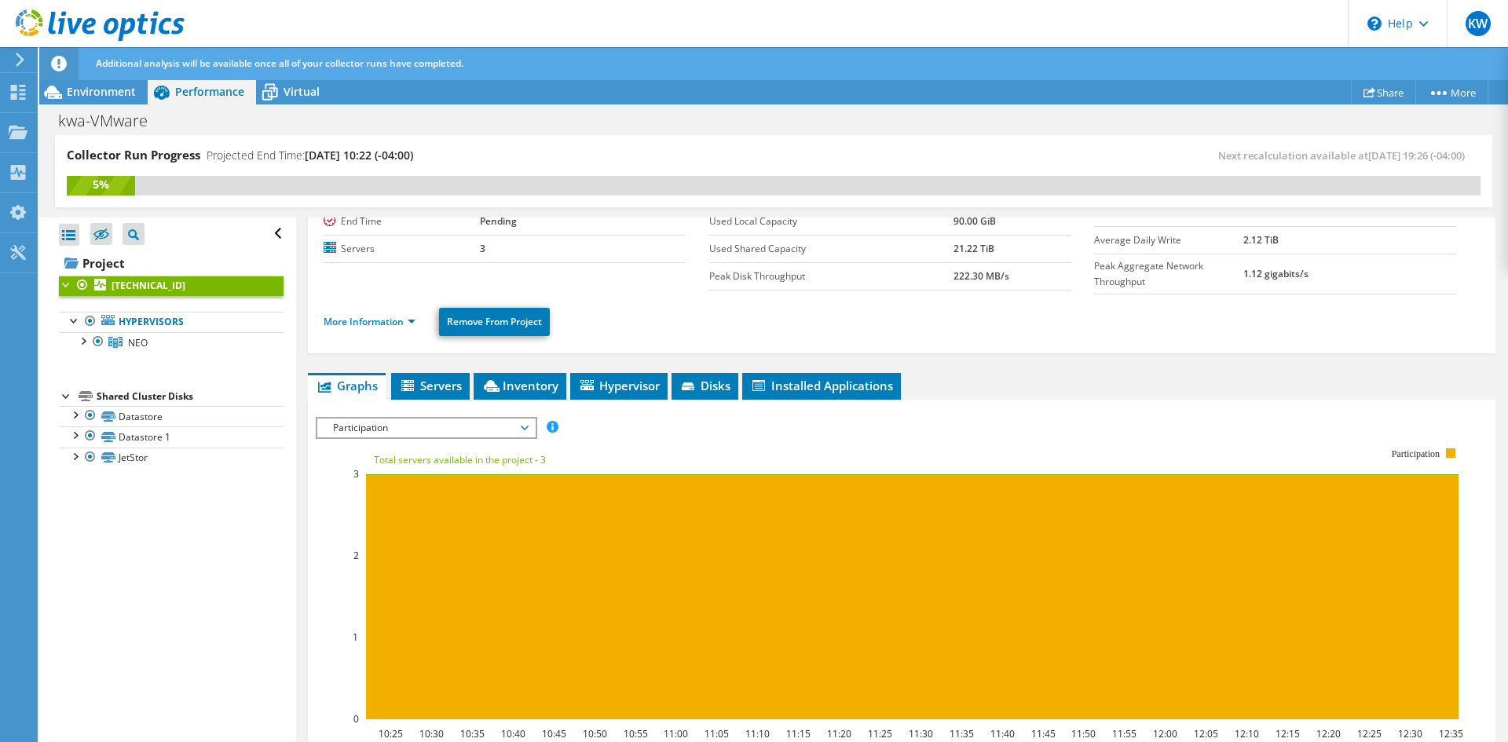
click at [415, 419] on span "Participation" at bounding box center [426, 428] width 202 height 19
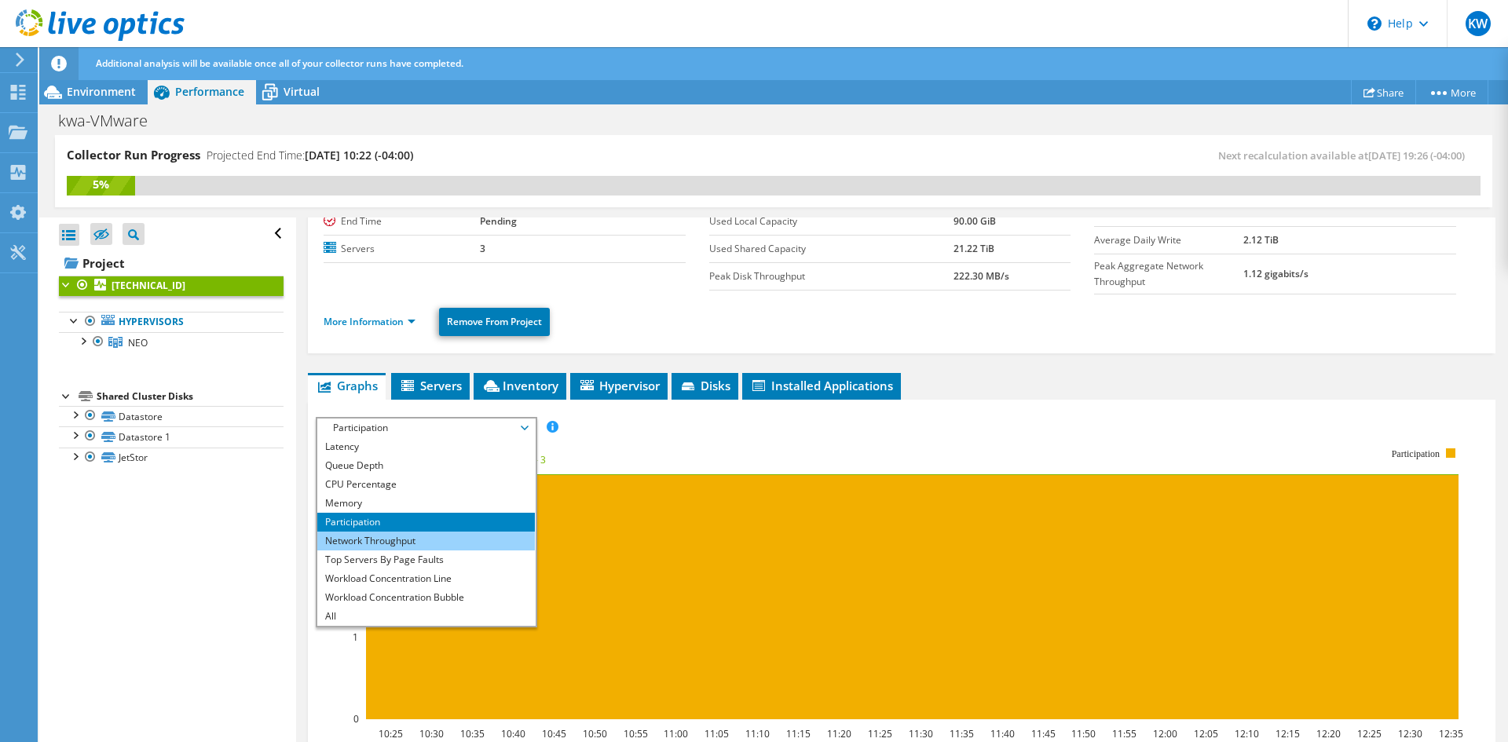
click at [450, 536] on li "Network Throughput" at bounding box center [426, 541] width 218 height 19
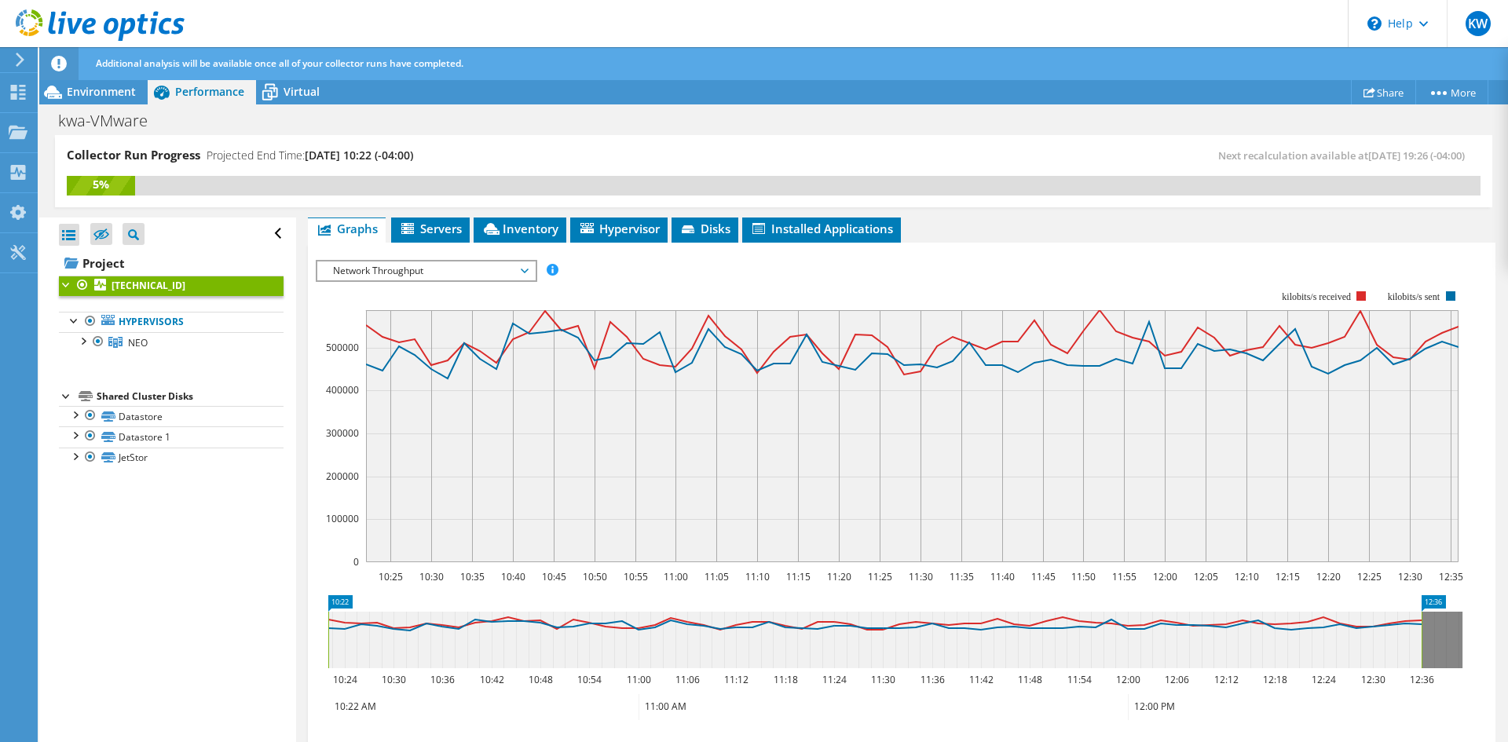
scroll to position [426, 0]
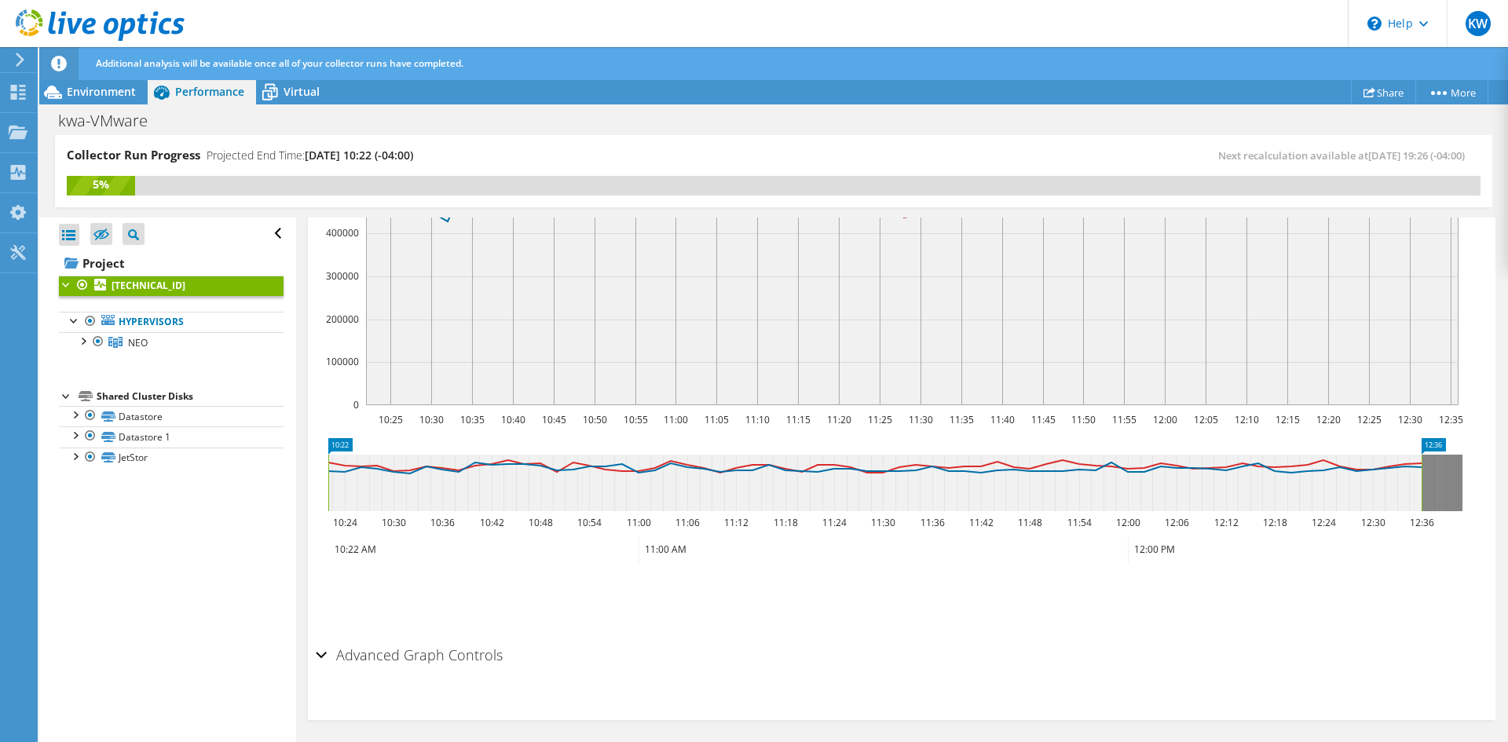
click at [441, 649] on h2 "Advanced Graph Controls" at bounding box center [409, 654] width 187 height 31
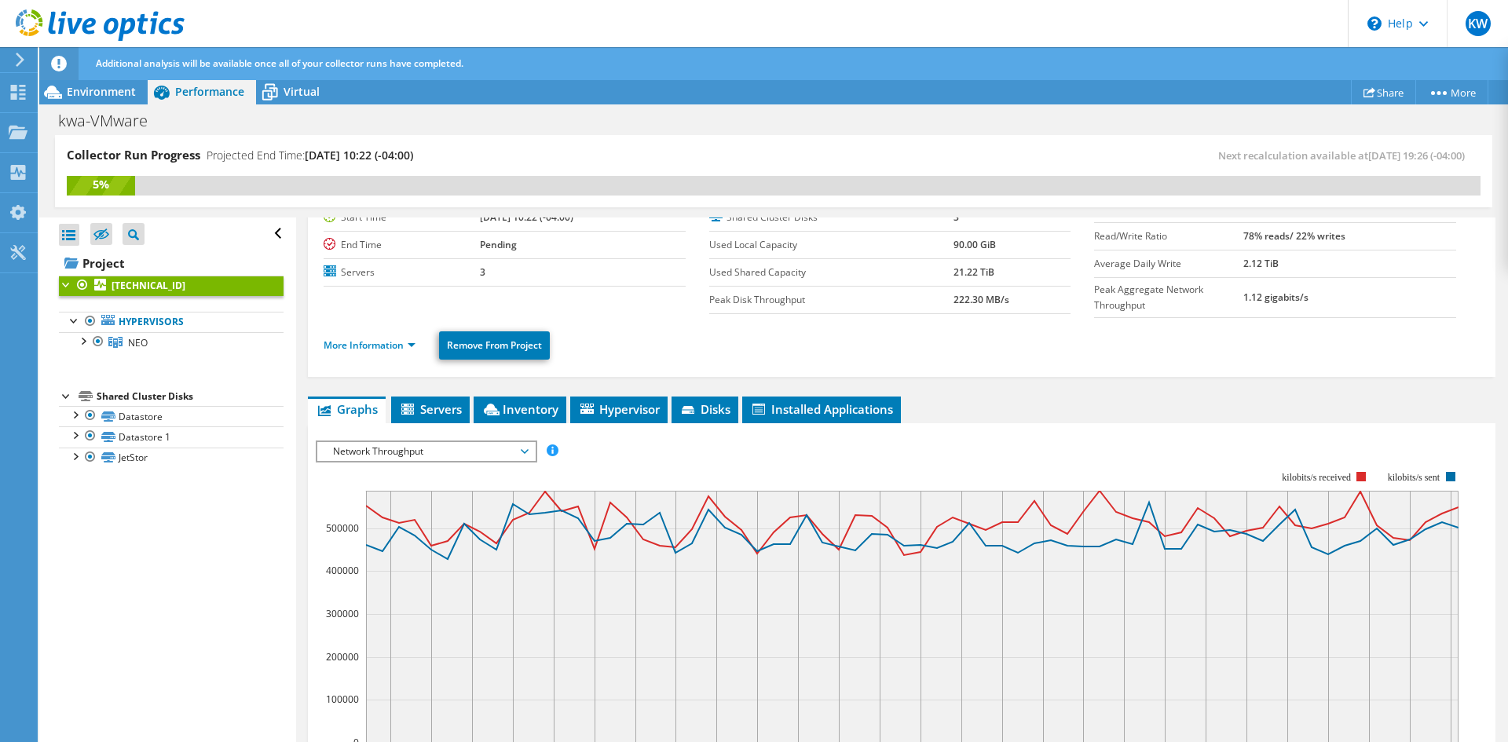
scroll to position [9, 0]
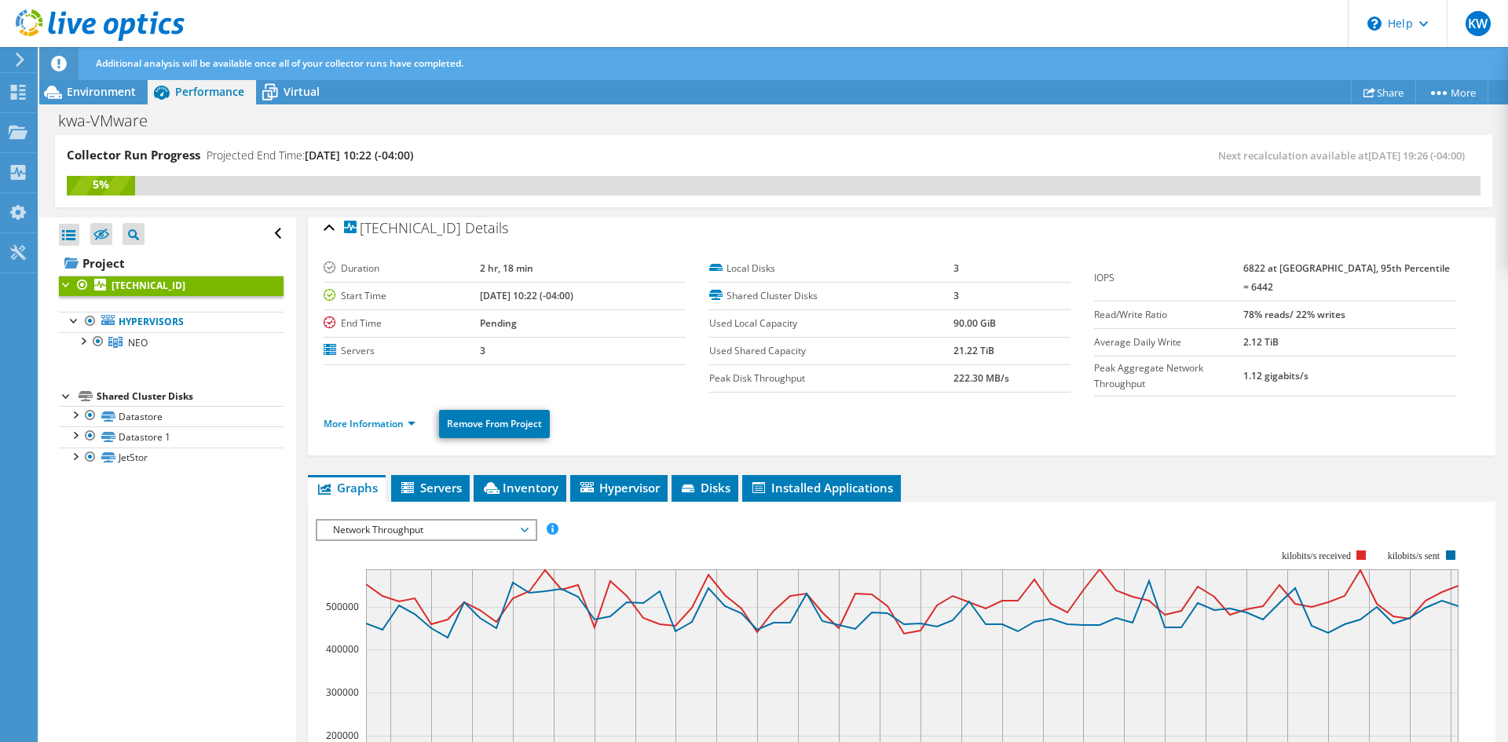
click at [429, 522] on span "Network Throughput" at bounding box center [426, 530] width 202 height 19
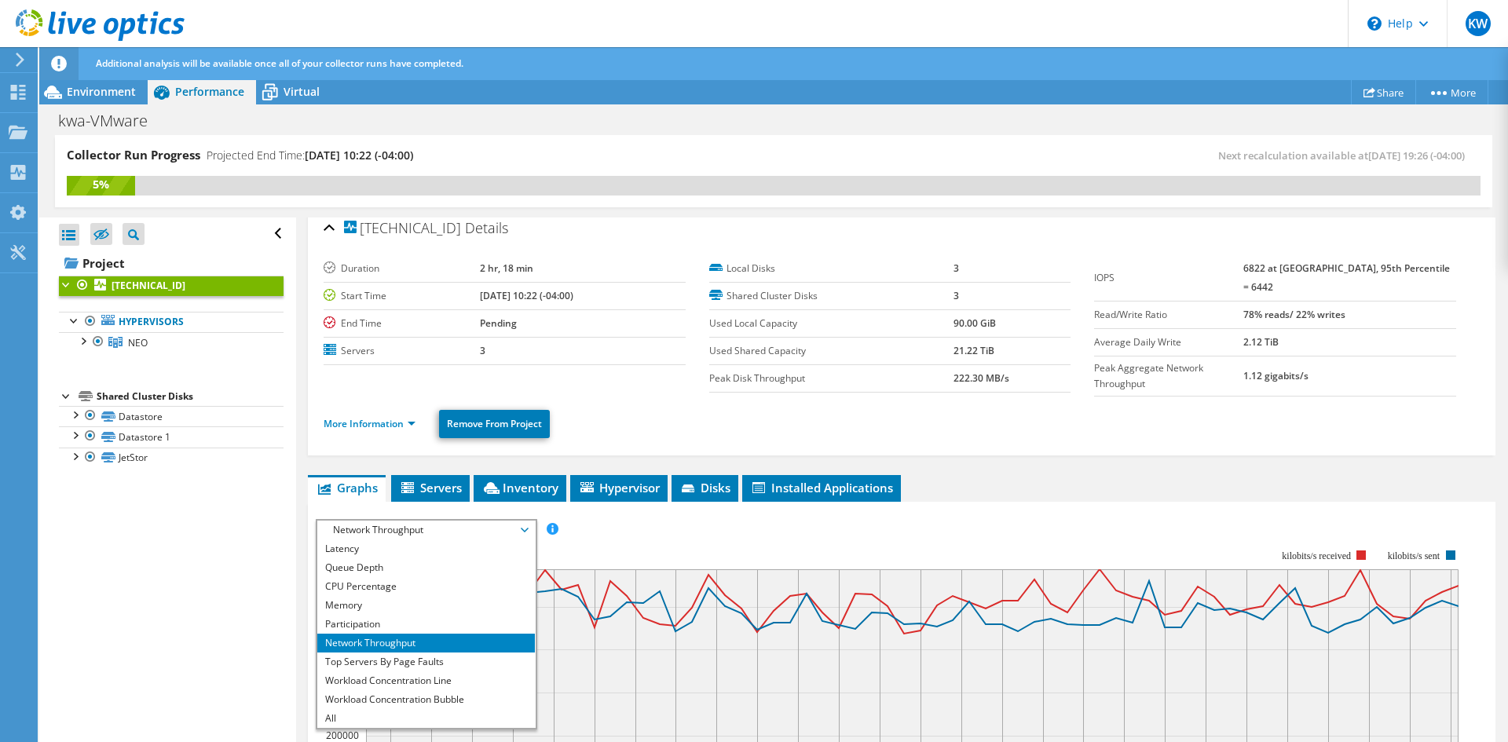
scroll to position [88, 0]
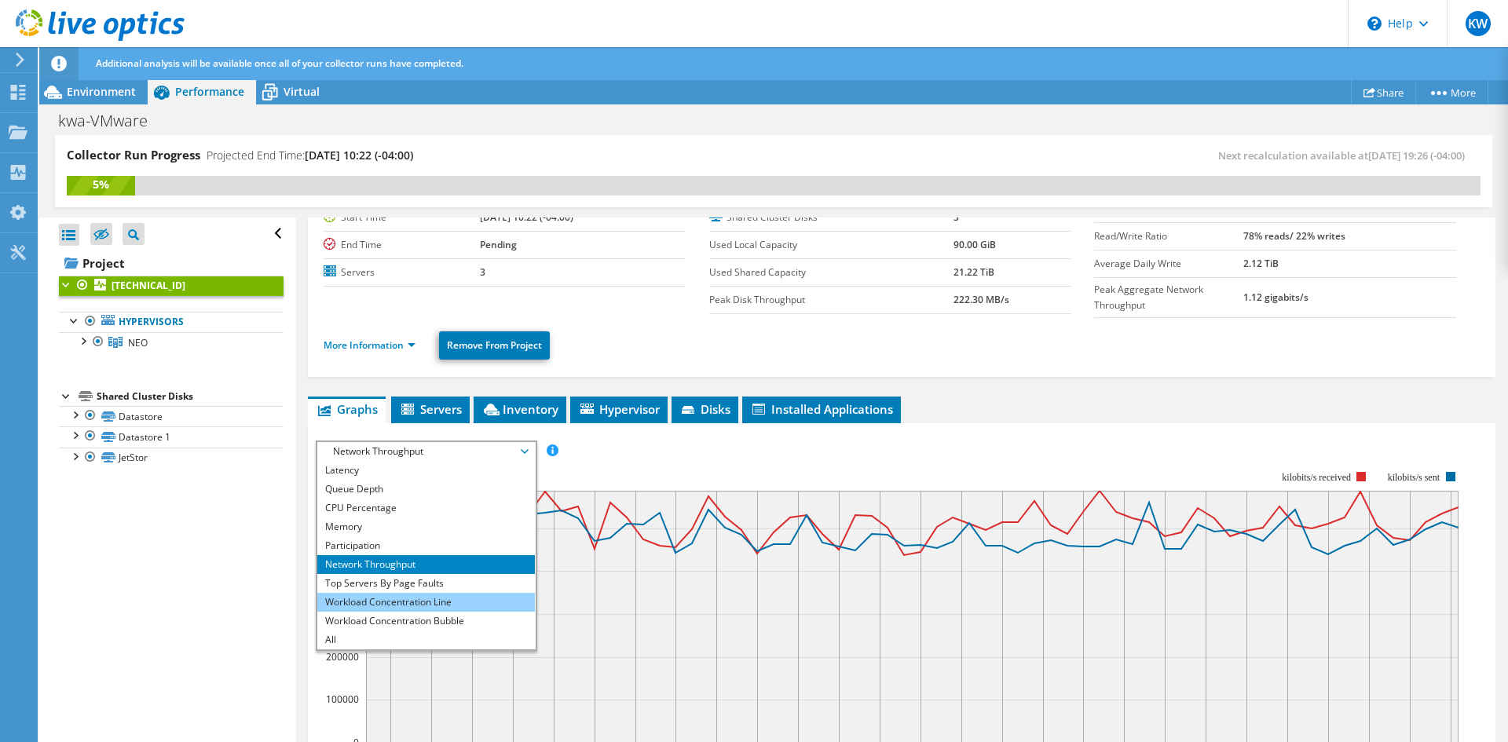
click at [459, 599] on li "Workload Concentration Line" at bounding box center [426, 602] width 218 height 19
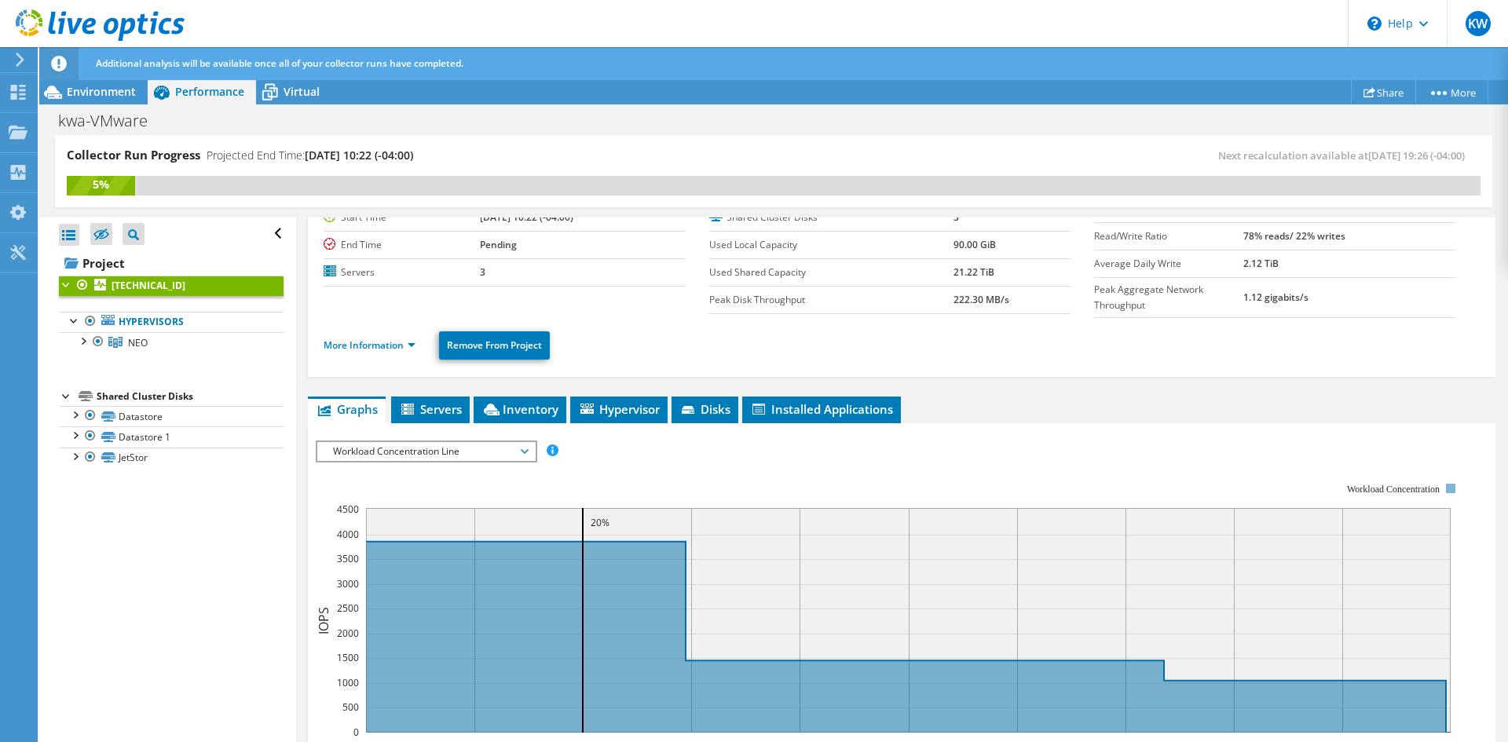
scroll to position [166, 0]
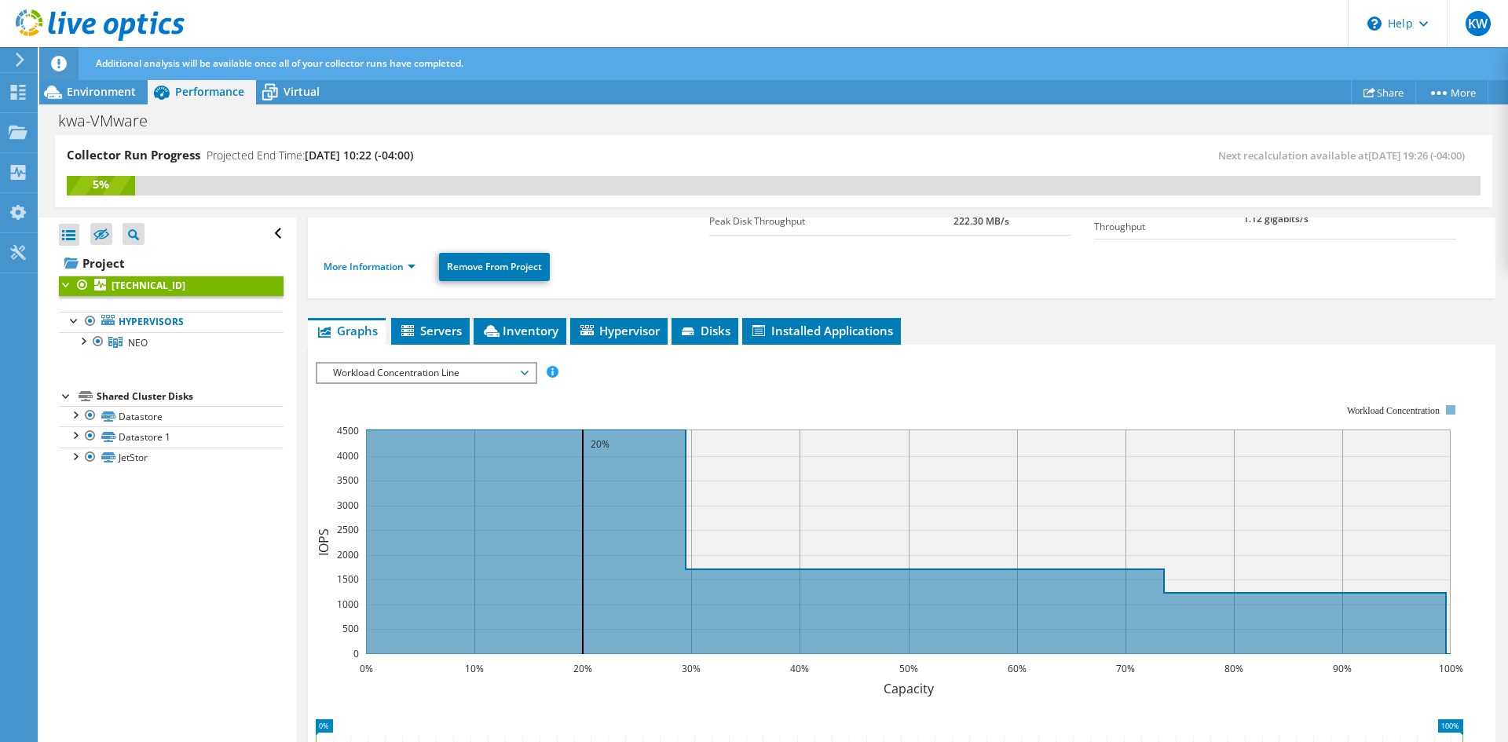
click at [496, 371] on span "Workload Concentration Line" at bounding box center [426, 373] width 202 height 19
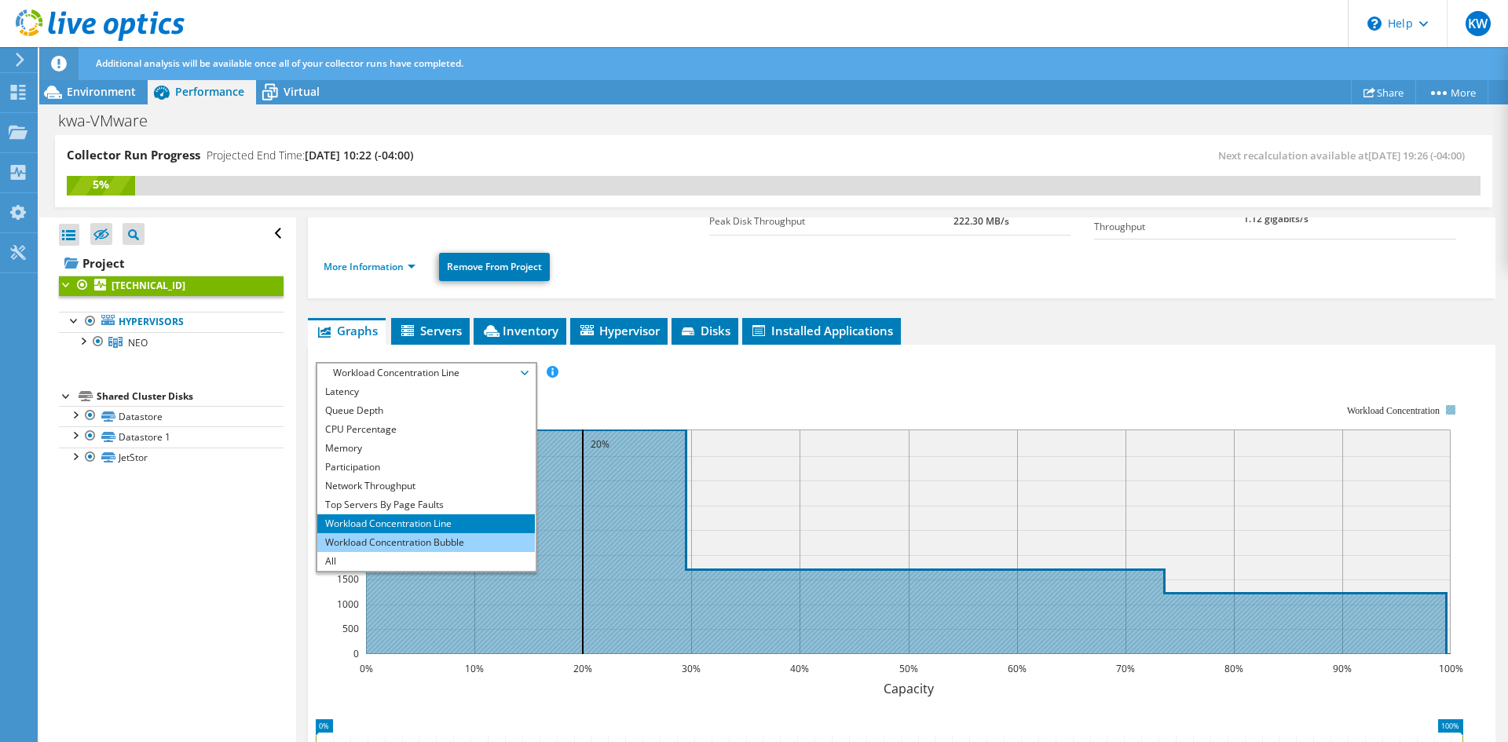
click at [480, 535] on li "Workload Concentration Bubble" at bounding box center [426, 542] width 218 height 19
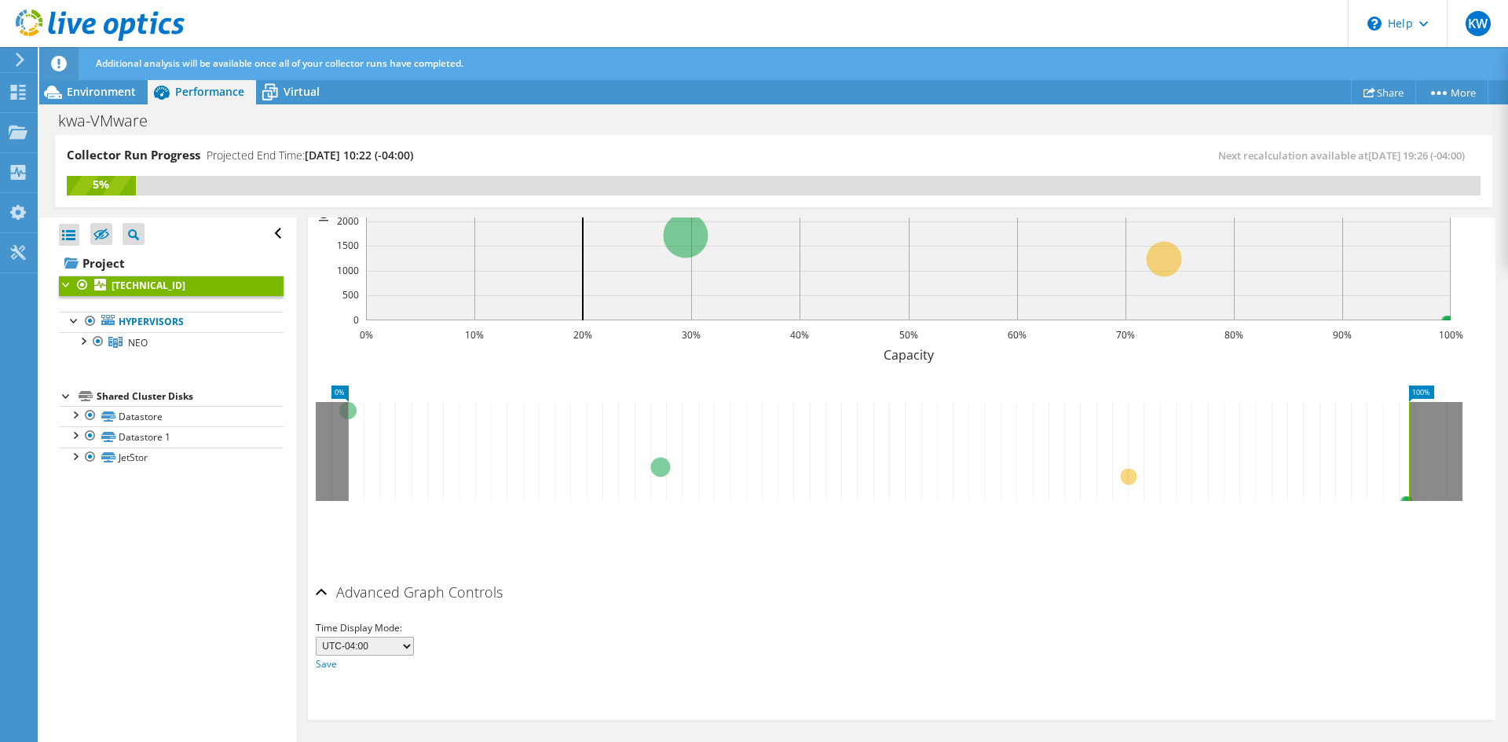
scroll to position [108, 0]
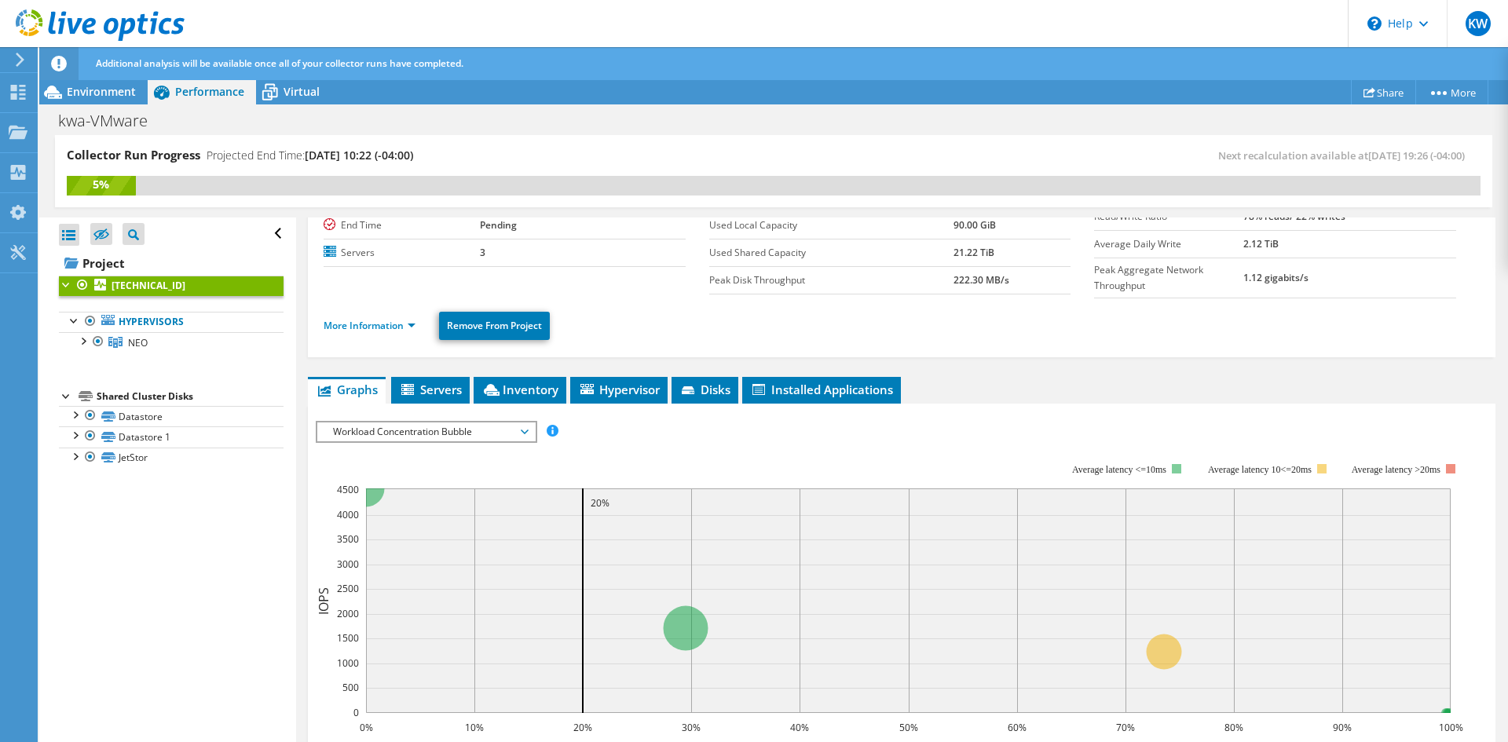
click at [414, 423] on span "Workload Concentration Bubble" at bounding box center [426, 432] width 202 height 19
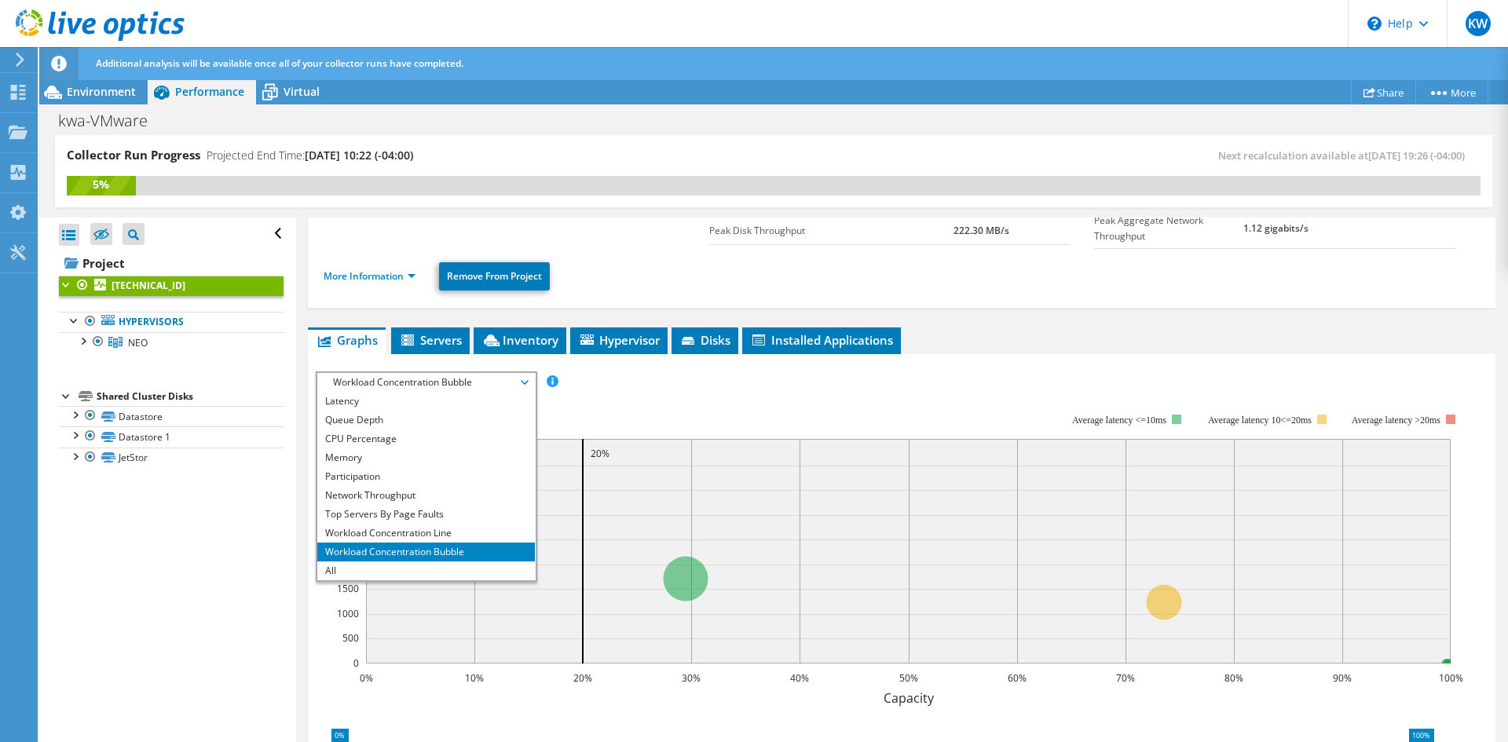
scroll to position [314, 0]
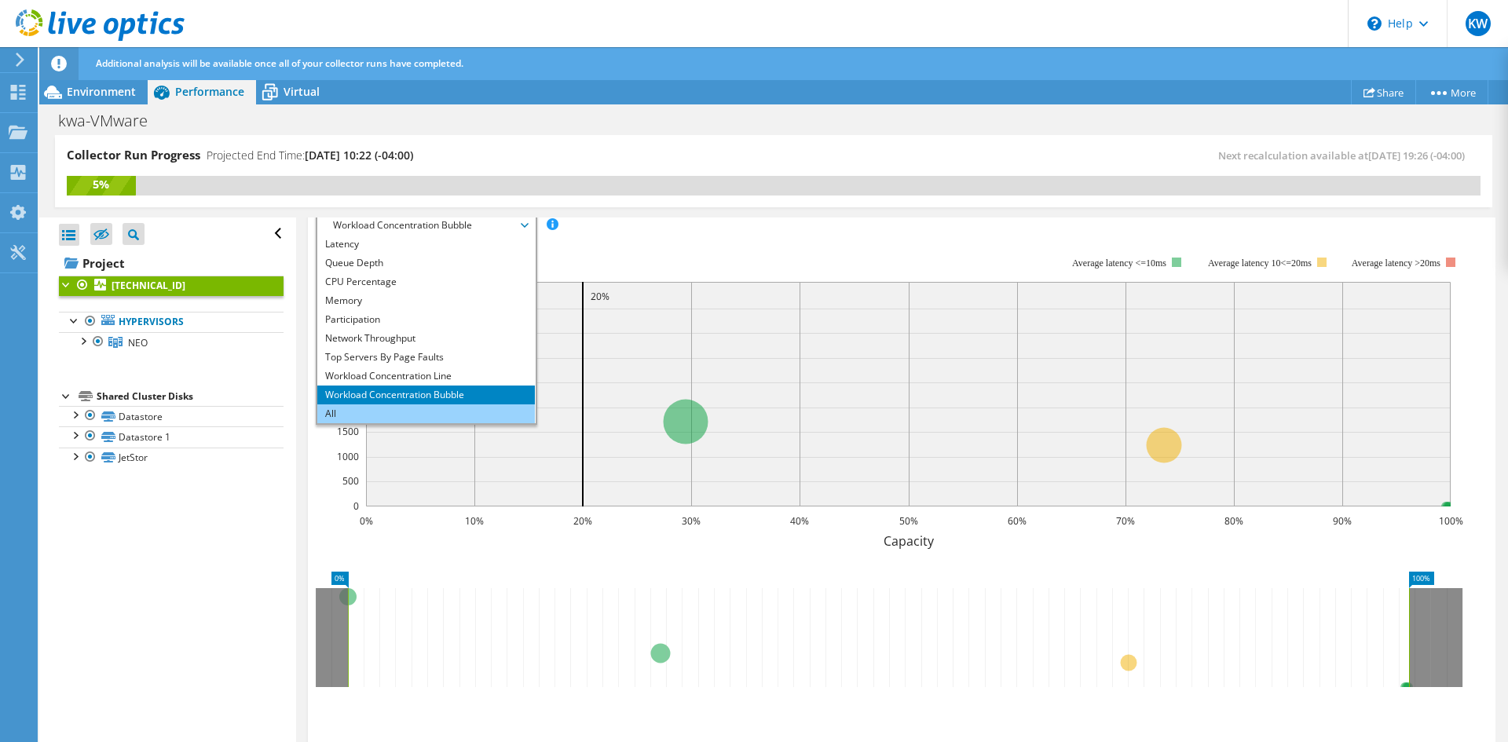
click at [356, 412] on li "All" at bounding box center [426, 413] width 218 height 19
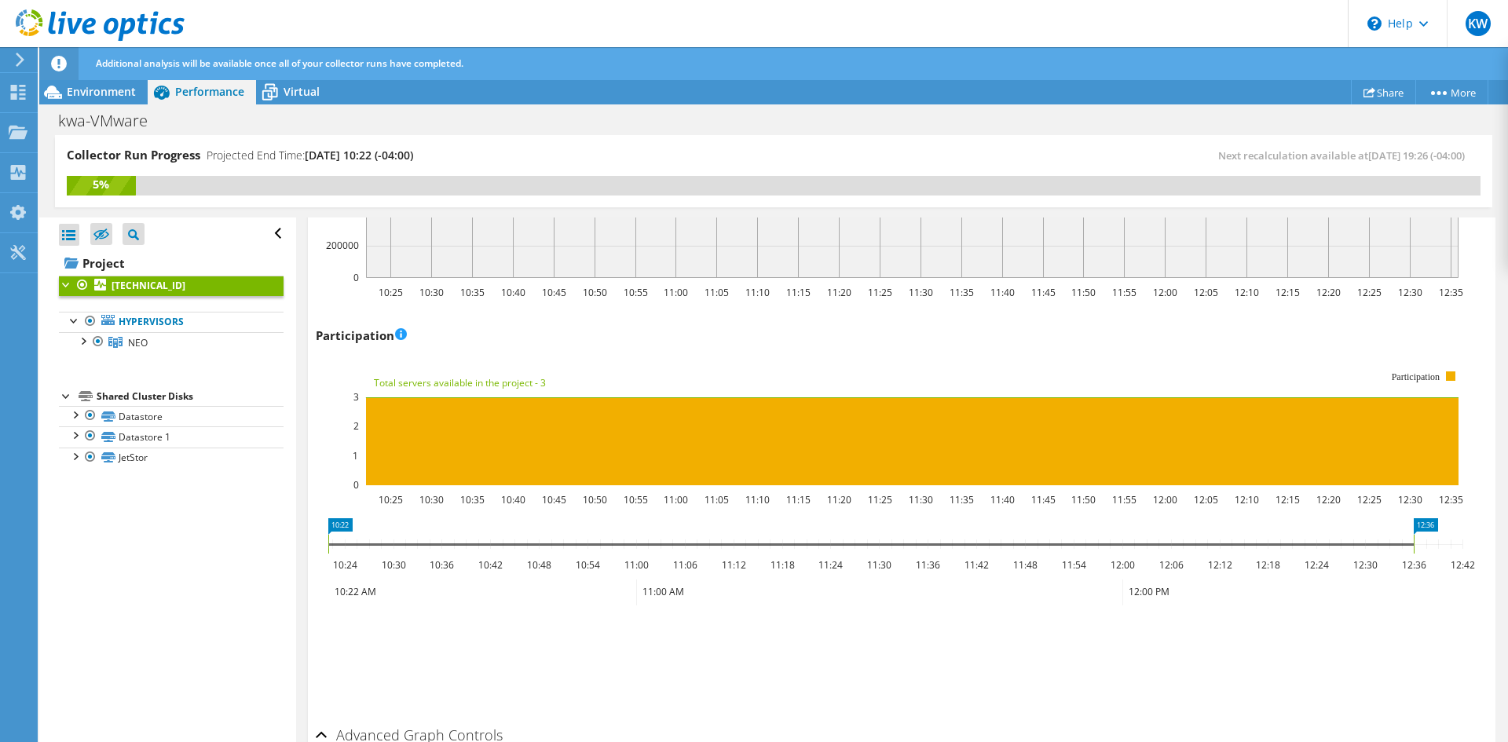
scroll to position [2028, 0]
